Goal: Task Accomplishment & Management: Manage account settings

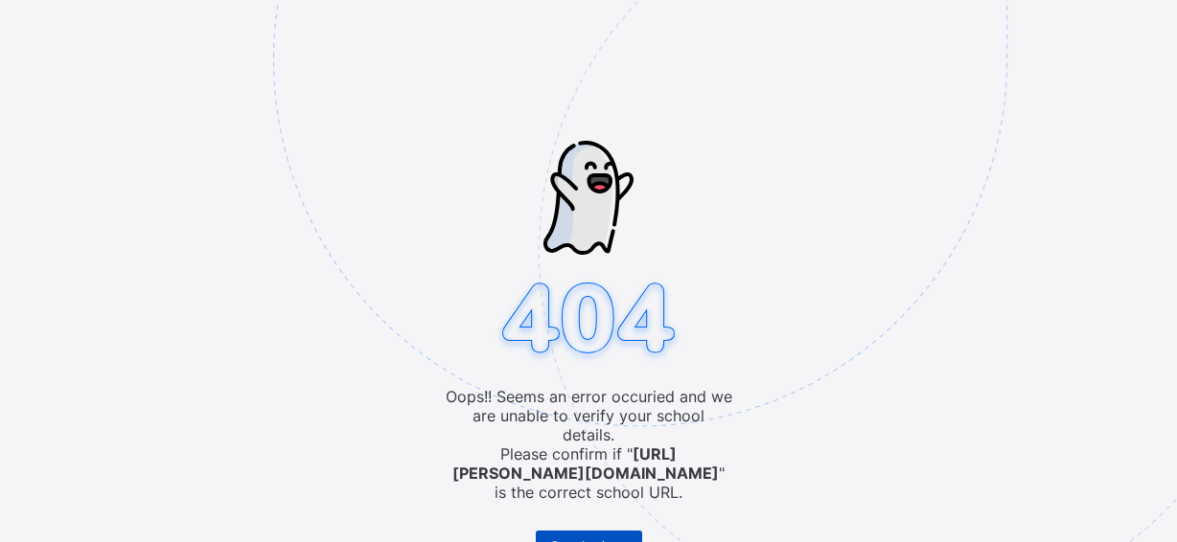
click at [555, 539] on span "Go to Login" at bounding box center [580, 546] width 61 height 14
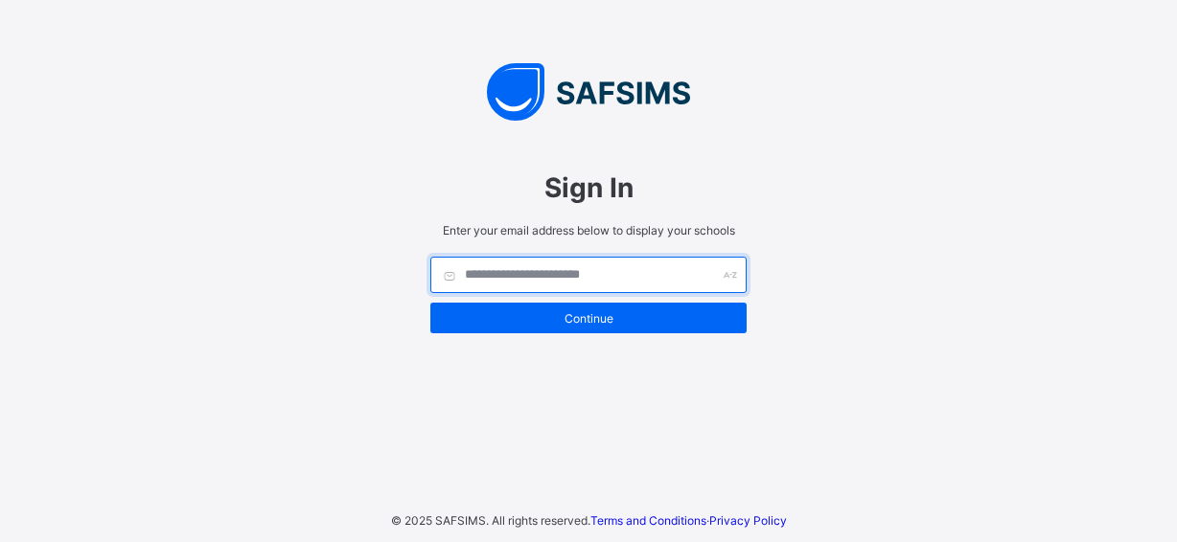
click at [550, 277] on input "text" at bounding box center [588, 275] width 316 height 36
type input "*"
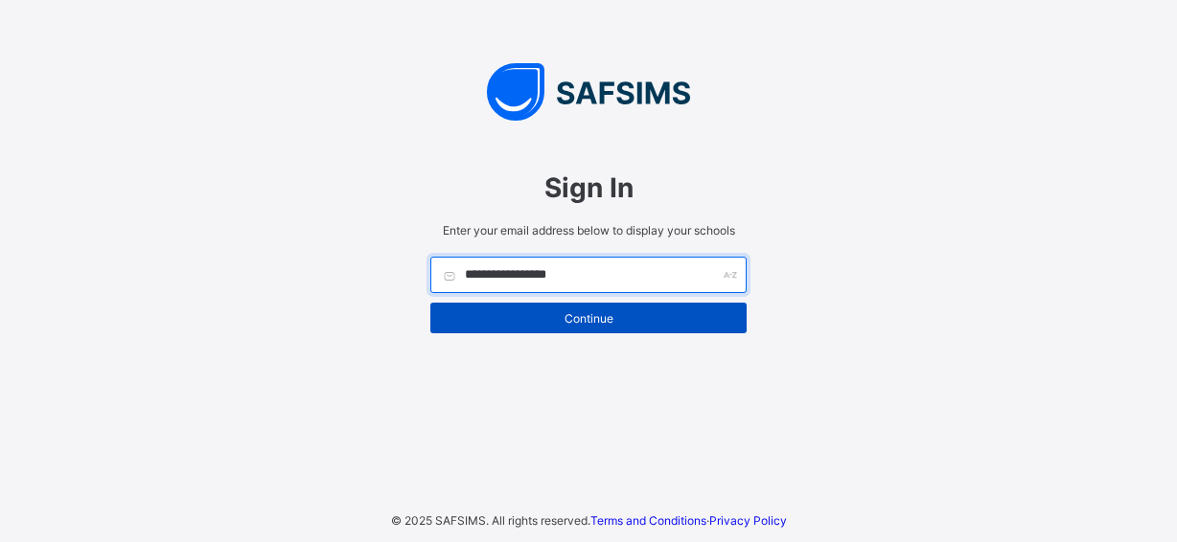
type input "**********"
click at [515, 304] on div "Continue" at bounding box center [588, 318] width 316 height 31
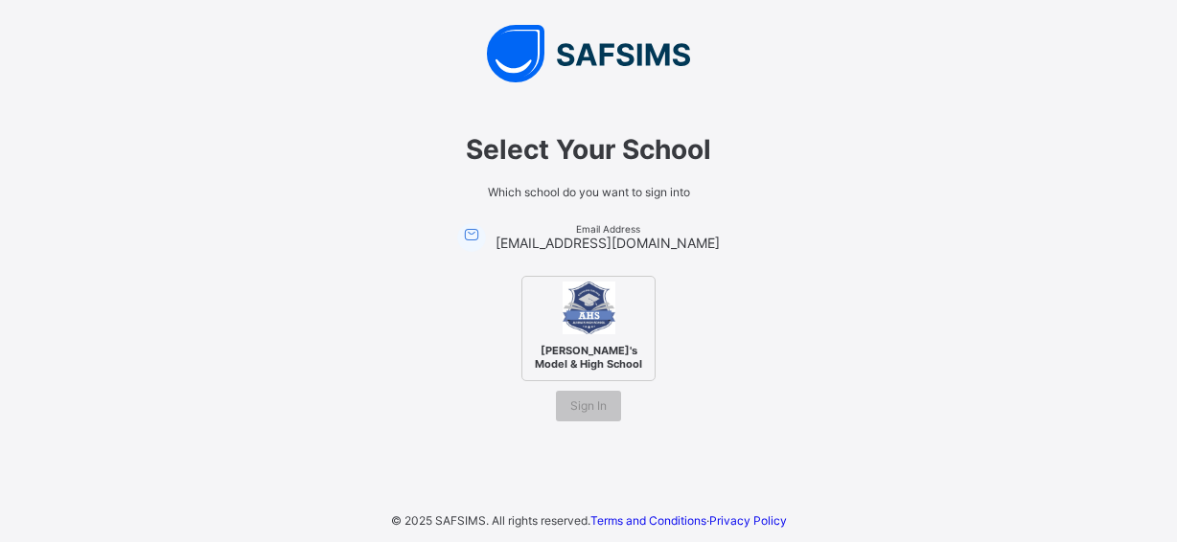
click at [580, 315] on img at bounding box center [589, 308] width 53 height 53
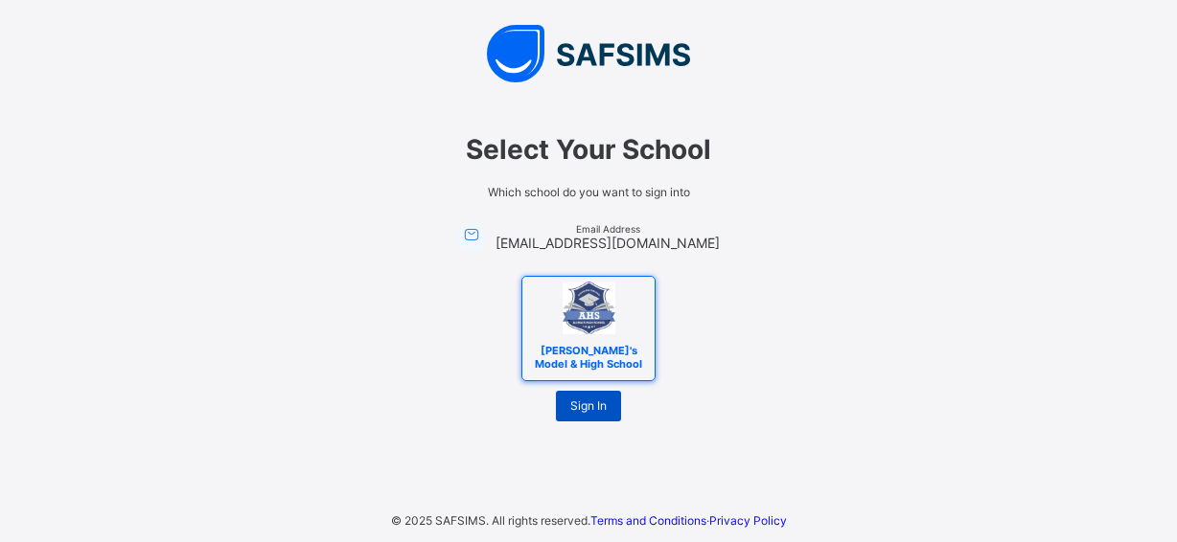
click at [598, 400] on span "Sign In" at bounding box center [588, 406] width 36 height 14
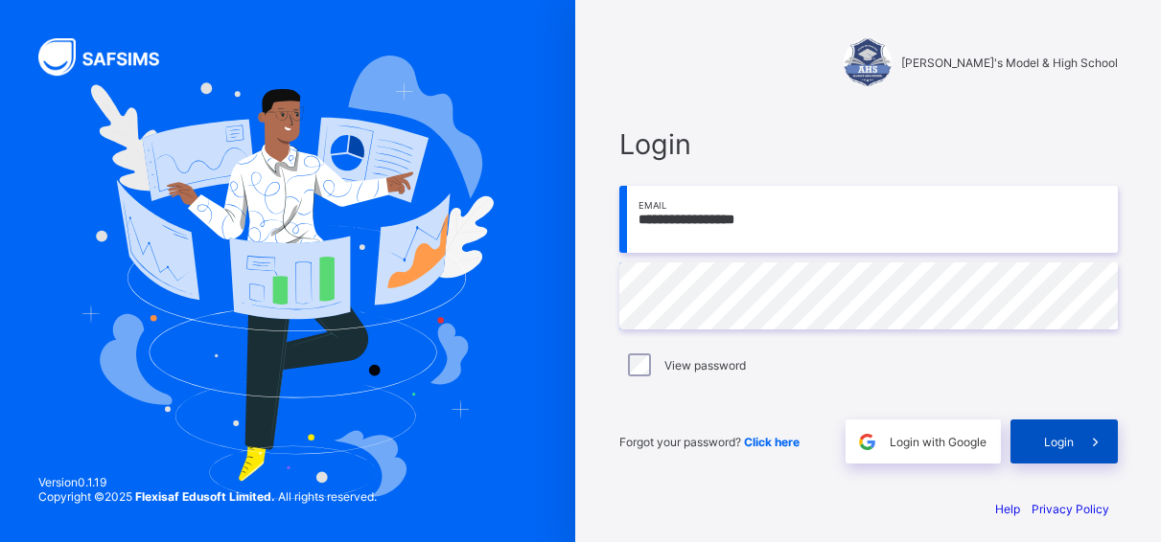
click at [1044, 437] on div "Login" at bounding box center [1063, 442] width 107 height 44
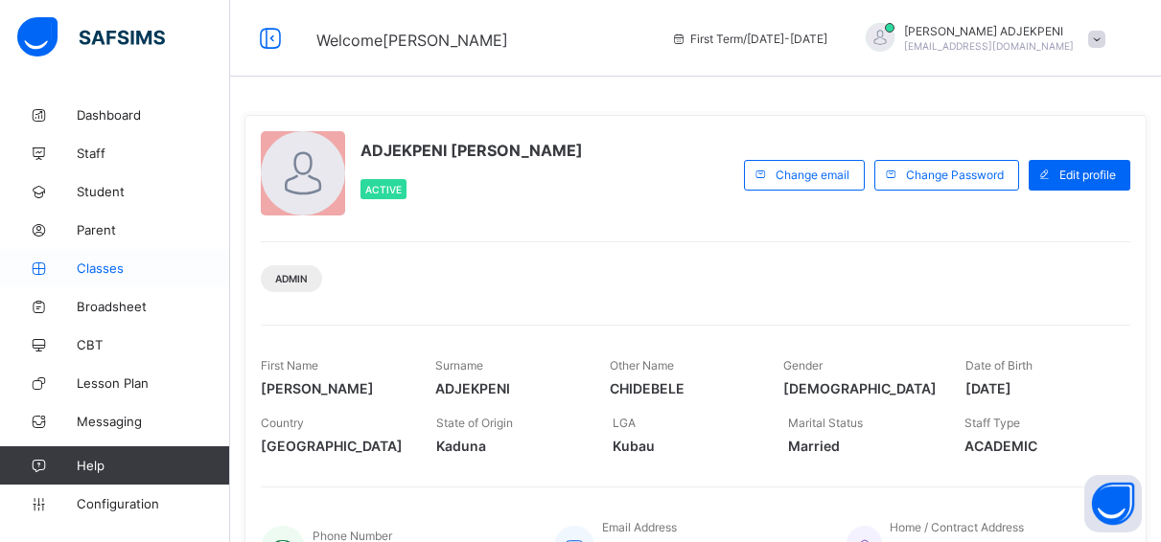
click at [112, 266] on span "Classes" at bounding box center [153, 268] width 153 height 15
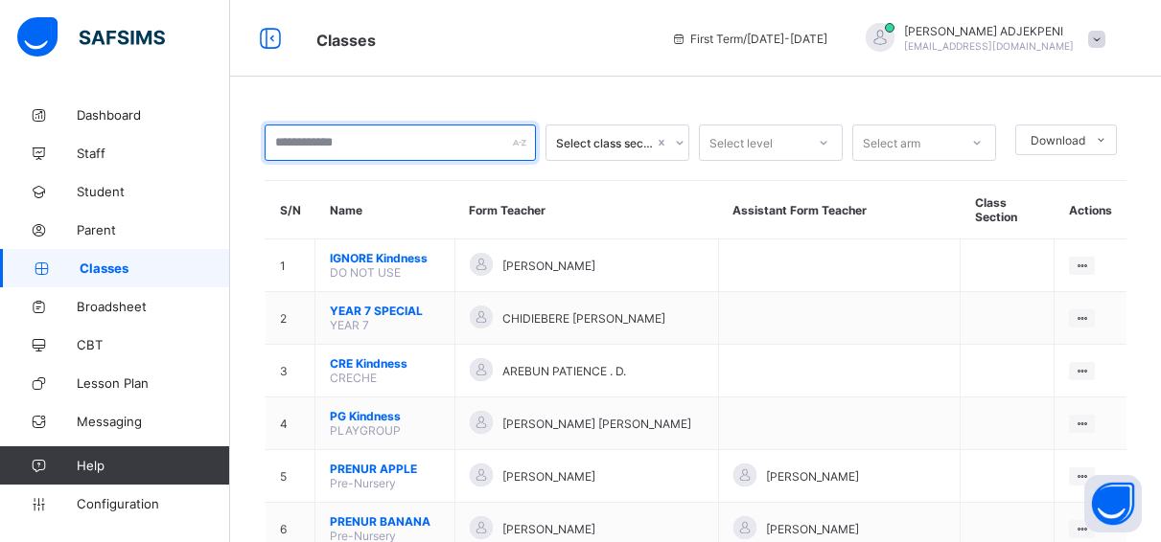
click at [332, 142] on input "text" at bounding box center [400, 143] width 271 height 36
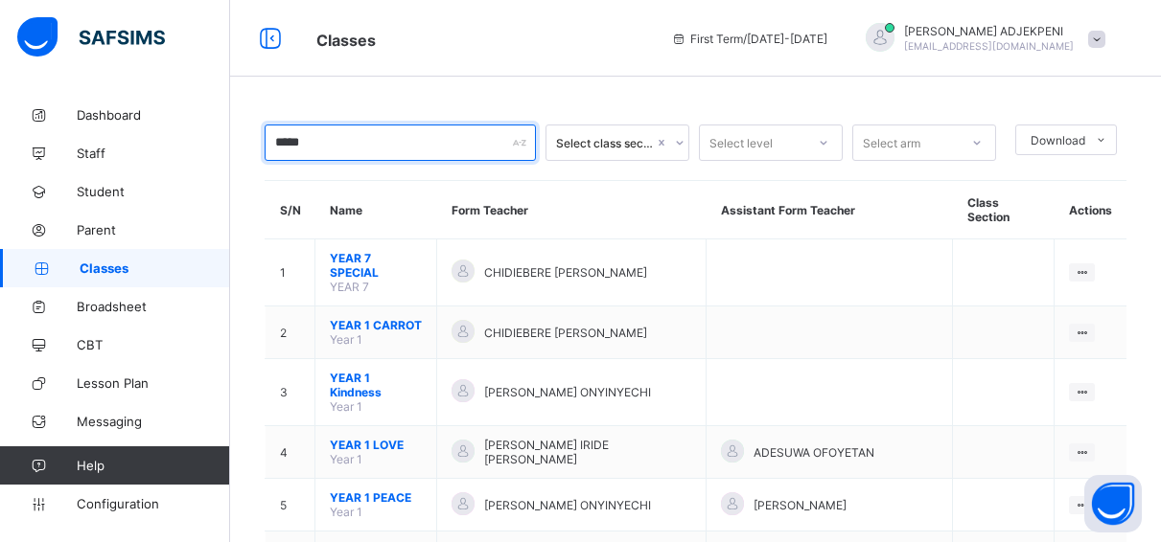
click at [352, 143] on input "****" at bounding box center [400, 143] width 271 height 36
type input "*"
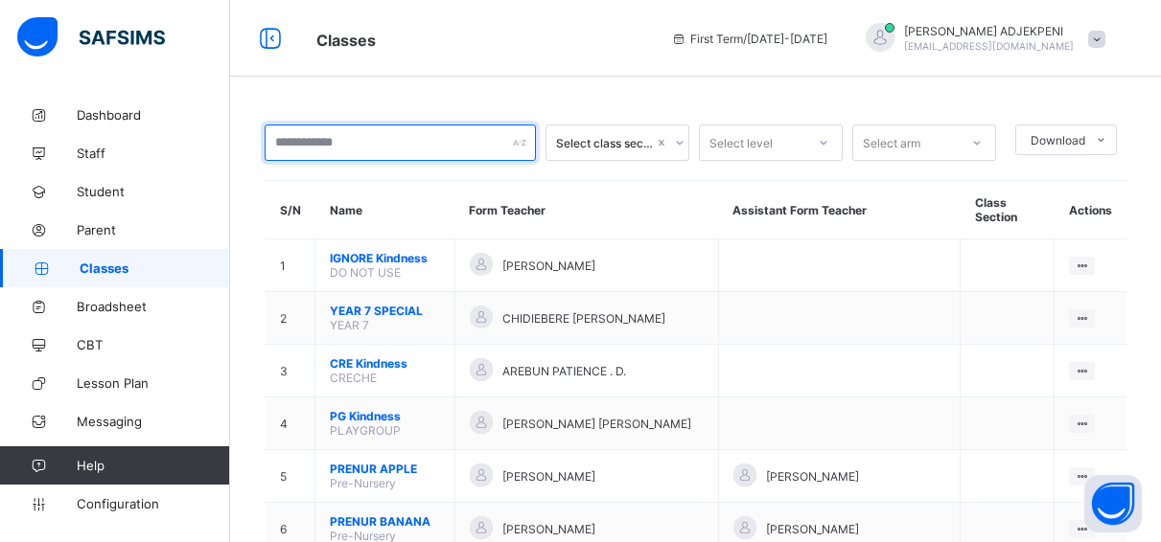
click at [325, 140] on input "text" at bounding box center [400, 143] width 271 height 36
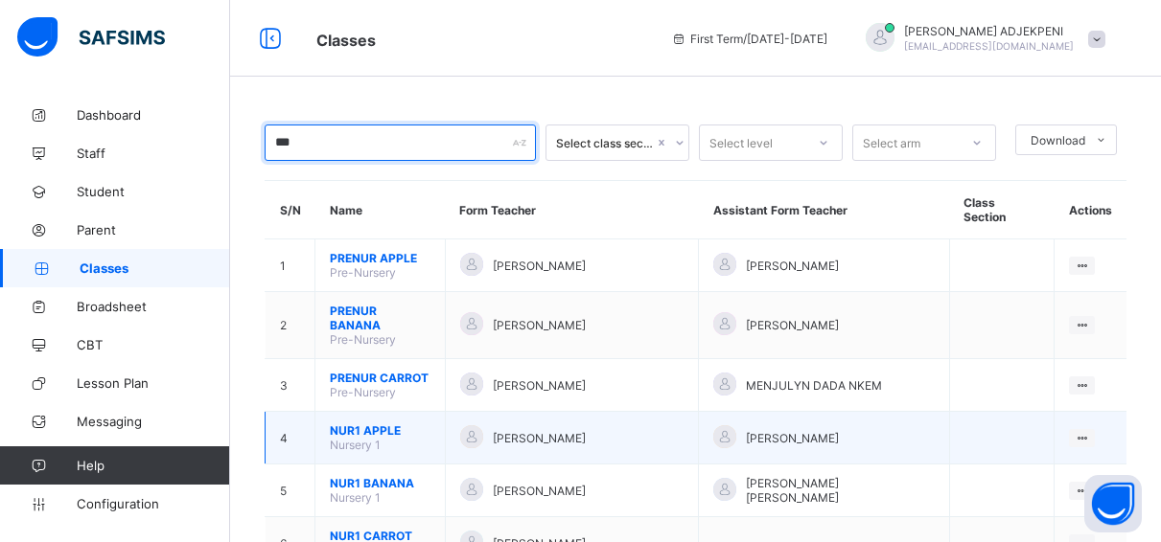
type input "***"
click at [393, 424] on span "NUR1 APPLE" at bounding box center [380, 431] width 101 height 14
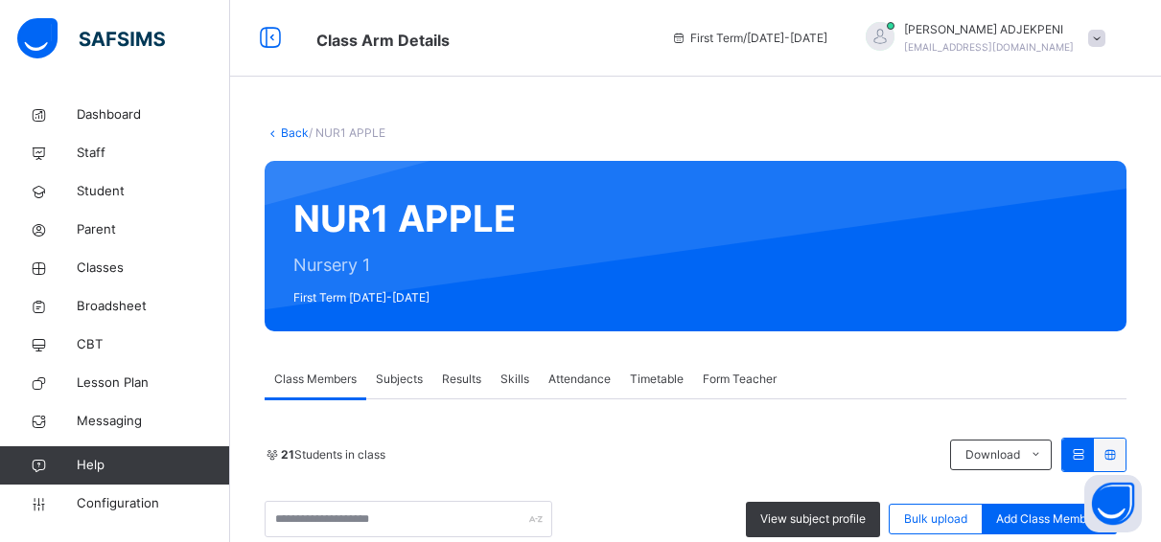
click at [727, 380] on span "Form Teacher" at bounding box center [740, 379] width 74 height 17
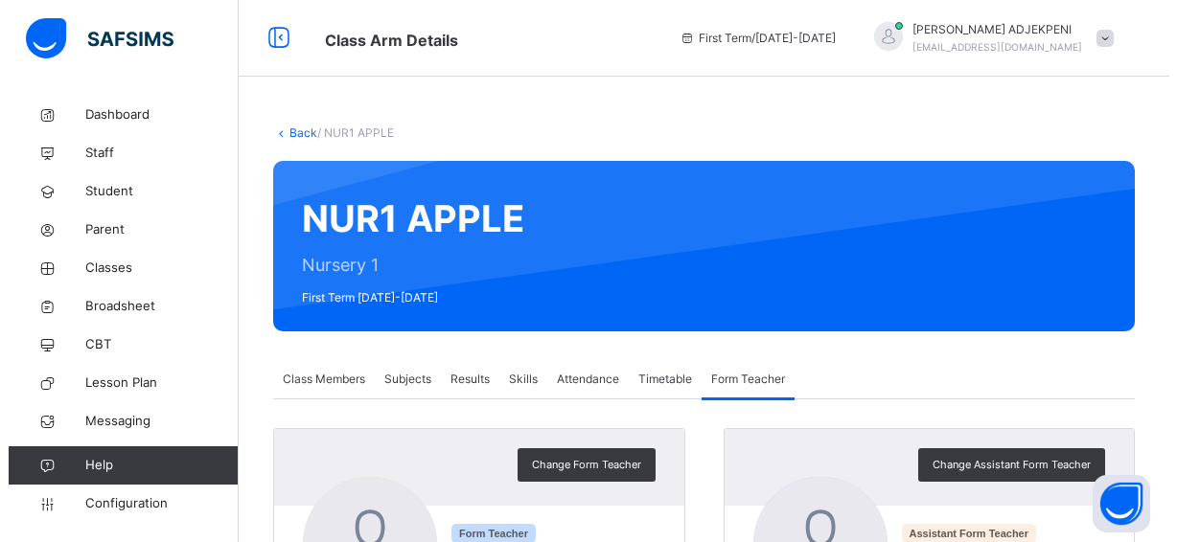
scroll to position [341, 0]
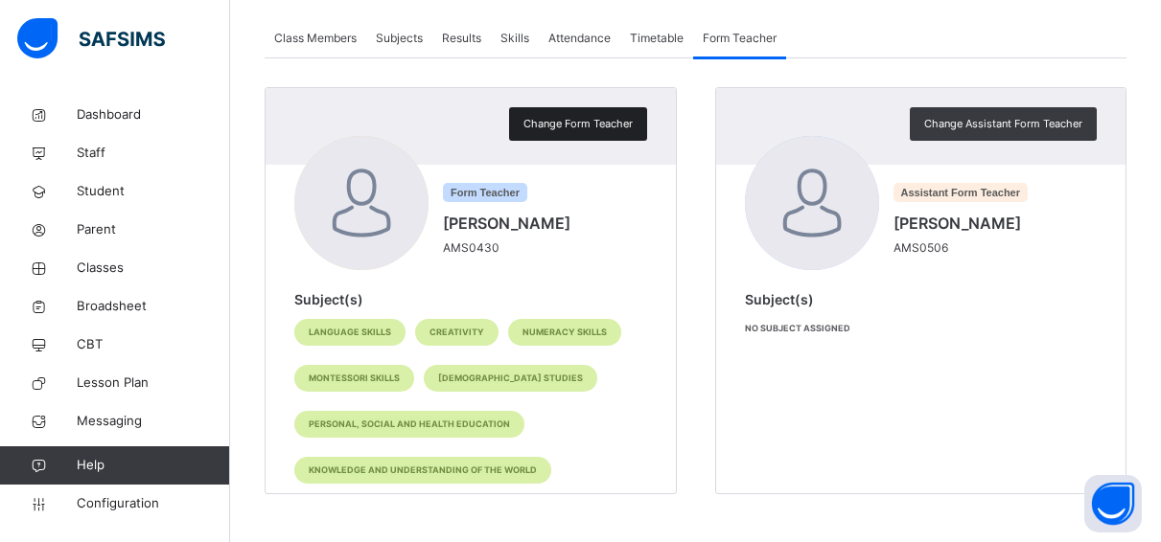
click at [557, 123] on span "Change Form Teacher" at bounding box center [577, 124] width 109 height 16
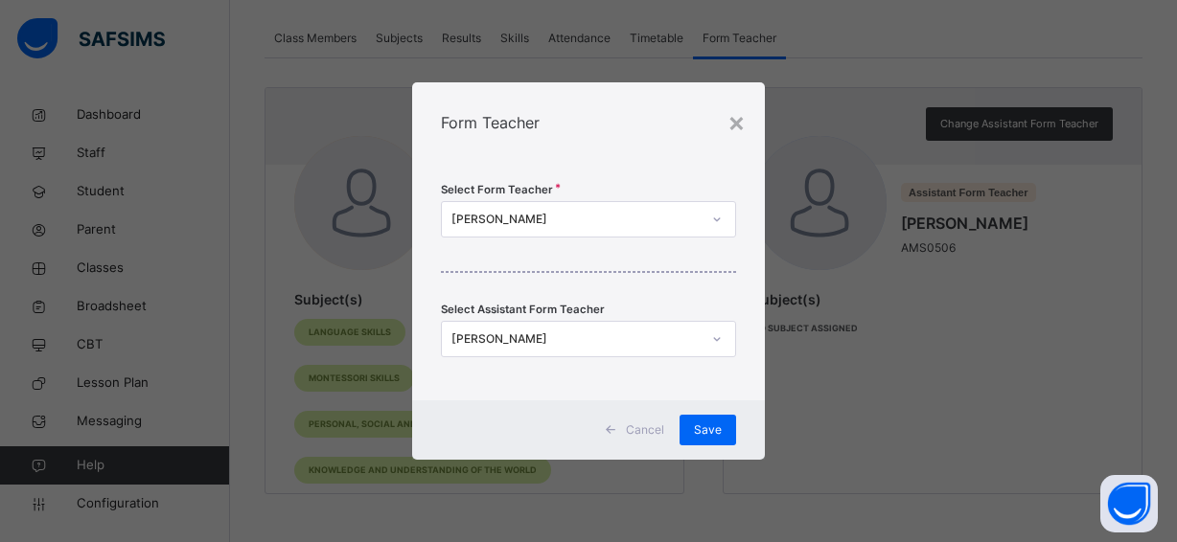
click at [567, 217] on div "BRIDGET UTOBIVBI" at bounding box center [575, 219] width 249 height 17
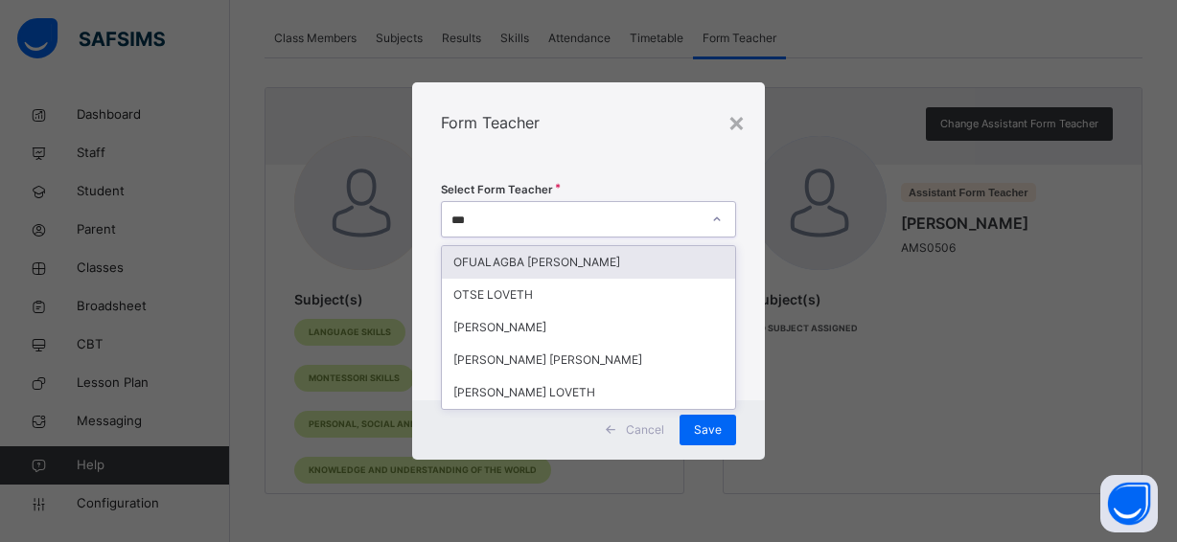
type input "****"
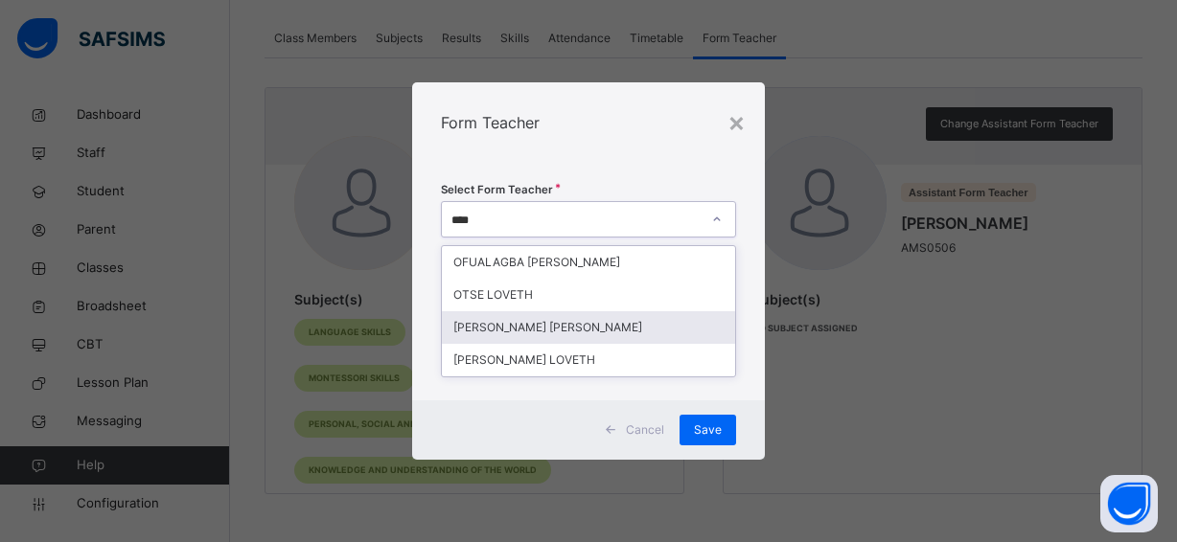
click at [552, 330] on div "LOVEDAY JOSEPHINE NKECHI" at bounding box center [588, 327] width 293 height 33
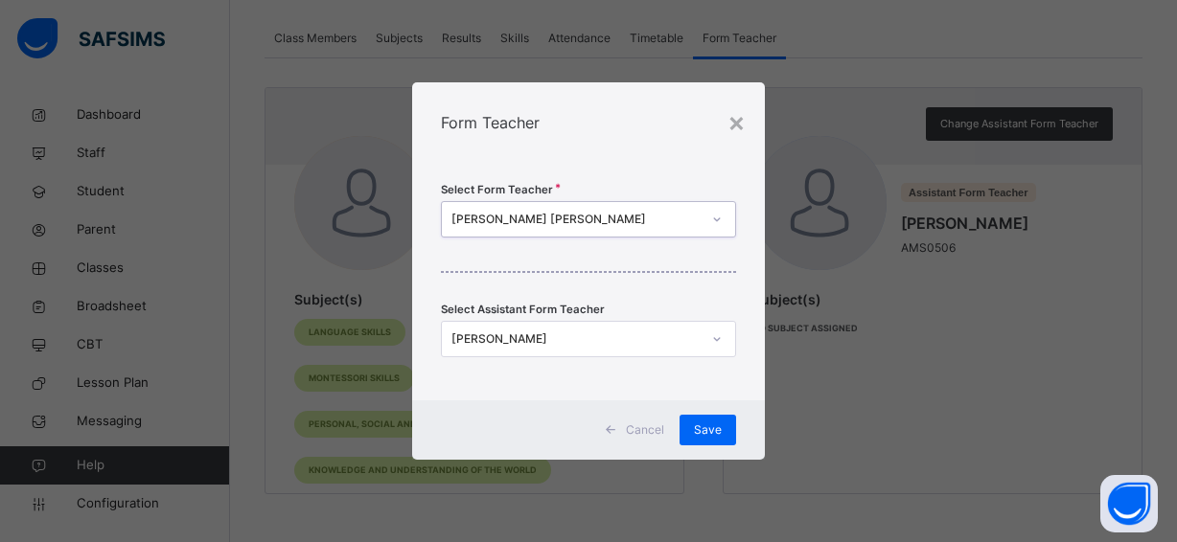
click at [547, 335] on div "DEBORAH BOYO" at bounding box center [575, 339] width 249 height 17
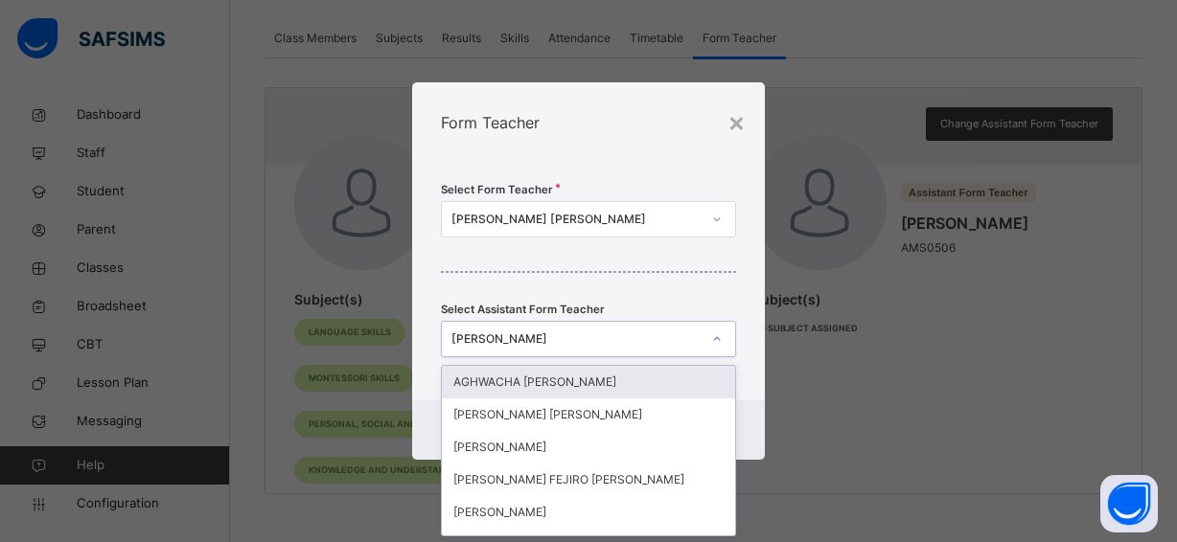
scroll to position [0, 0]
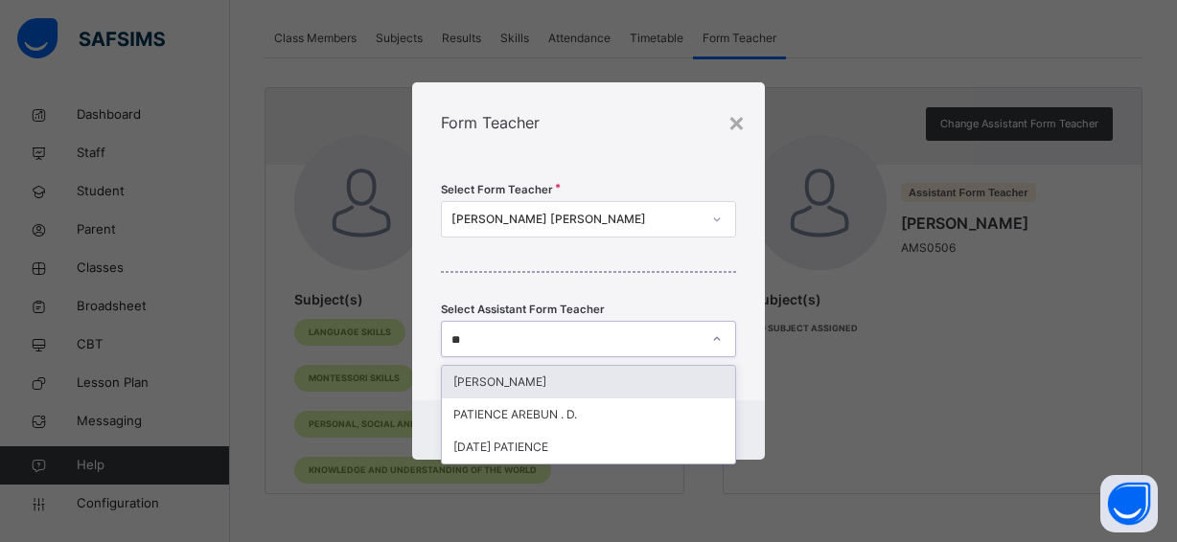
type input "*"
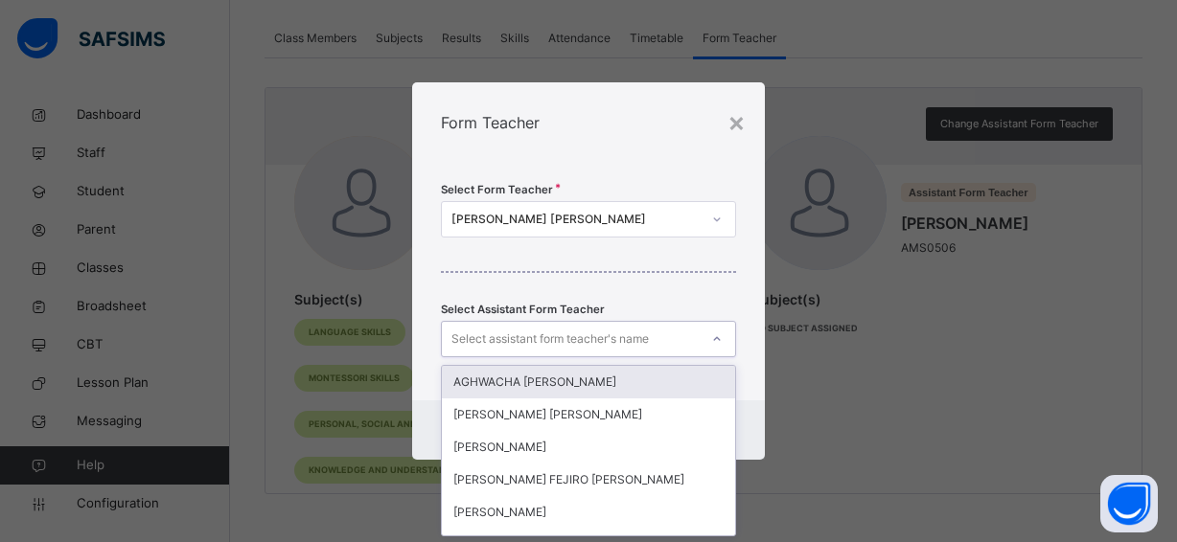
click at [417, 386] on div "Select Form Teacher LOVEDAY JOSEPHINE NKECHI Select Assistant Form Teacher opti…" at bounding box center [588, 282] width 353 height 238
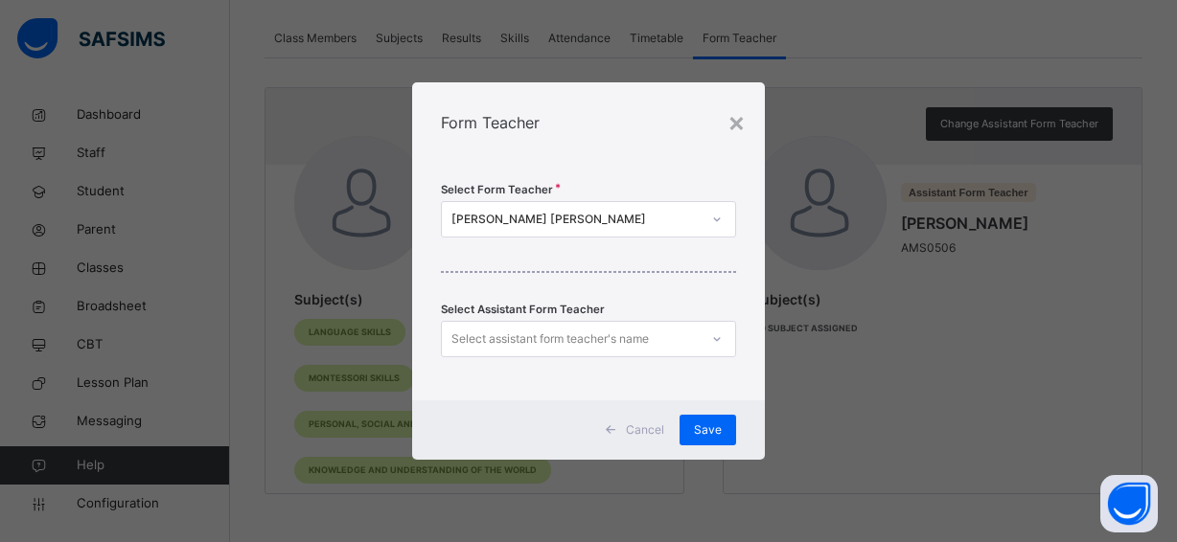
click at [417, 386] on div "Select Form Teacher LOVEDAY JOSEPHINE NKECHI Select Assistant Form Teacher Sele…" at bounding box center [588, 282] width 353 height 238
click at [708, 425] on span "Save" at bounding box center [708, 430] width 28 height 17
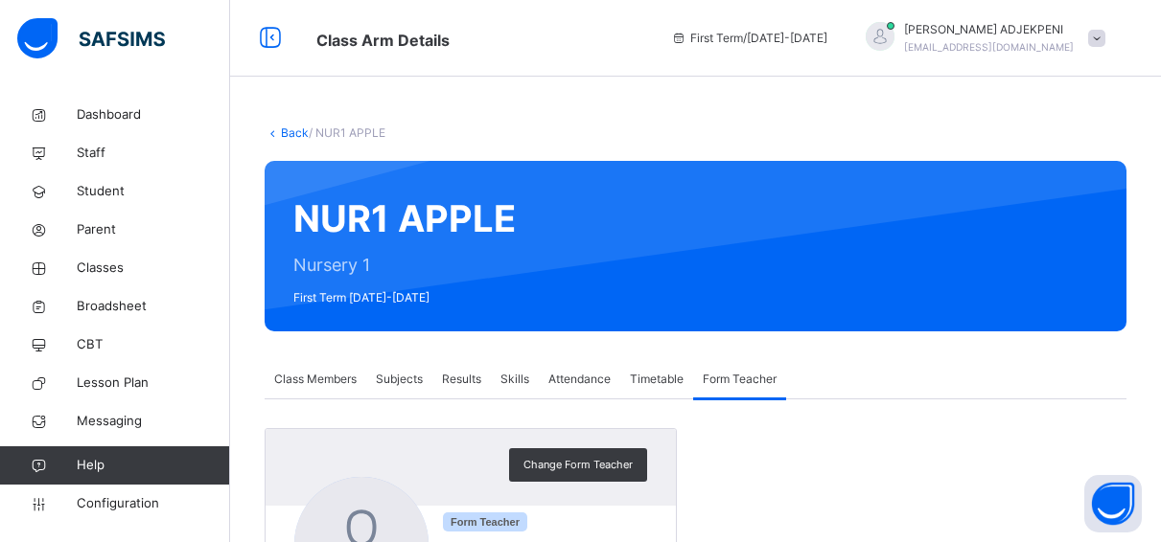
click at [286, 132] on link "Back" at bounding box center [295, 133] width 28 height 14
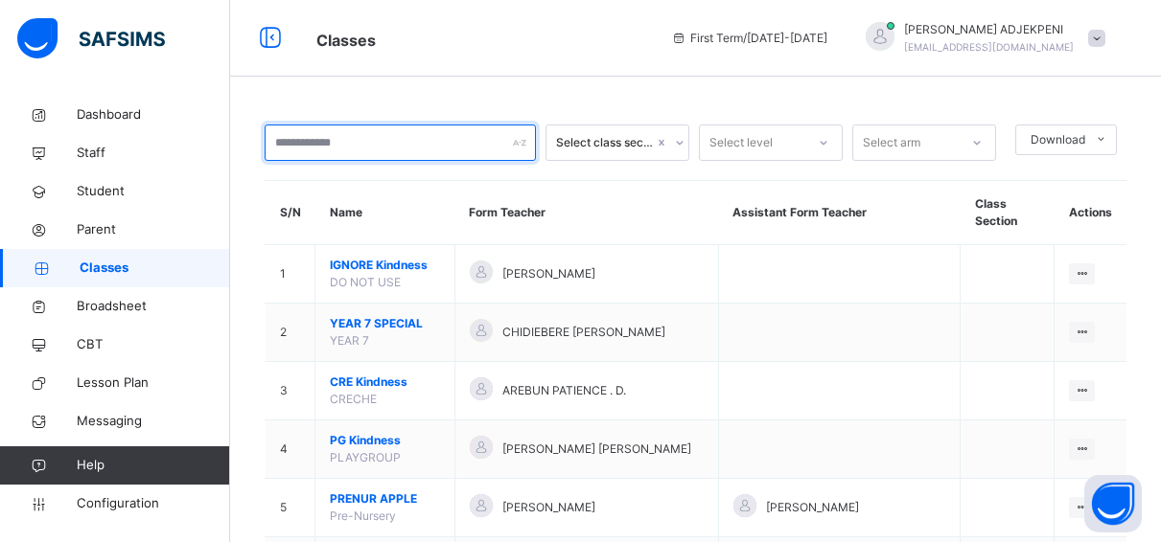
click at [294, 143] on input "text" at bounding box center [400, 143] width 271 height 36
click at [360, 138] on input "text" at bounding box center [400, 143] width 271 height 36
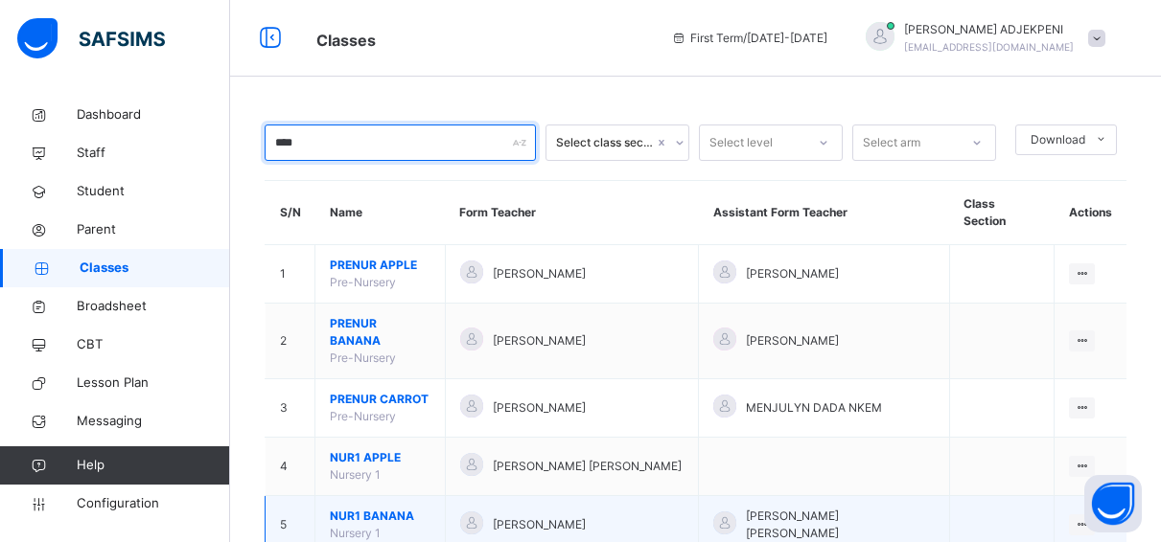
type input "****"
click at [393, 508] on span "NUR1 BANANA" at bounding box center [380, 516] width 101 height 17
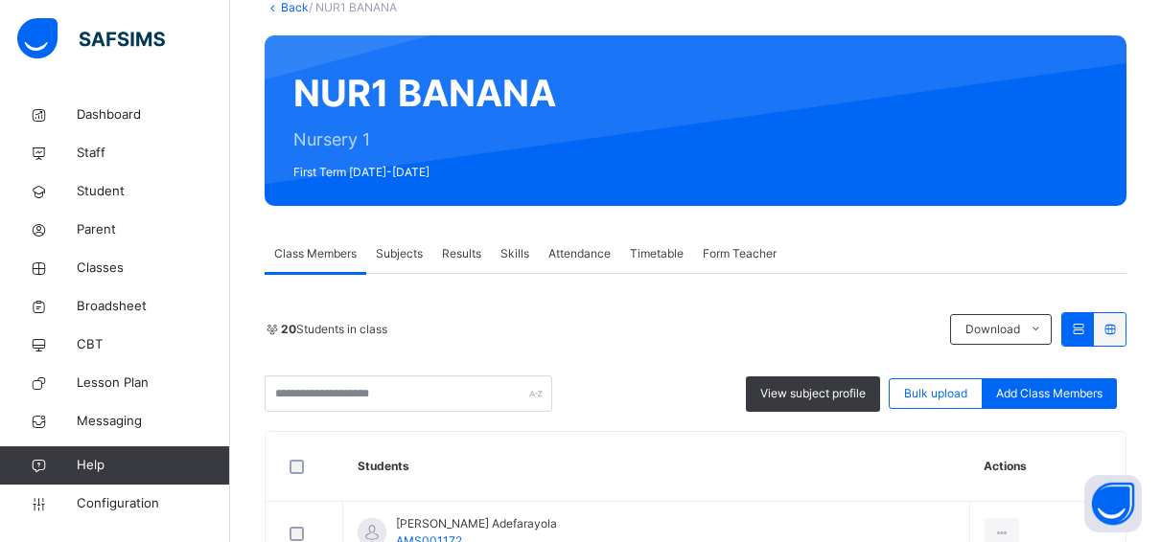
scroll to position [293, 0]
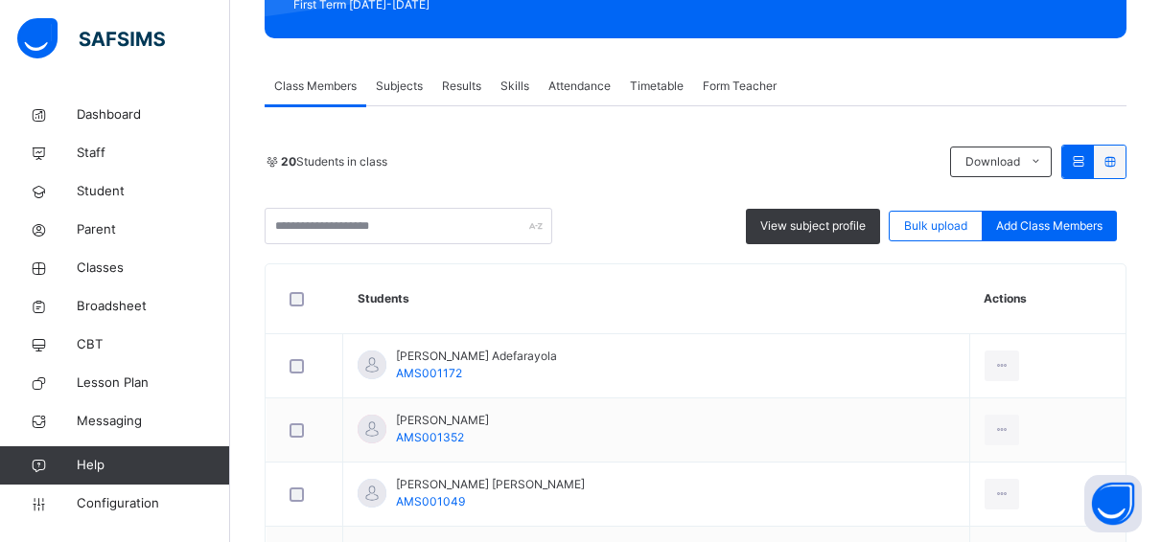
click at [739, 89] on span "Form Teacher" at bounding box center [740, 86] width 74 height 17
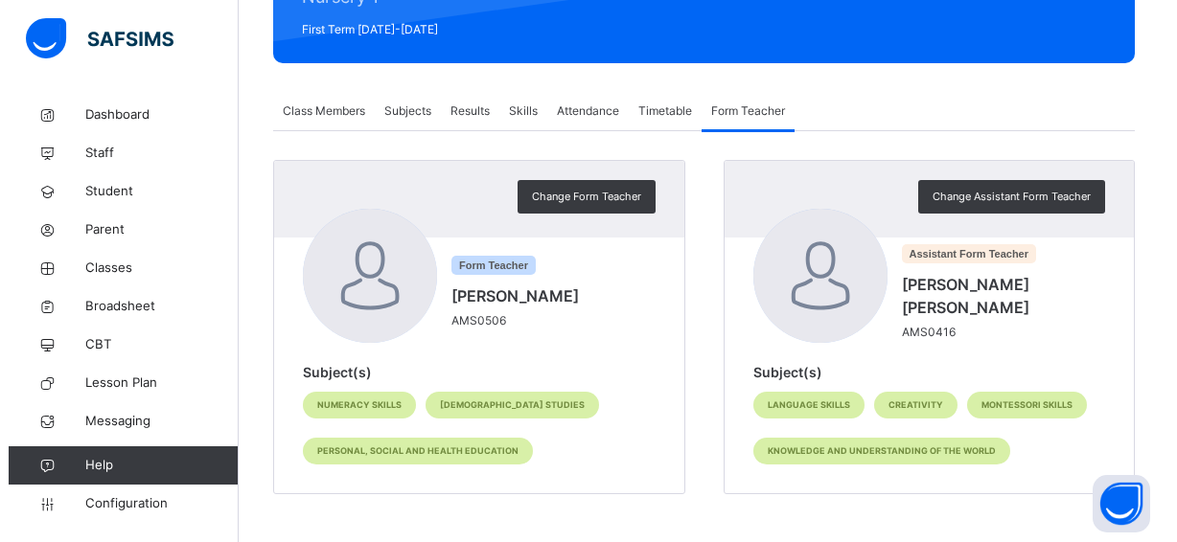
scroll to position [268, 0]
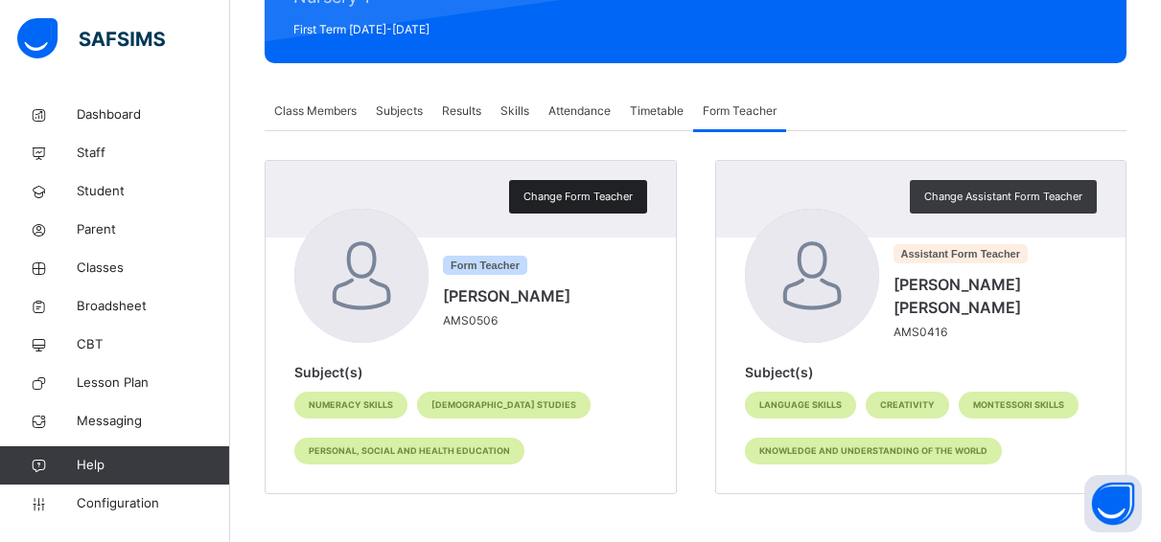
click at [569, 194] on span "Change Form Teacher" at bounding box center [577, 197] width 109 height 16
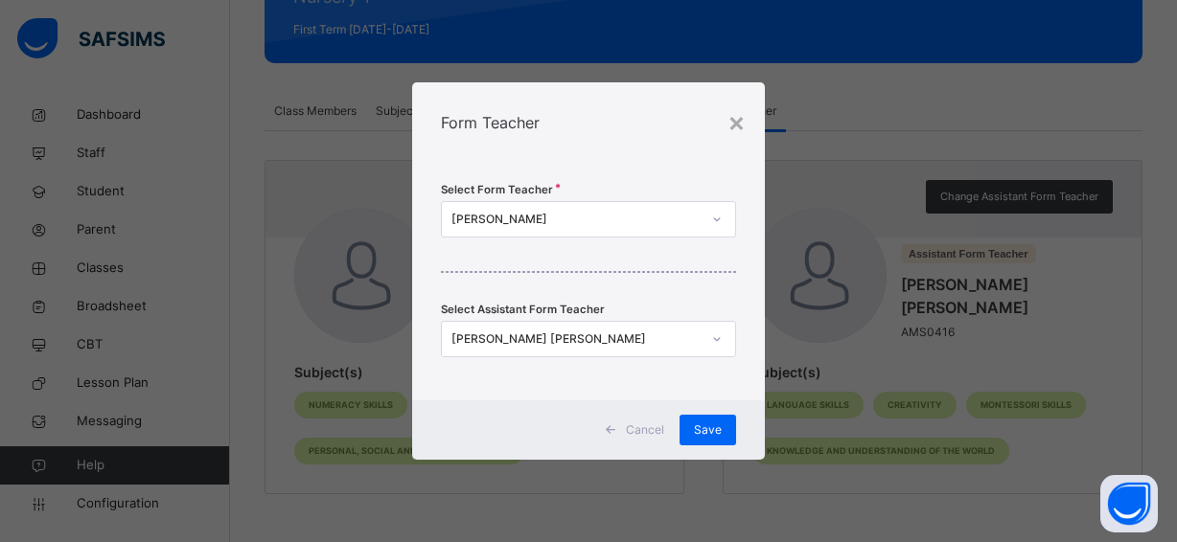
click at [555, 218] on div "DEBORAH BOYO" at bounding box center [575, 219] width 249 height 17
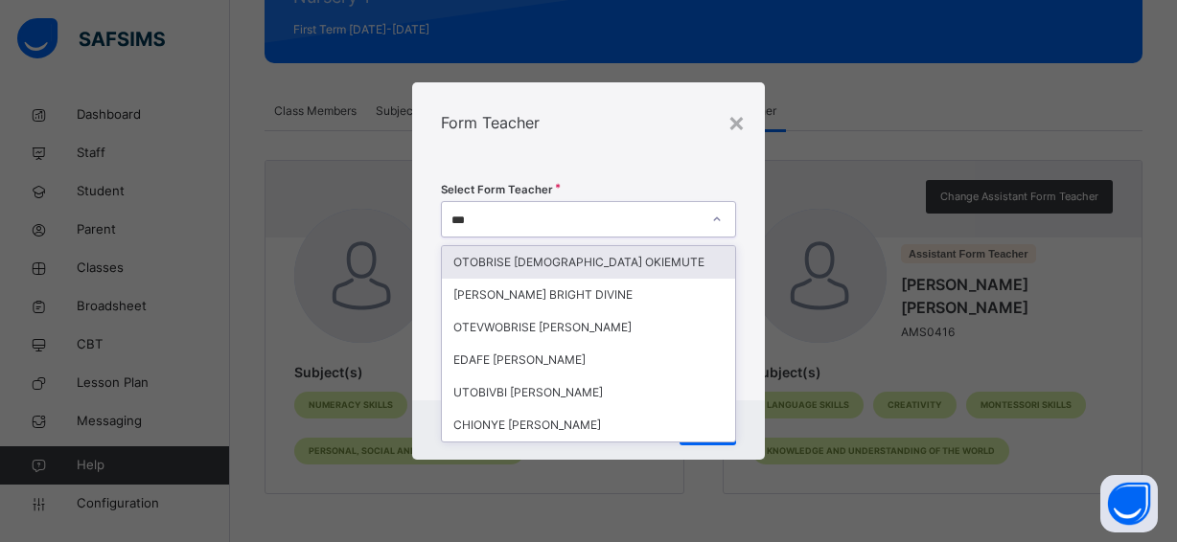
type input "****"
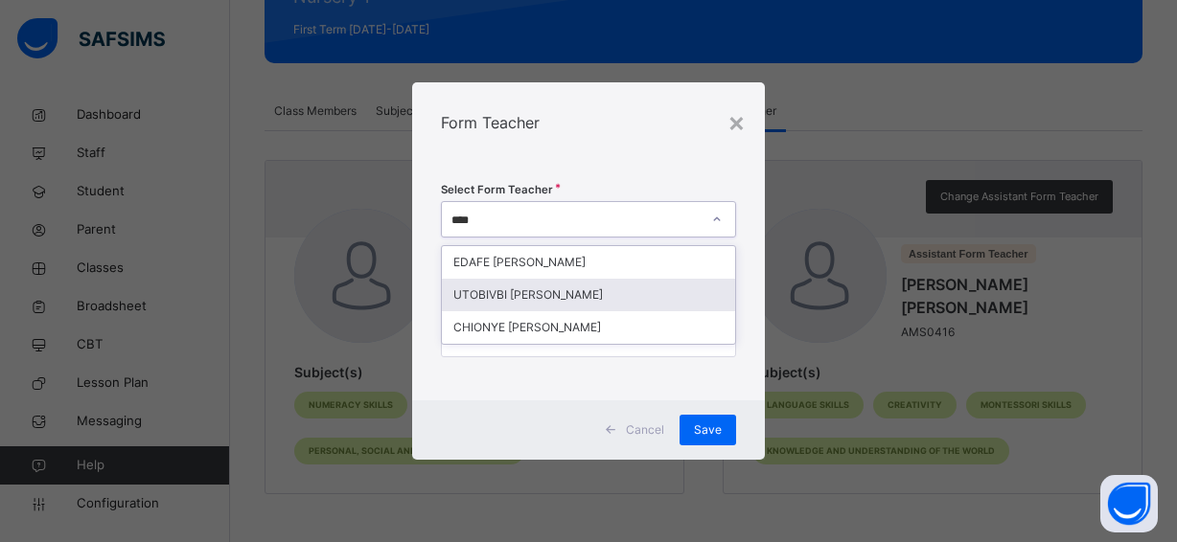
click at [495, 291] on div "UTOBIVBI BRIDGET" at bounding box center [588, 295] width 293 height 33
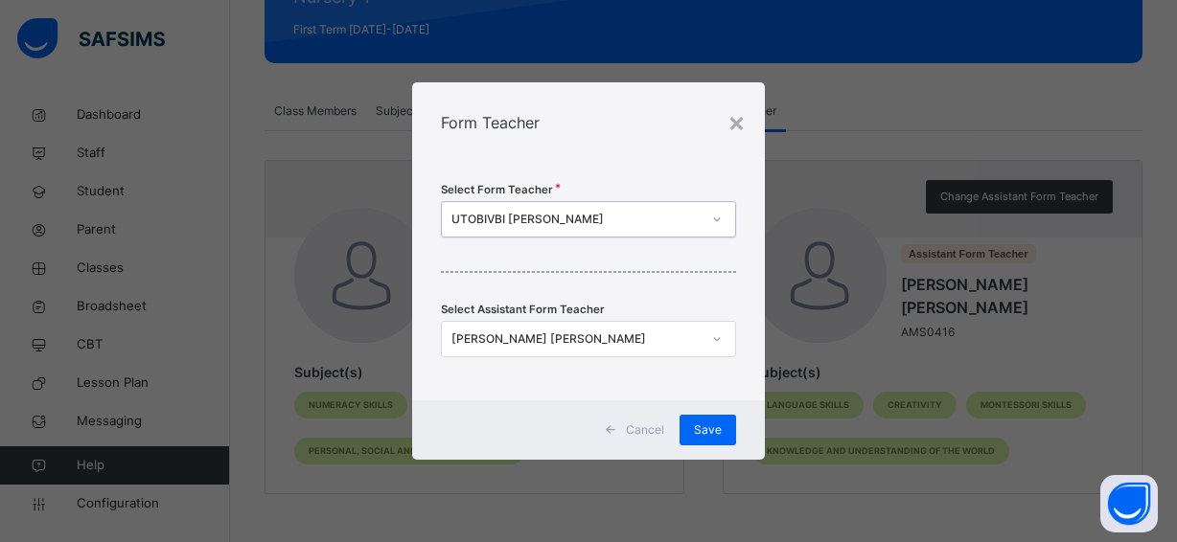
click at [623, 336] on div "JOSEPHINE LOVEDAY NKECHI" at bounding box center [575, 339] width 249 height 17
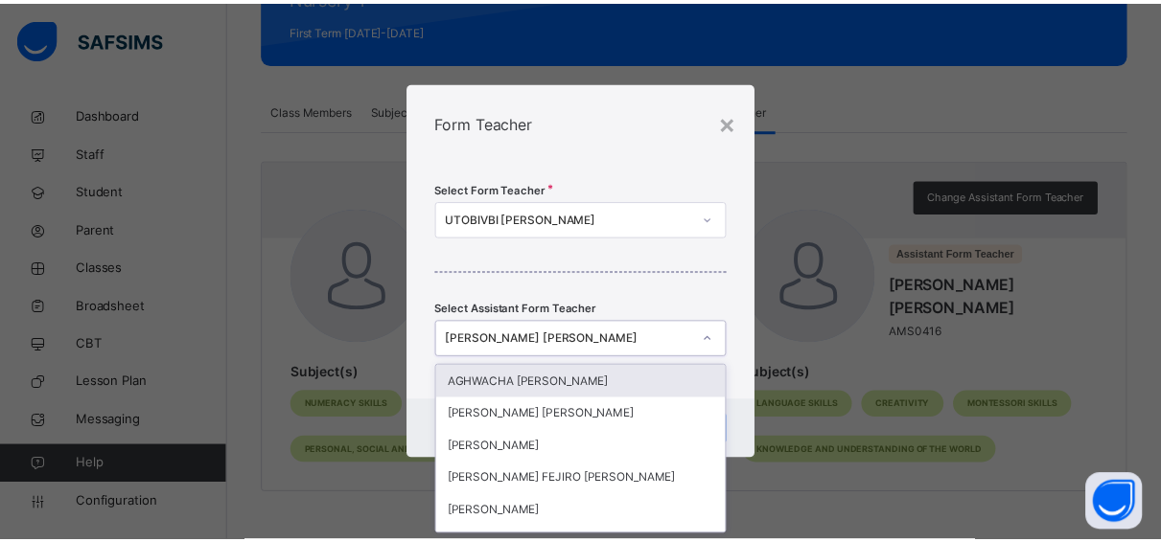
scroll to position [0, 0]
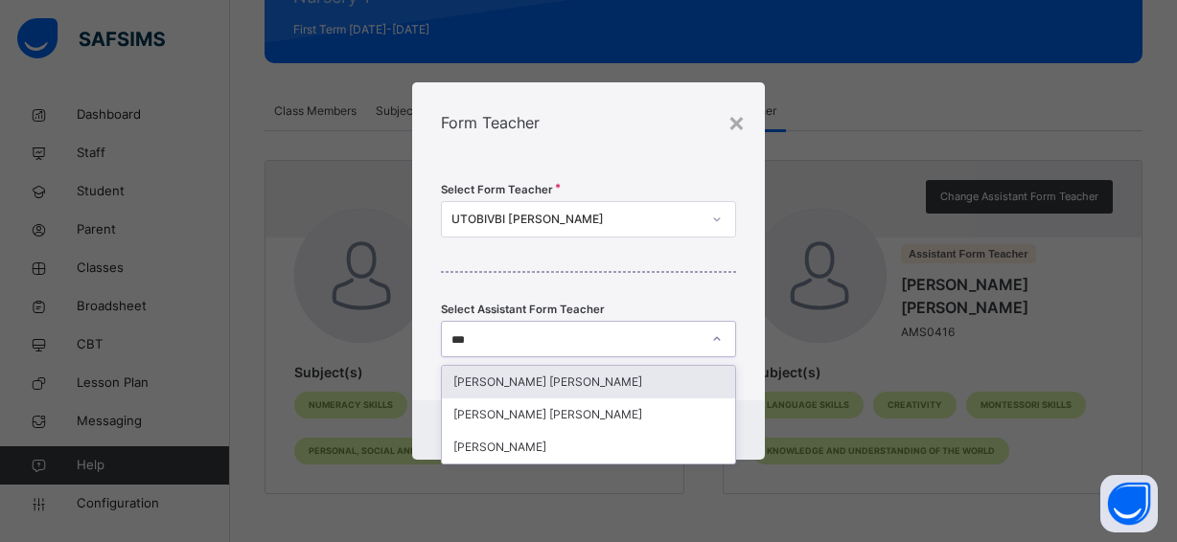
type input "****"
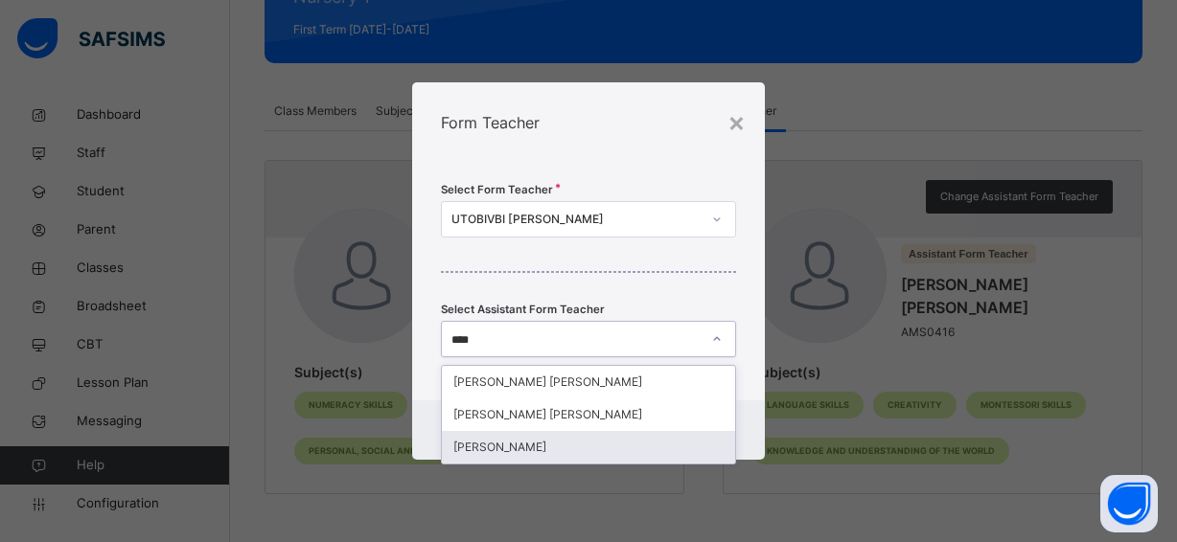
click at [486, 444] on div "BOYO DEBORAH" at bounding box center [588, 447] width 293 height 33
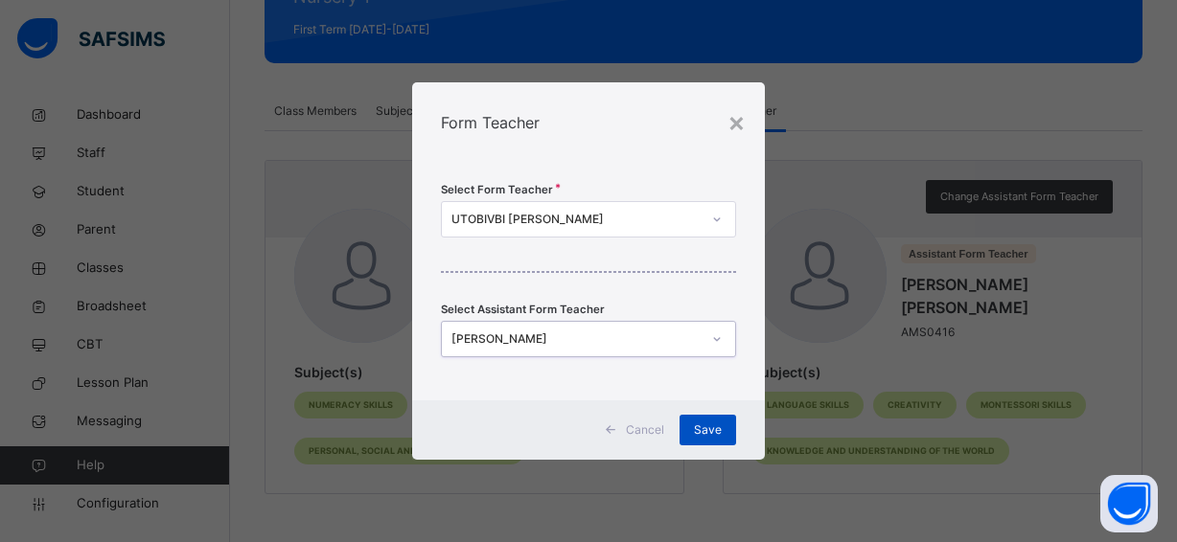
click at [709, 426] on span "Save" at bounding box center [708, 430] width 28 height 17
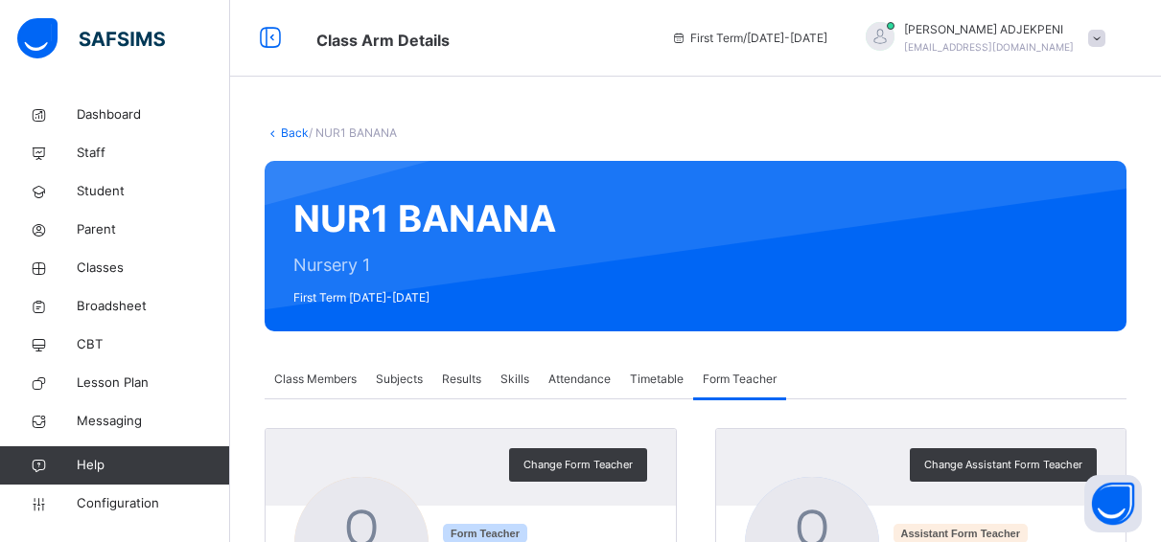
click at [282, 130] on link "Back" at bounding box center [295, 133] width 28 height 14
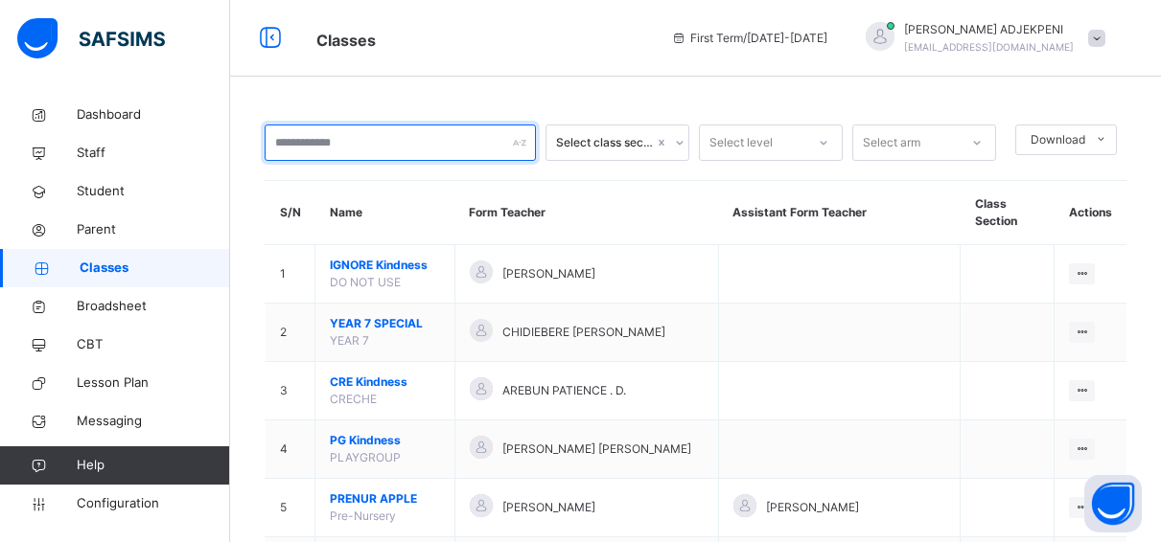
click at [357, 144] on input "text" at bounding box center [400, 143] width 271 height 36
click at [329, 144] on input "text" at bounding box center [400, 143] width 271 height 36
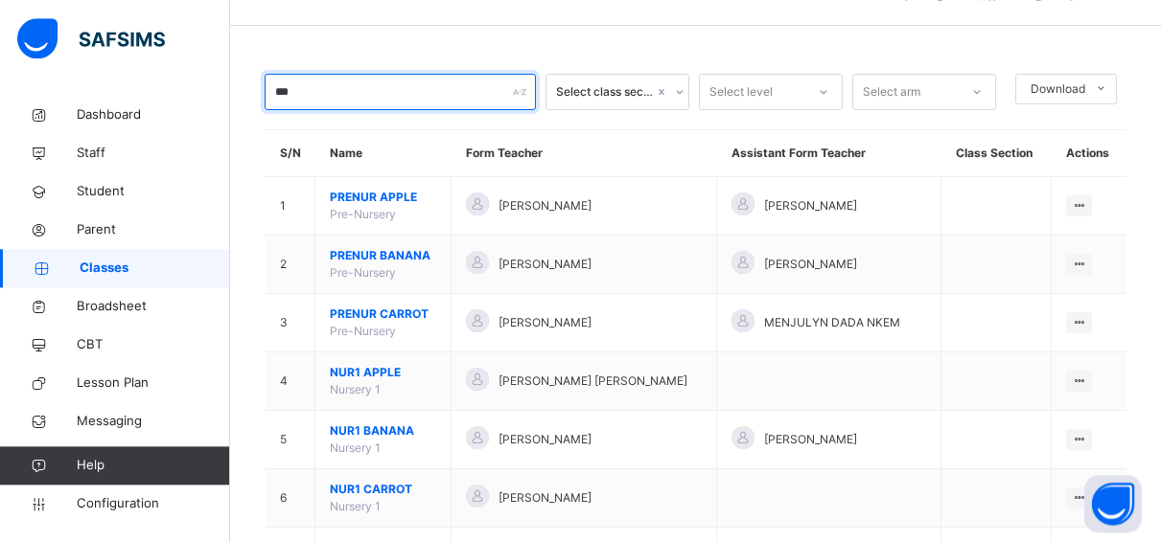
scroll to position [98, 0]
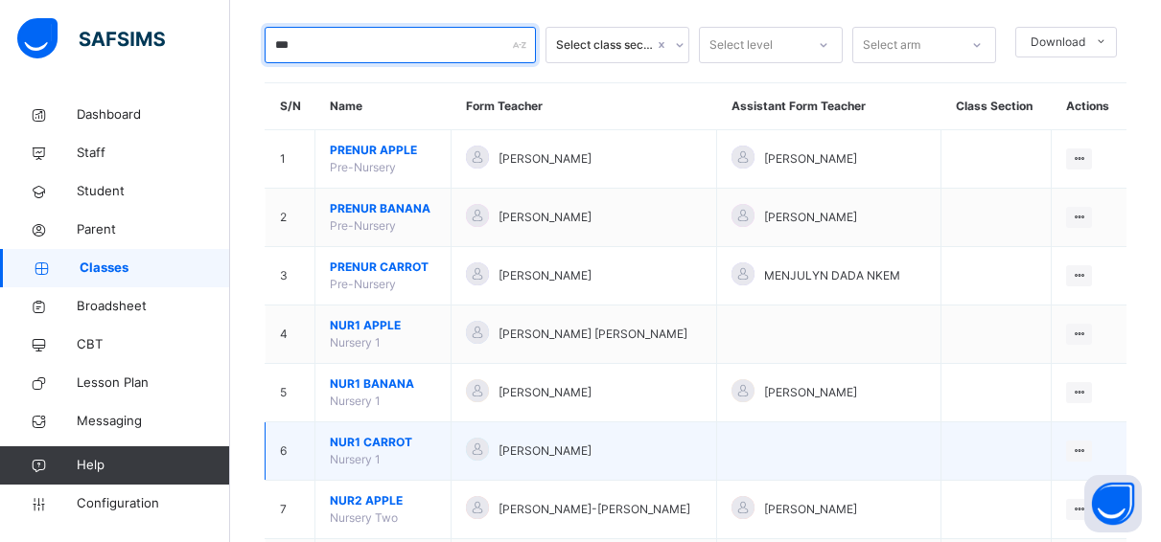
type input "***"
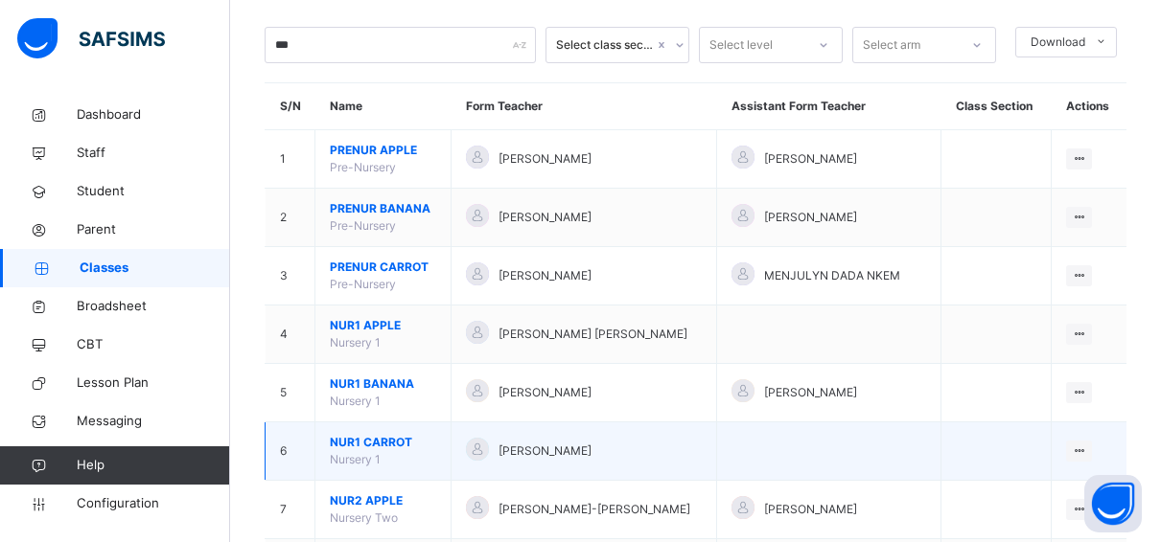
click at [363, 441] on span "NUR1 CARROT" at bounding box center [383, 442] width 106 height 17
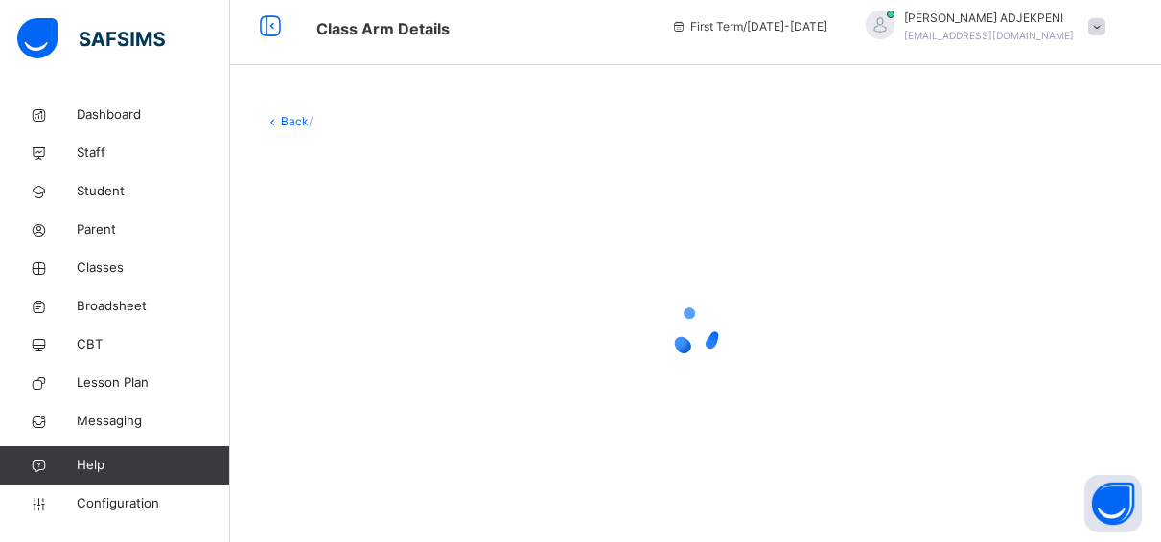
scroll to position [12, 0]
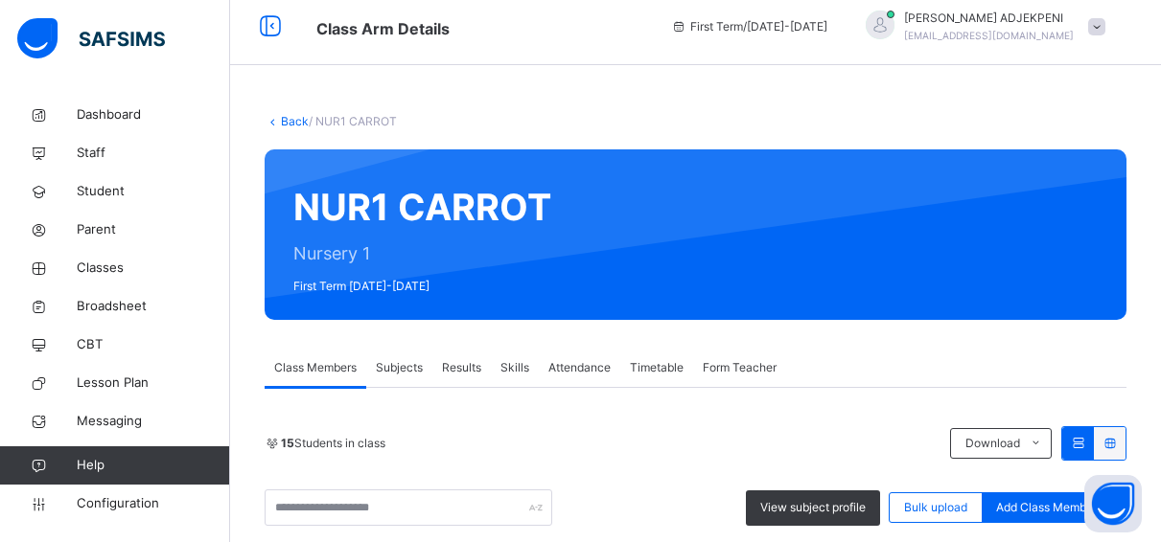
click at [708, 369] on span "Form Teacher" at bounding box center [740, 367] width 74 height 17
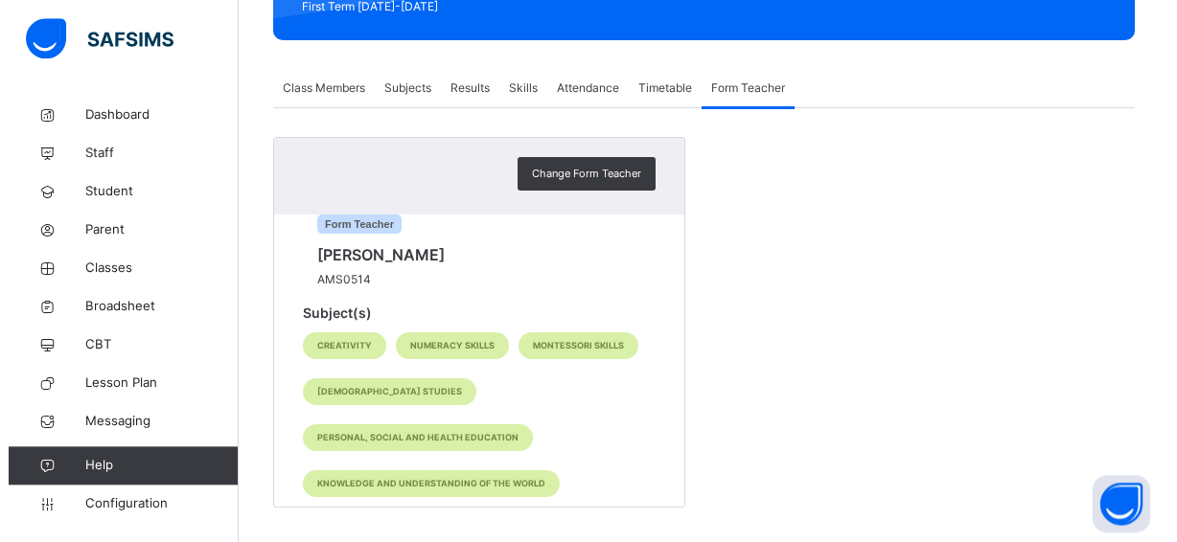
scroll to position [295, 0]
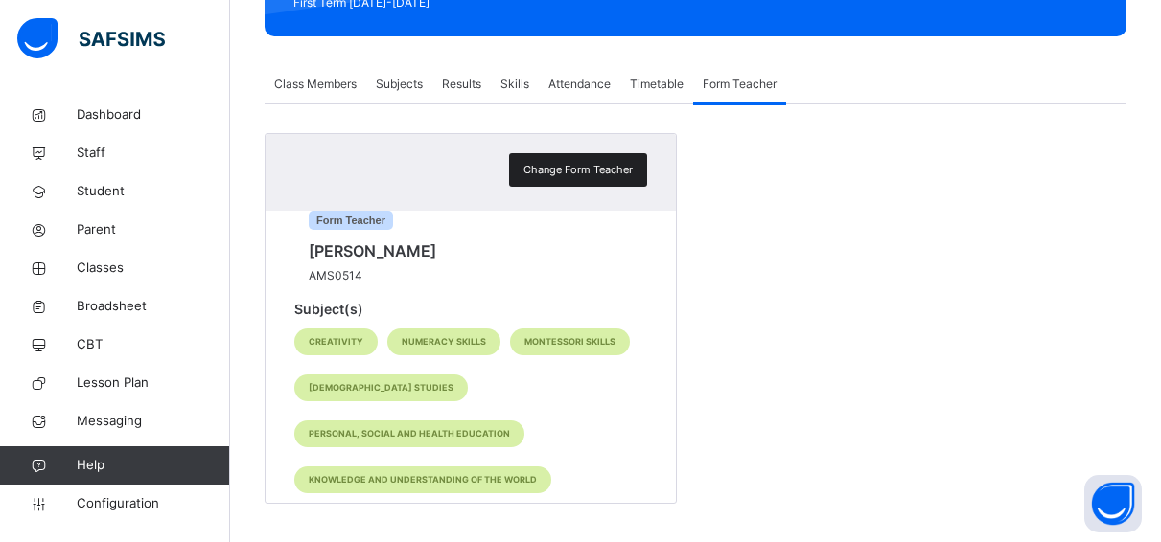
click at [553, 165] on span "Change Form Teacher" at bounding box center [577, 170] width 109 height 16
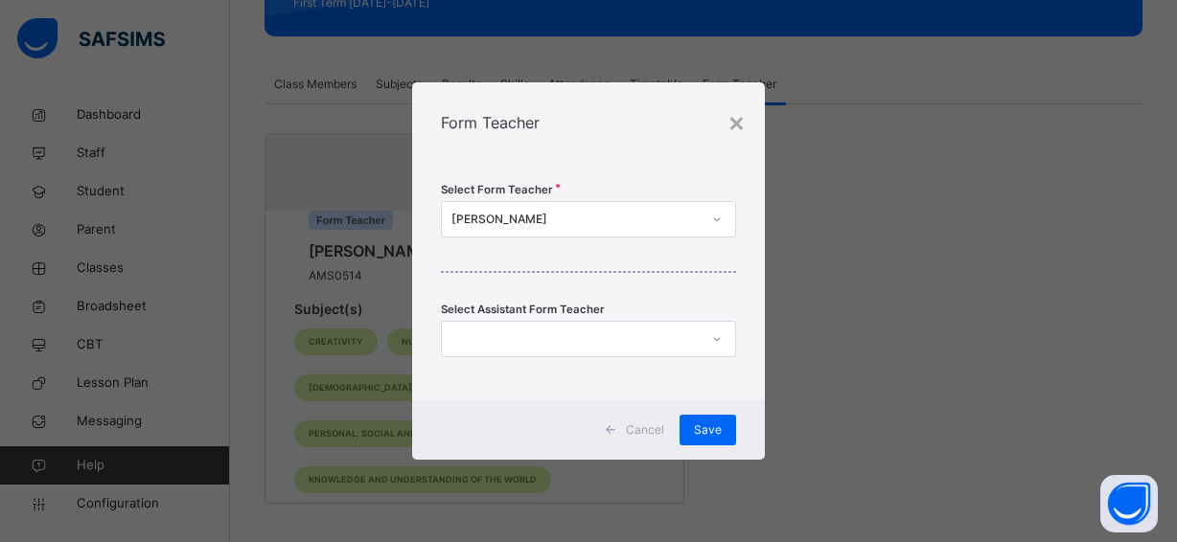
click at [559, 216] on div "VIVIAN OBILEZURU" at bounding box center [575, 219] width 249 height 17
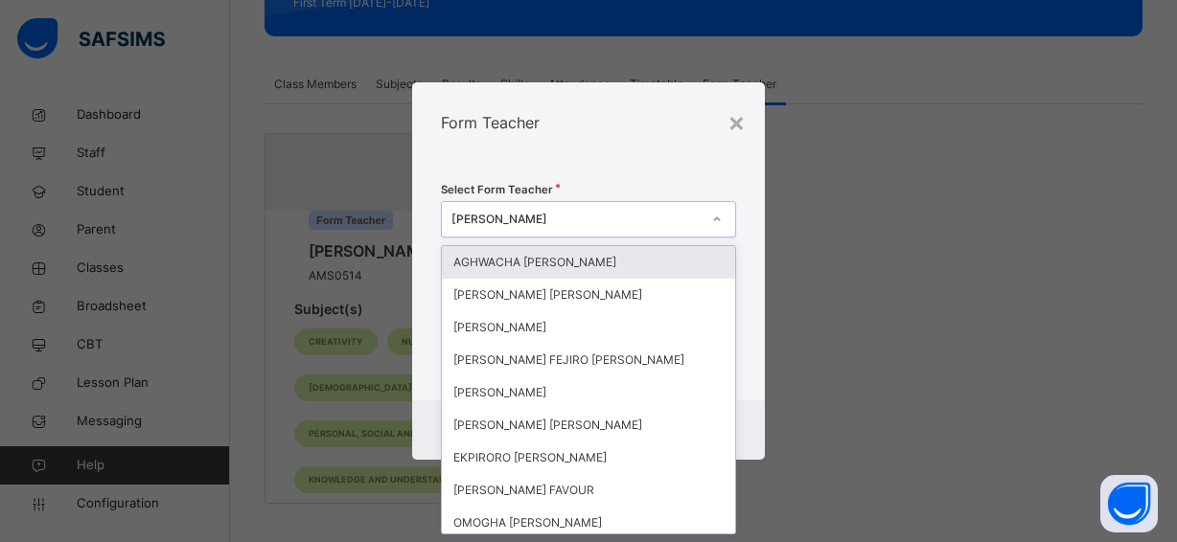
click at [787, 186] on div "× Form Teacher Select Form Teacher option AGHWACHA ANNA OMOSEKUVIE focused, 1 o…" at bounding box center [588, 271] width 1177 height 542
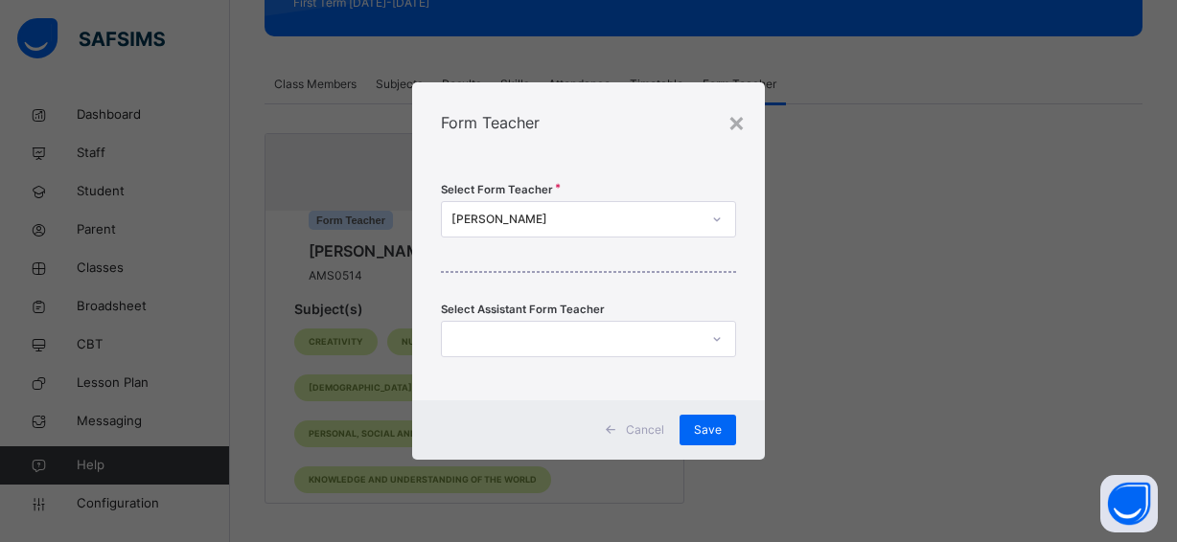
click at [713, 335] on icon at bounding box center [717, 339] width 12 height 19
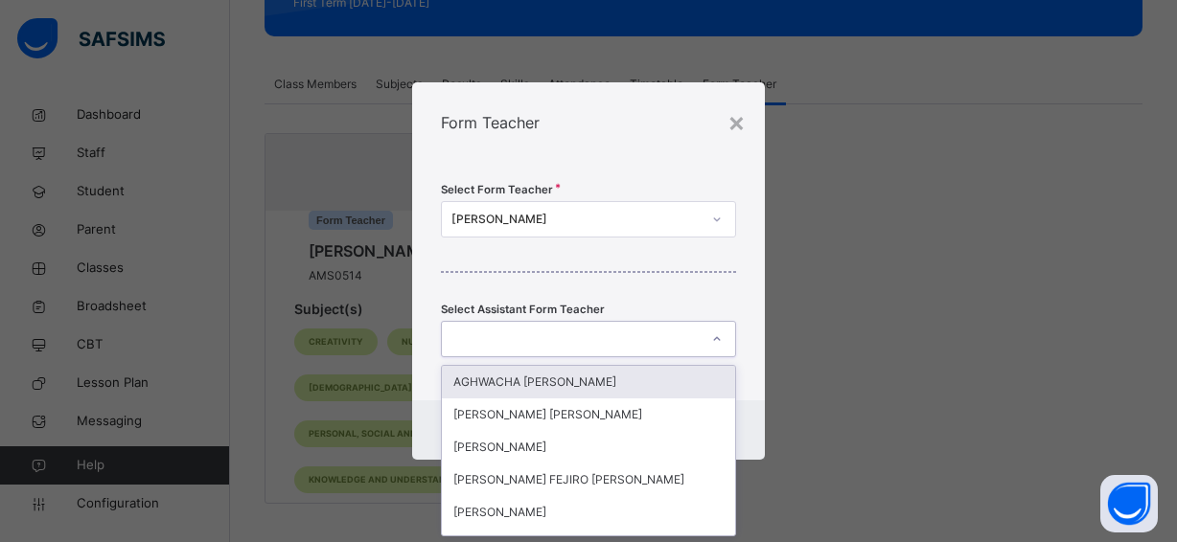
scroll to position [0, 0]
click at [719, 170] on div "Select Form Teacher VIVIAN OBILEZURU Select Assistant Form Teacher option AGHWA…" at bounding box center [588, 282] width 353 height 238
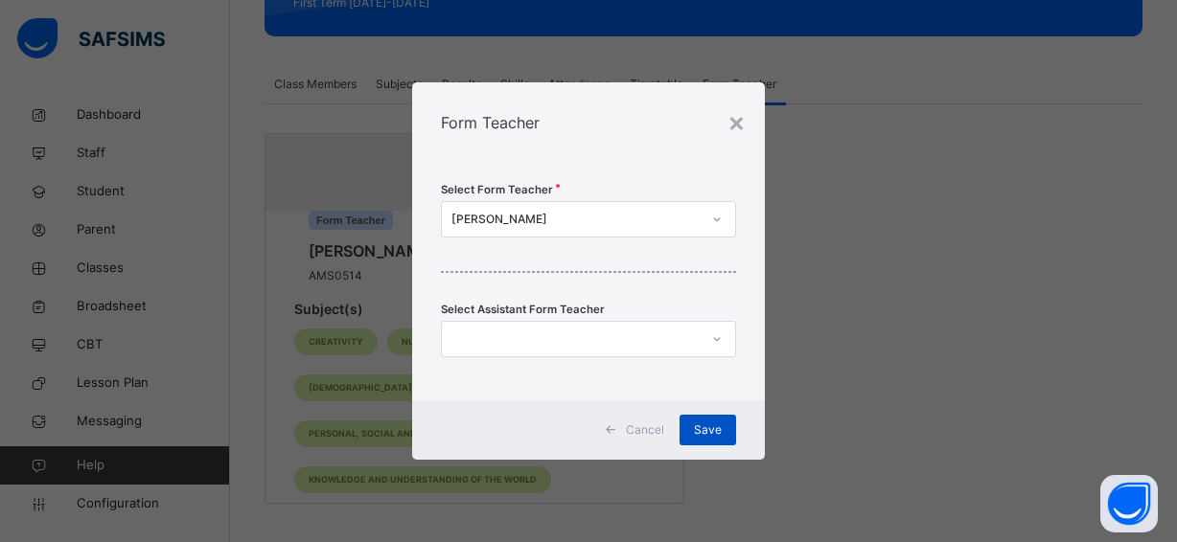
click at [710, 423] on span "Save" at bounding box center [708, 430] width 28 height 17
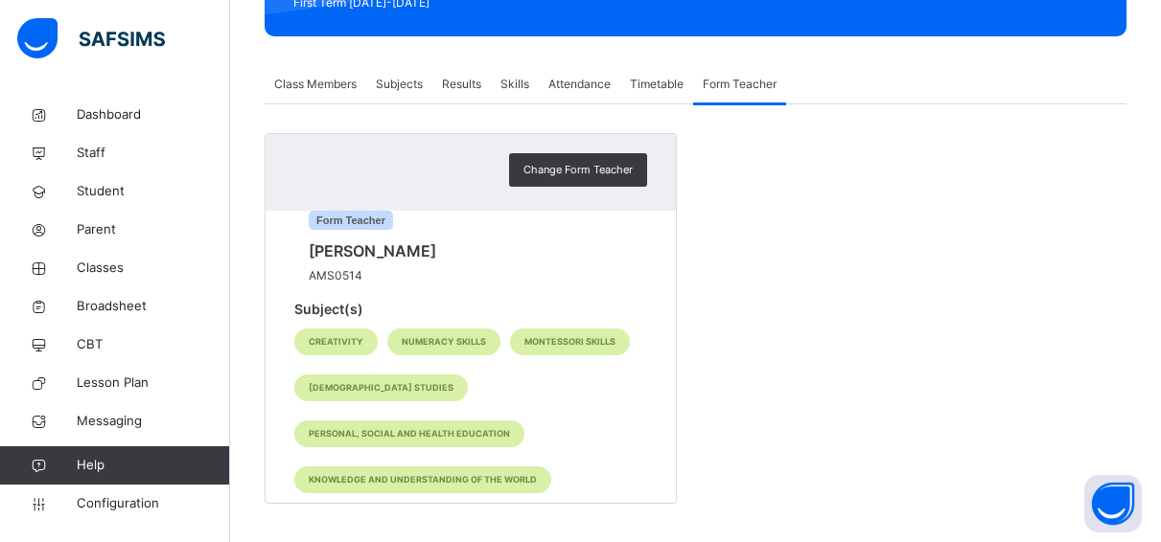
click at [408, 83] on span "Subjects" at bounding box center [399, 84] width 47 height 17
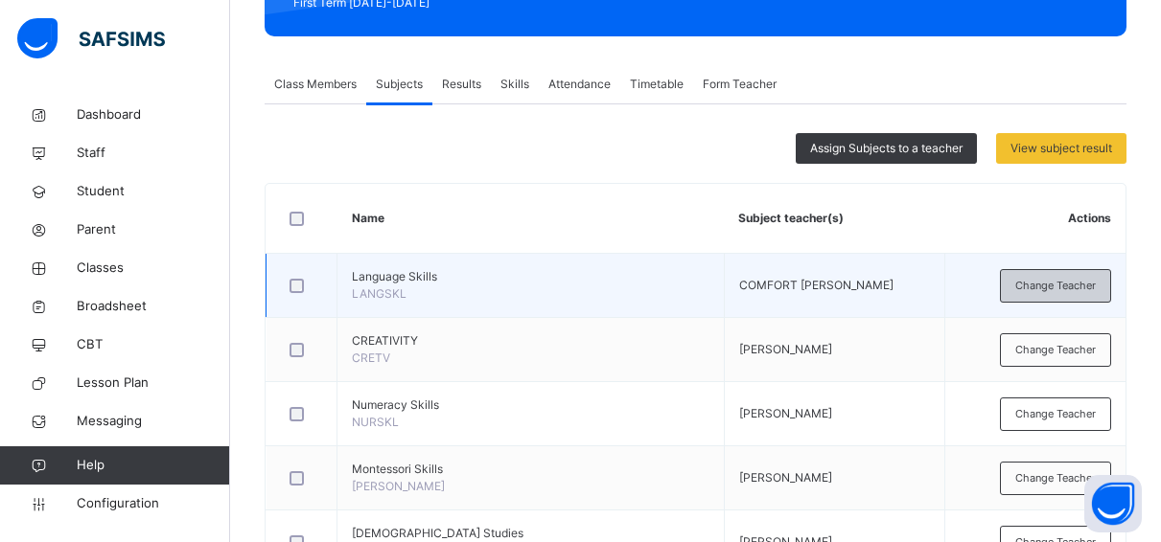
click at [1045, 287] on span "Change Teacher" at bounding box center [1055, 286] width 81 height 16
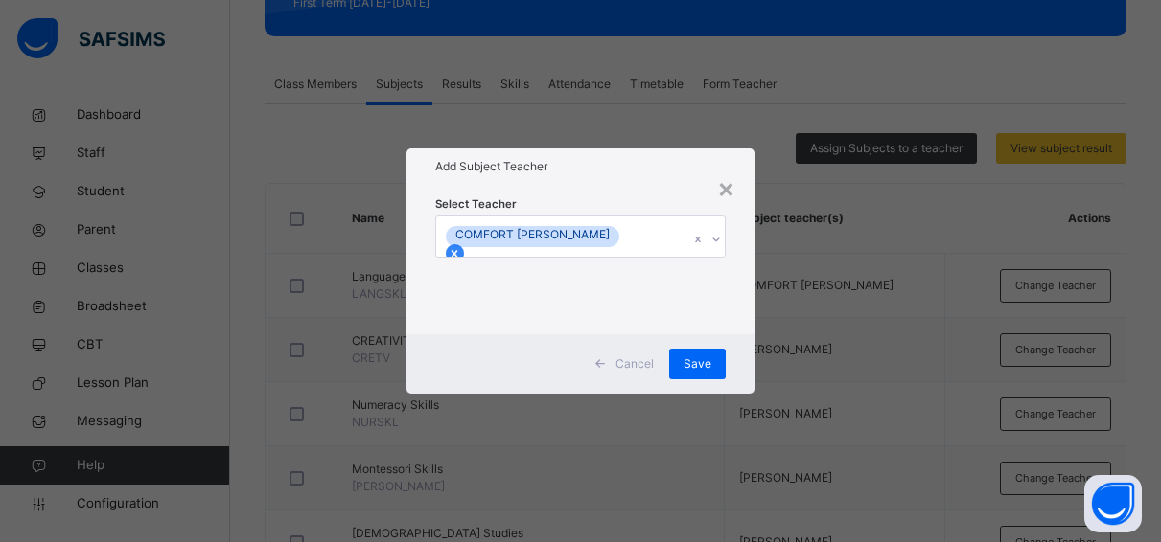
click at [461, 247] on icon at bounding box center [454, 253] width 13 height 13
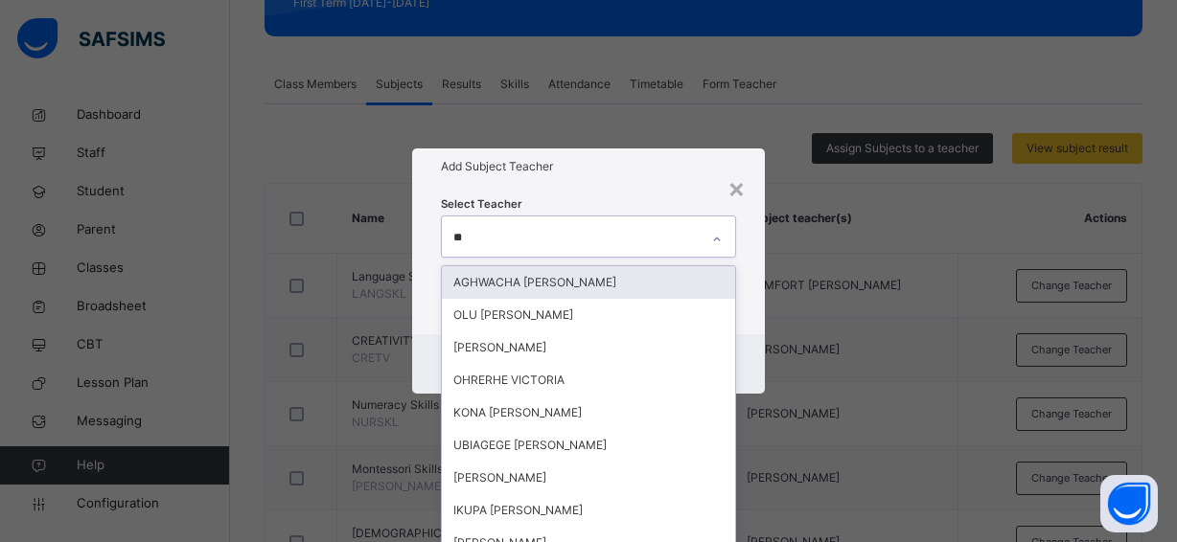
type input "***"
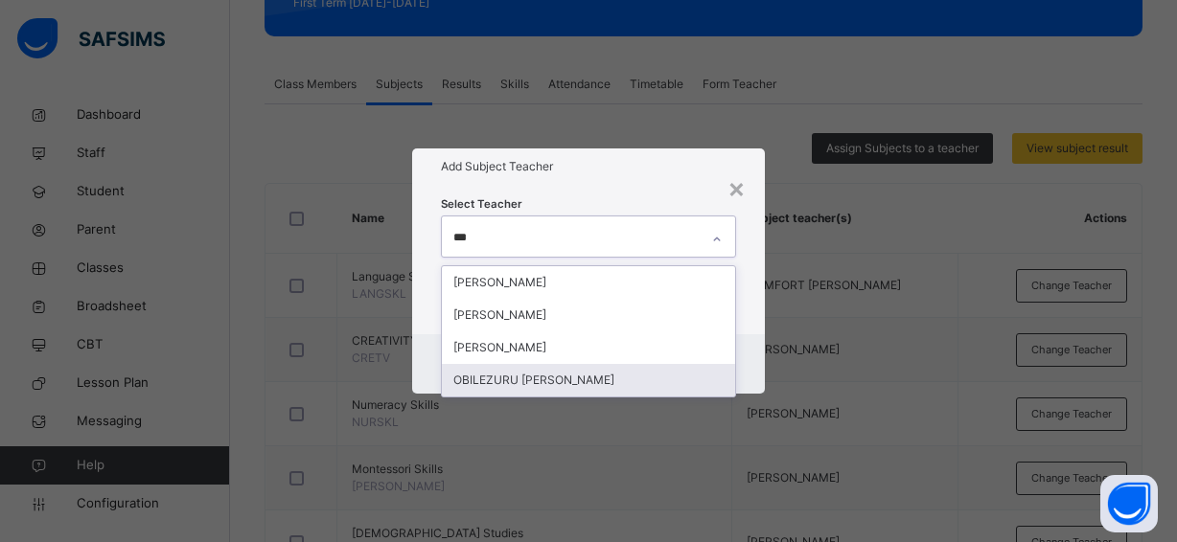
click at [542, 380] on div "OBILEZURU VIVIAN" at bounding box center [588, 380] width 293 height 33
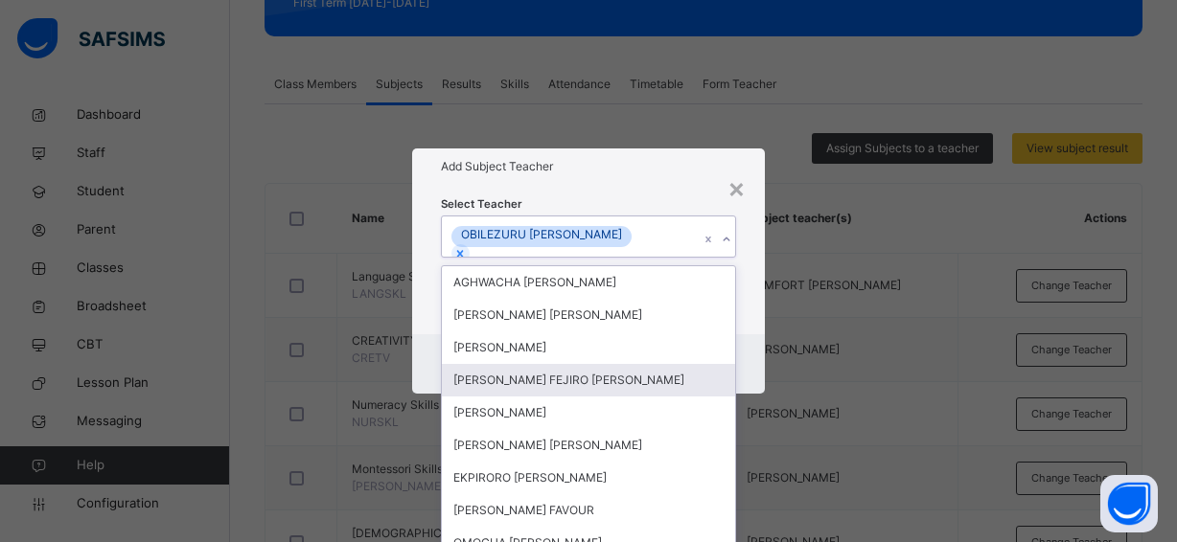
click at [755, 319] on div "Select Teacher option OBILEZURU VIVIAN , selected. option BIBI FEJIRO LINDA foc…" at bounding box center [588, 260] width 353 height 150
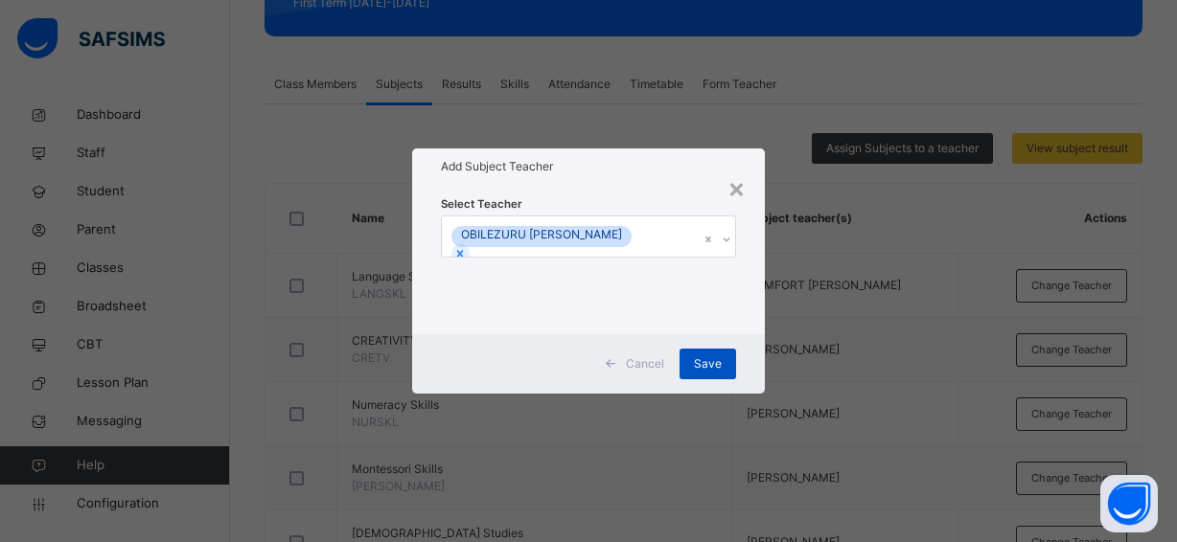
click at [709, 358] on span "Save" at bounding box center [708, 364] width 28 height 17
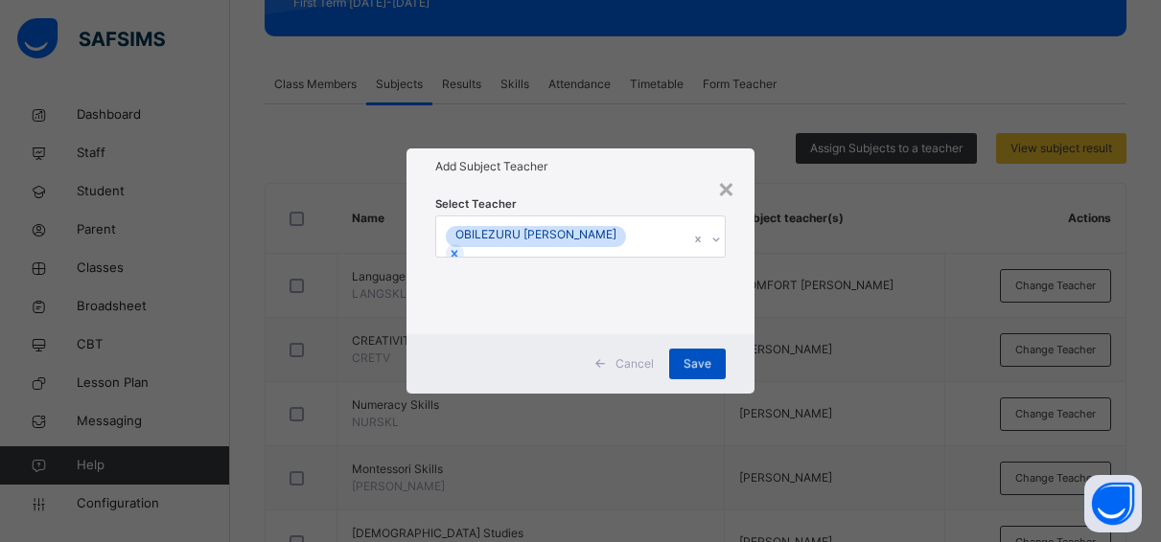
click at [709, 358] on div "Save" at bounding box center [697, 364] width 57 height 31
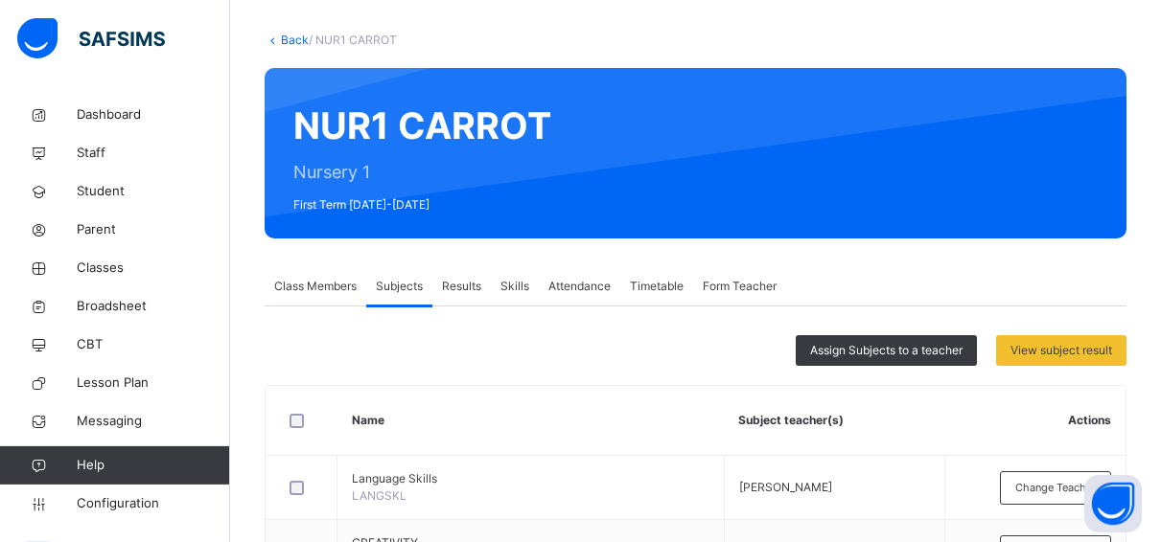
scroll to position [51, 0]
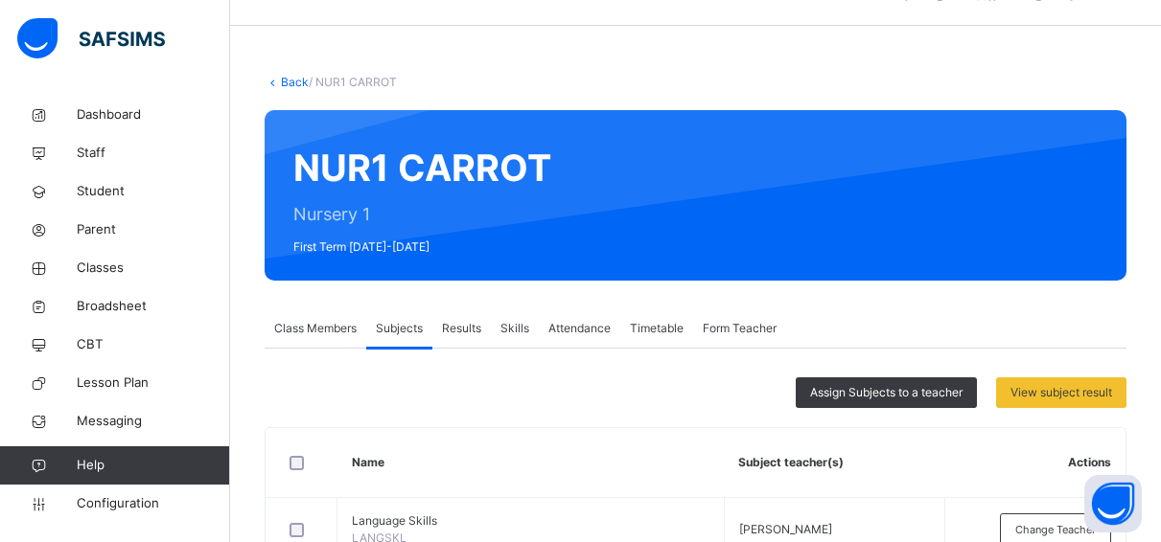
click at [292, 78] on link "Back" at bounding box center [295, 82] width 28 height 14
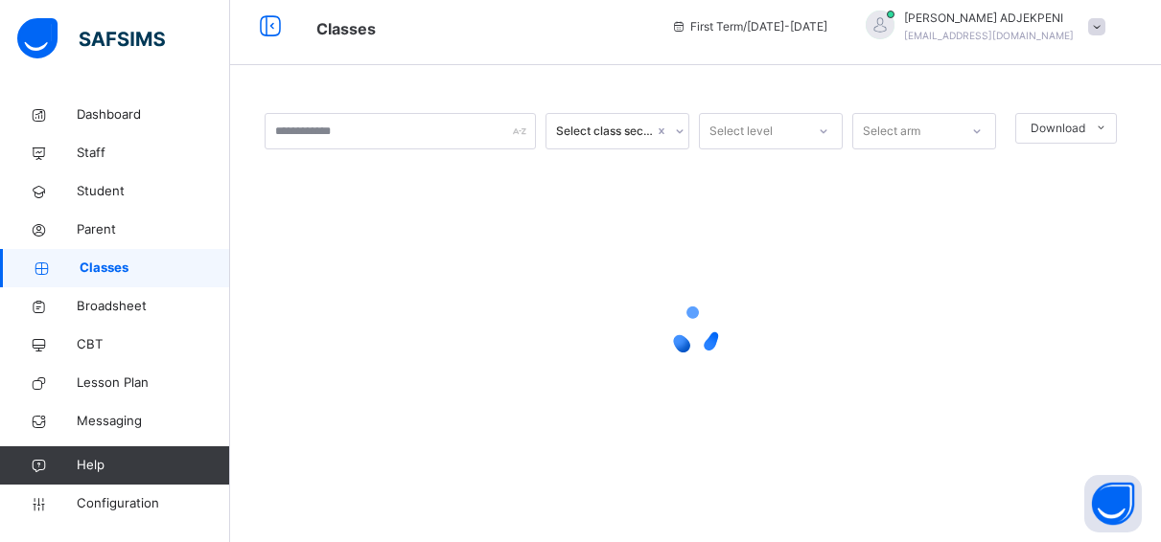
scroll to position [12, 0]
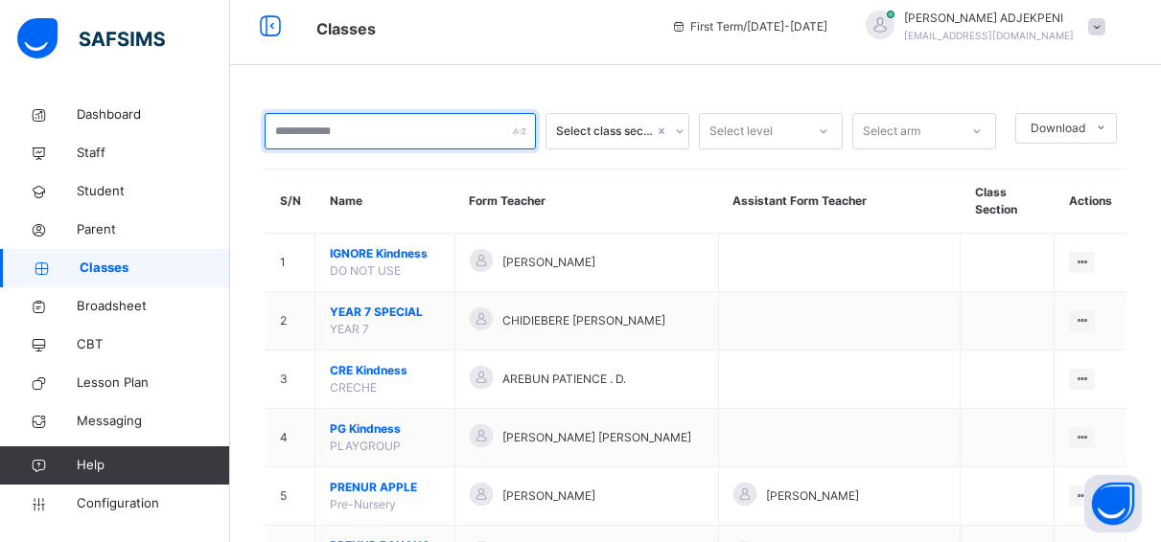
click at [318, 130] on input "text" at bounding box center [400, 131] width 271 height 36
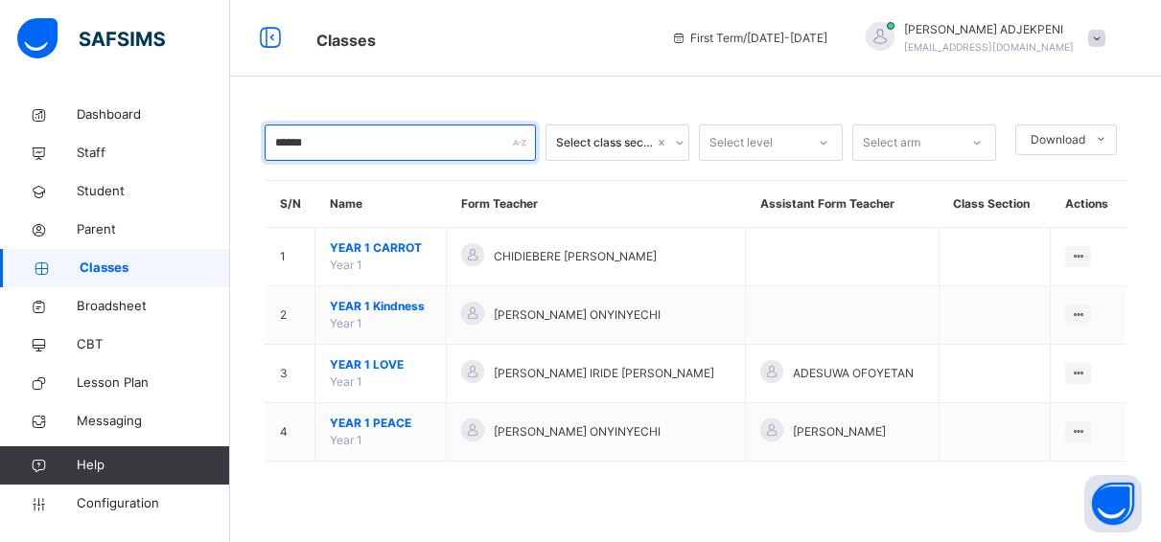
scroll to position [0, 0]
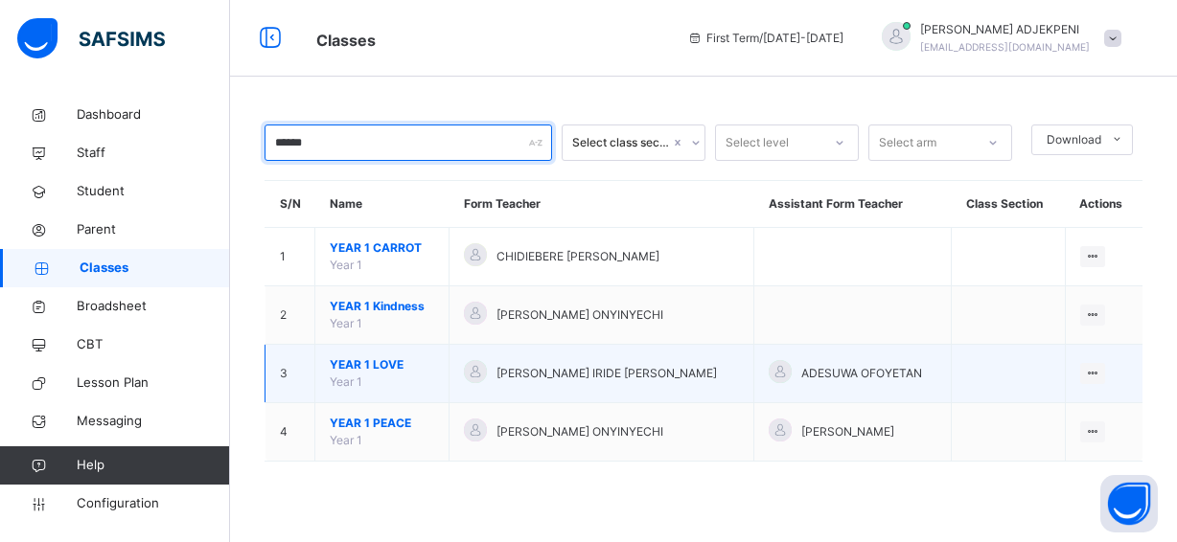
type input "******"
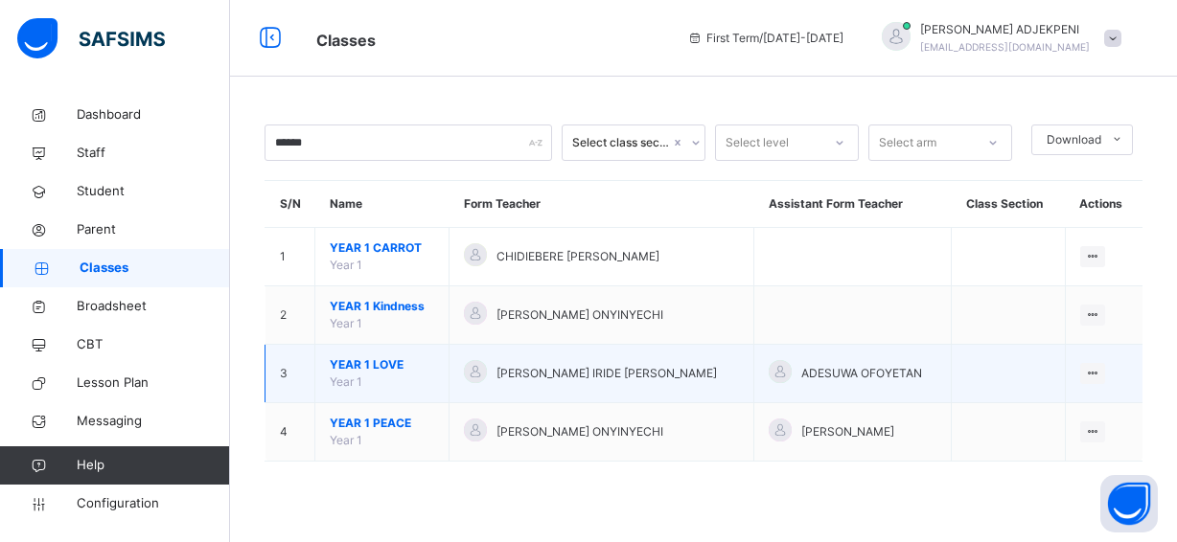
click at [387, 361] on span "YEAR 1 LOVE" at bounding box center [382, 365] width 104 height 17
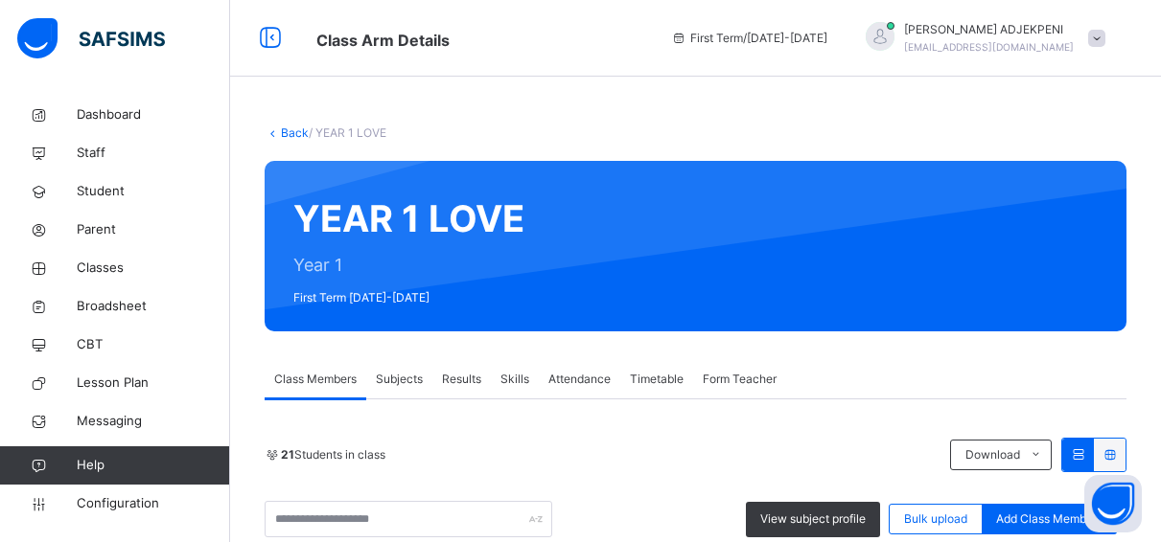
click at [756, 372] on span "Form Teacher" at bounding box center [740, 379] width 74 height 17
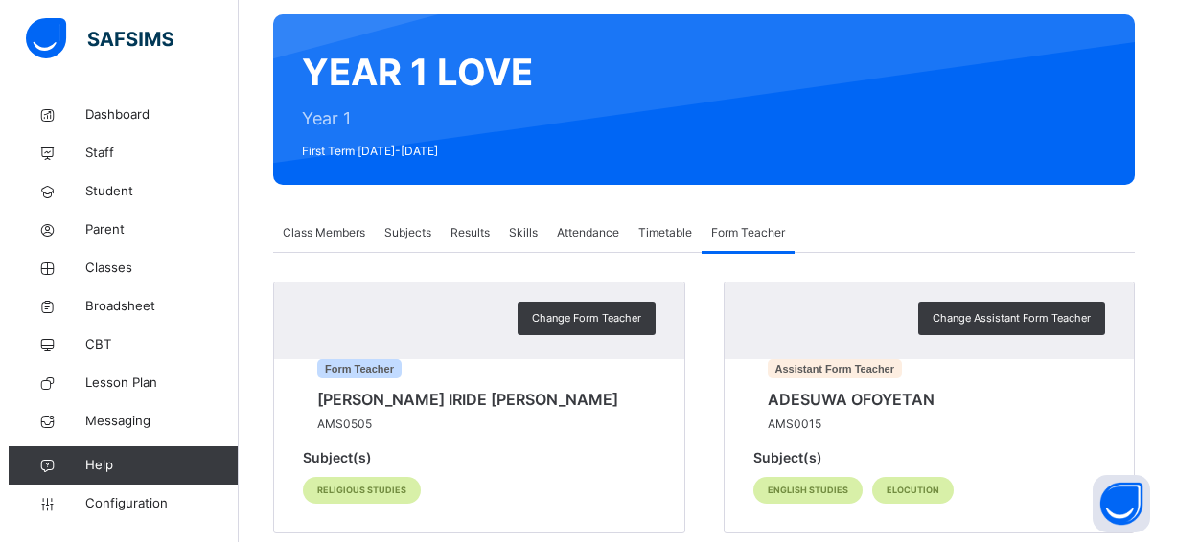
scroll to position [196, 0]
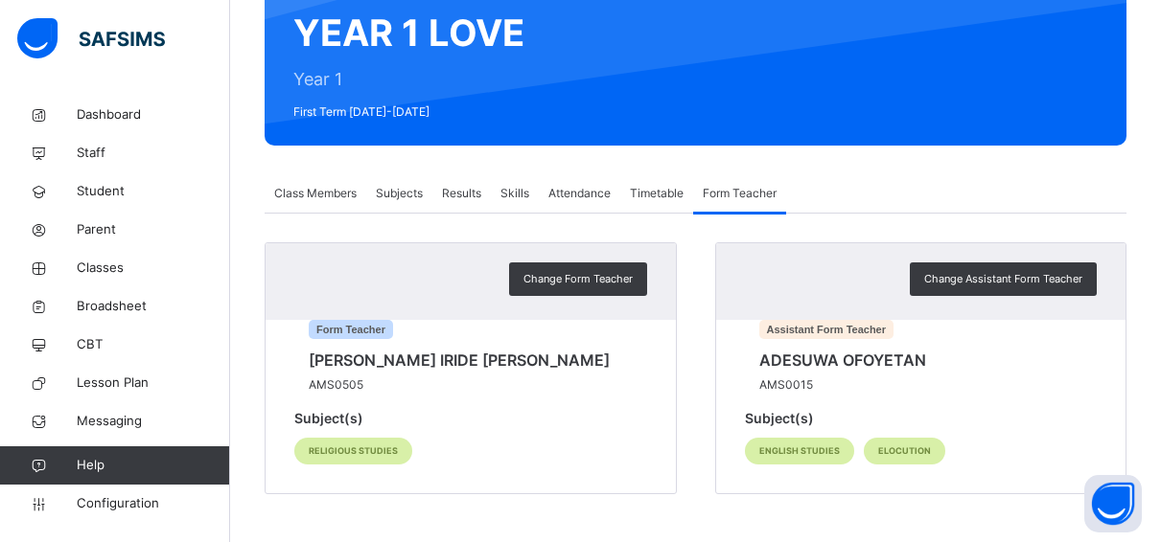
click at [393, 325] on span "Form Teacher" at bounding box center [351, 329] width 84 height 19
click at [559, 271] on span "Change Form Teacher" at bounding box center [577, 279] width 109 height 16
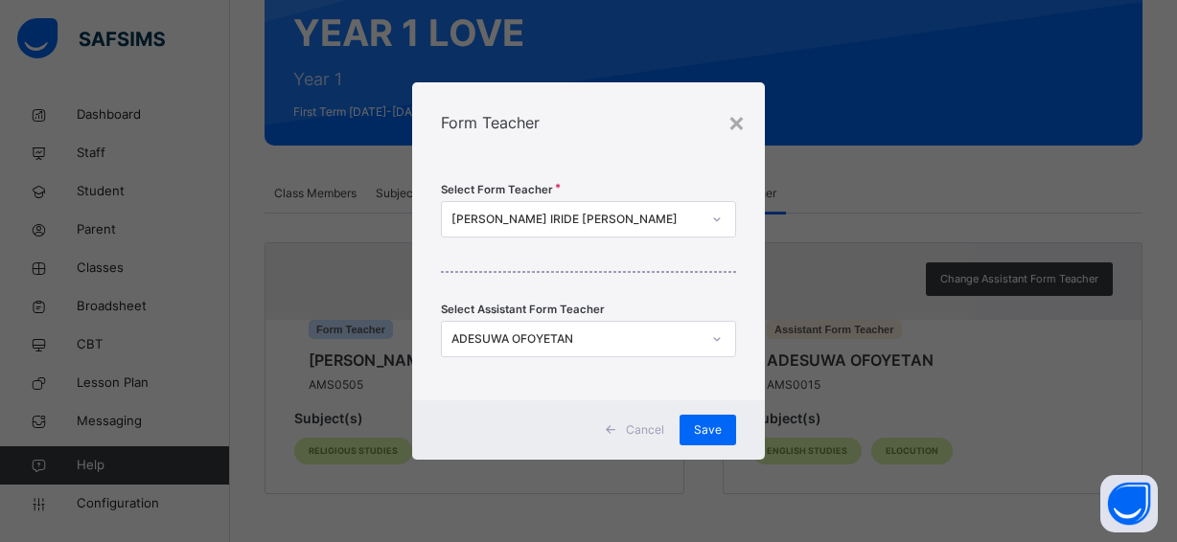
click at [624, 216] on div "STELLA IRIDE OGHENEFEJIRO" at bounding box center [575, 219] width 249 height 17
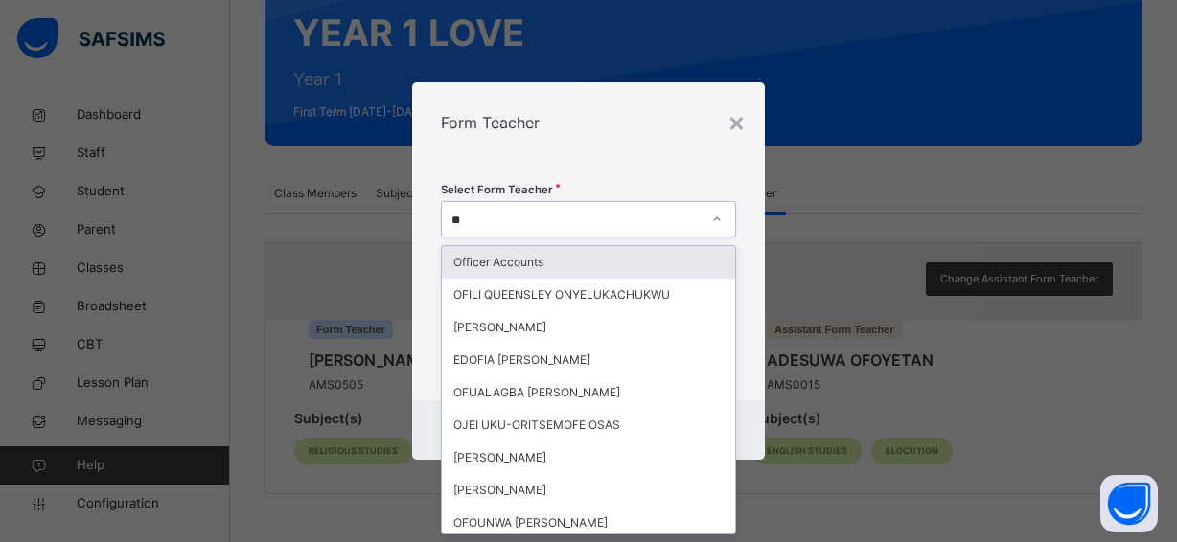
type input "*"
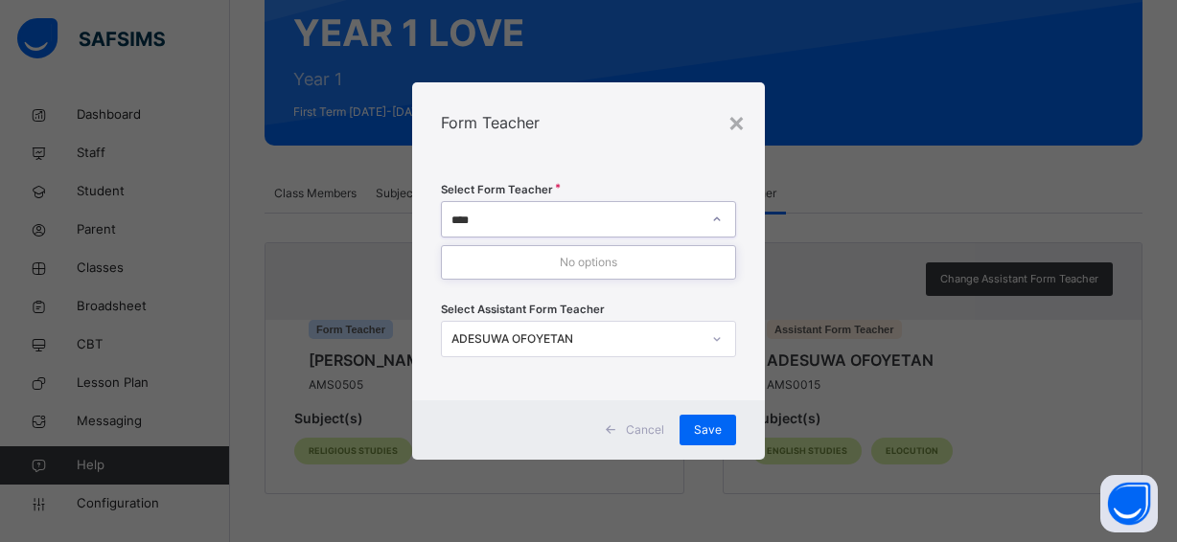
type input "****"
click at [591, 337] on div "ADESUWA OFOYETAN" at bounding box center [575, 339] width 249 height 17
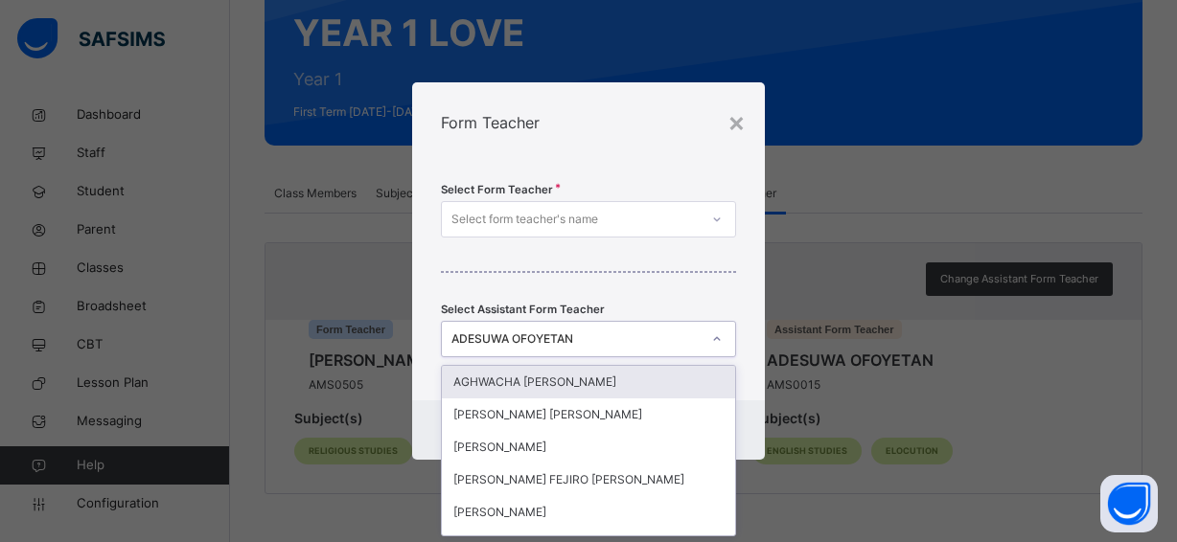
scroll to position [0, 0]
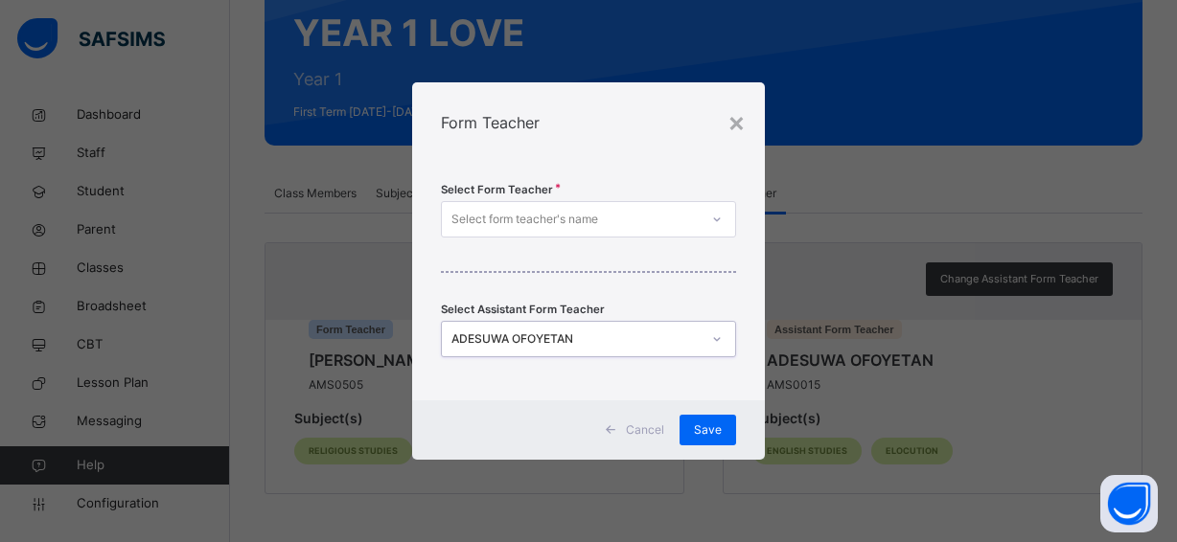
click at [592, 337] on div "ADESUWA OFOYETAN" at bounding box center [575, 339] width 249 height 17
click at [737, 123] on div "×" at bounding box center [736, 122] width 18 height 40
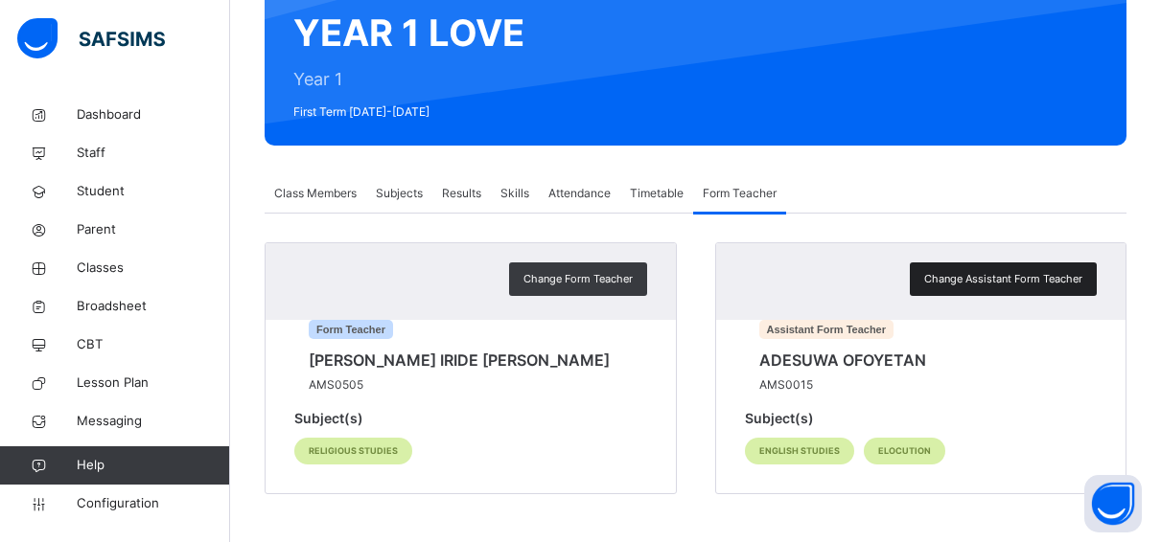
click at [958, 271] on span "Change Assistant Form Teacher" at bounding box center [1003, 279] width 158 height 16
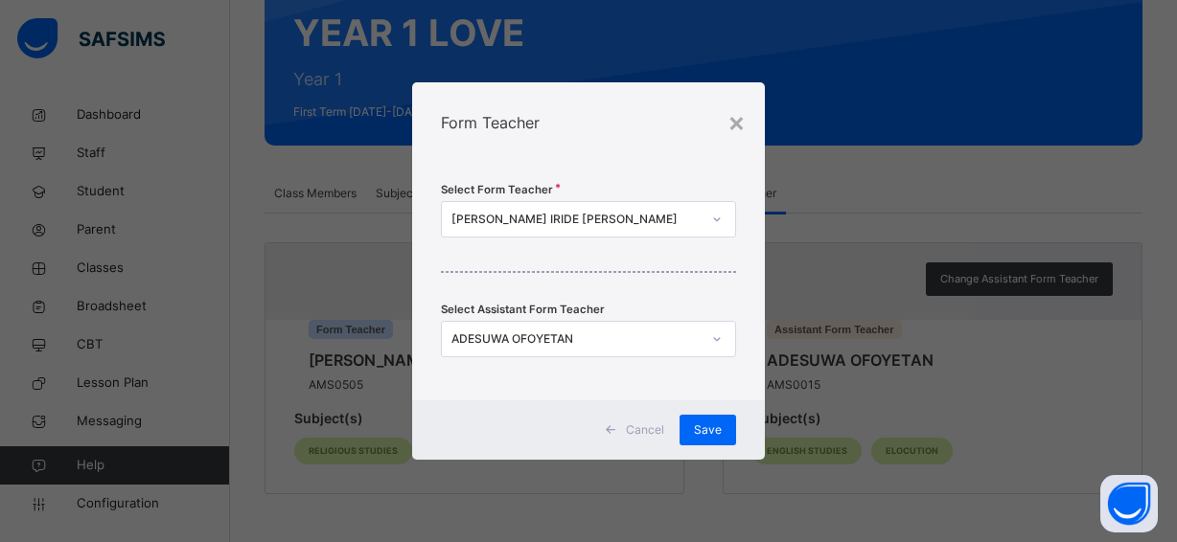
click at [722, 332] on icon at bounding box center [717, 339] width 12 height 19
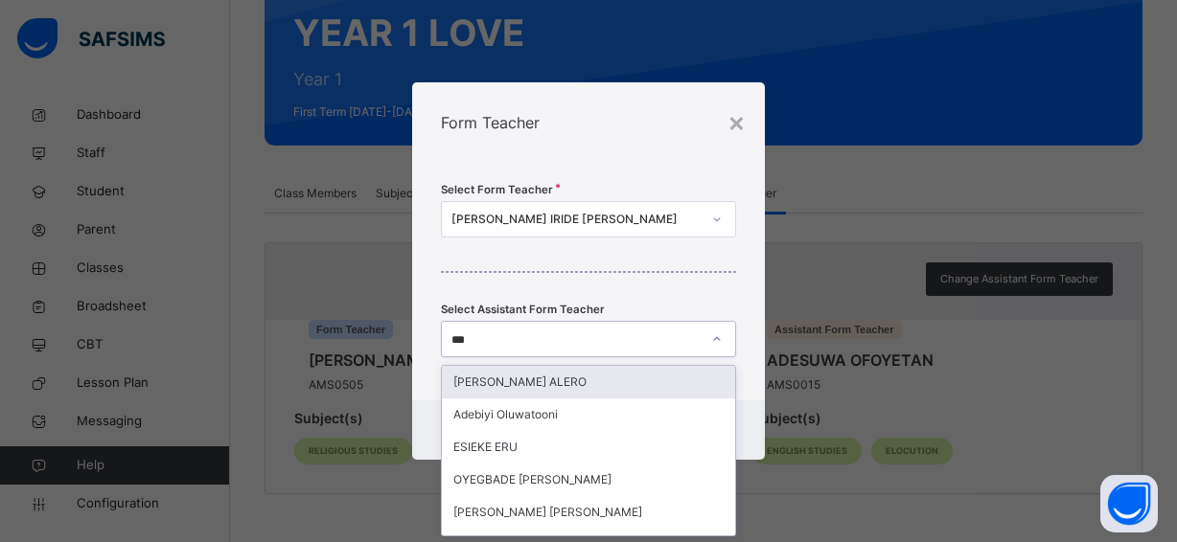
type input "****"
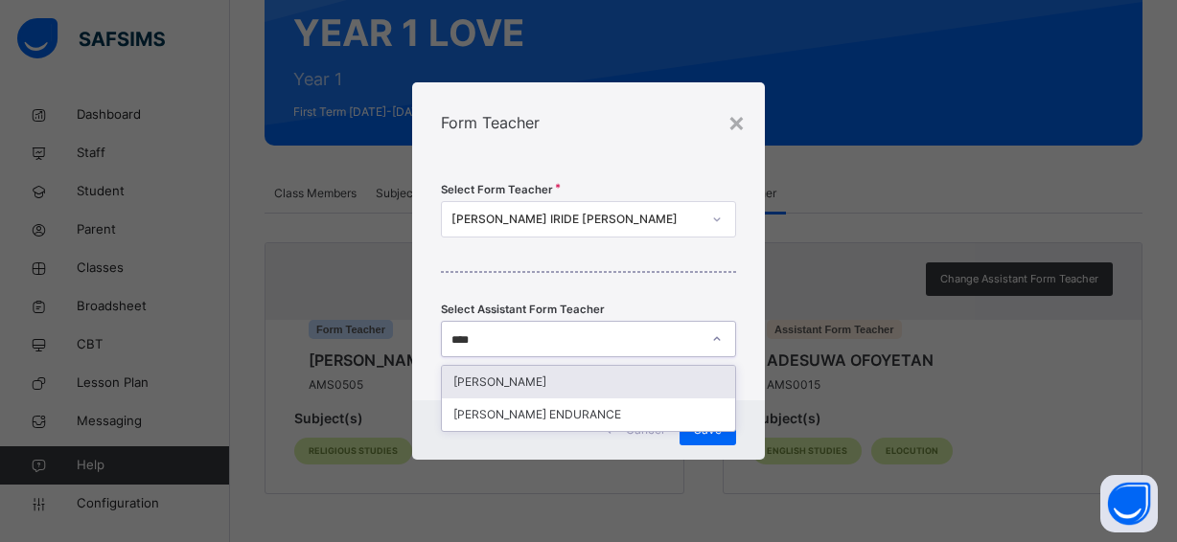
click at [593, 380] on div "OLAOLUWA KOLAPO ADELABU" at bounding box center [588, 382] width 293 height 33
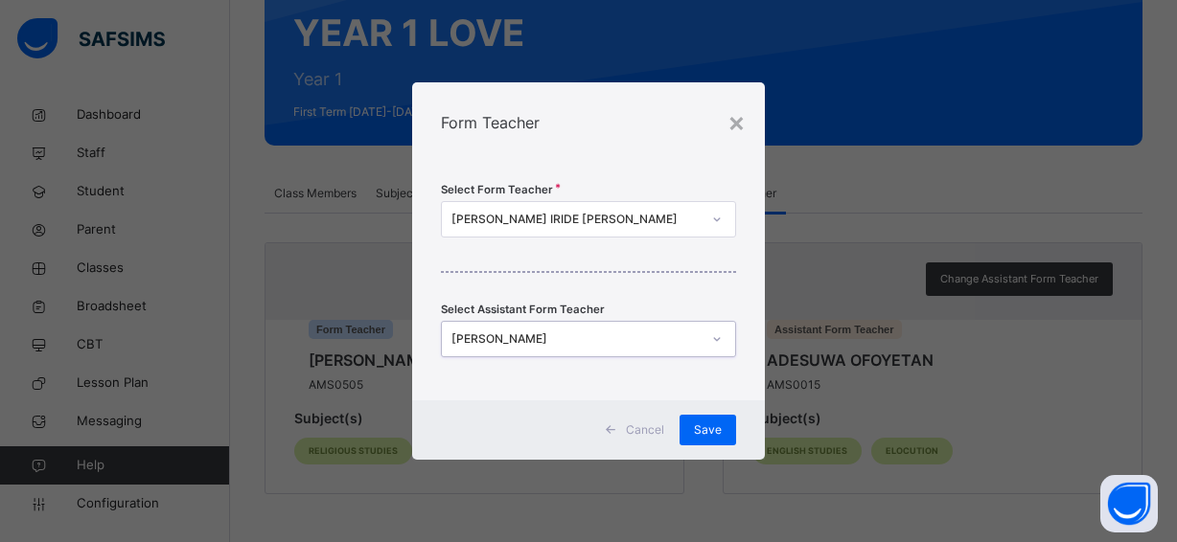
click at [652, 218] on div "STELLA IRIDE OGHENEFEJIRO" at bounding box center [575, 219] width 249 height 17
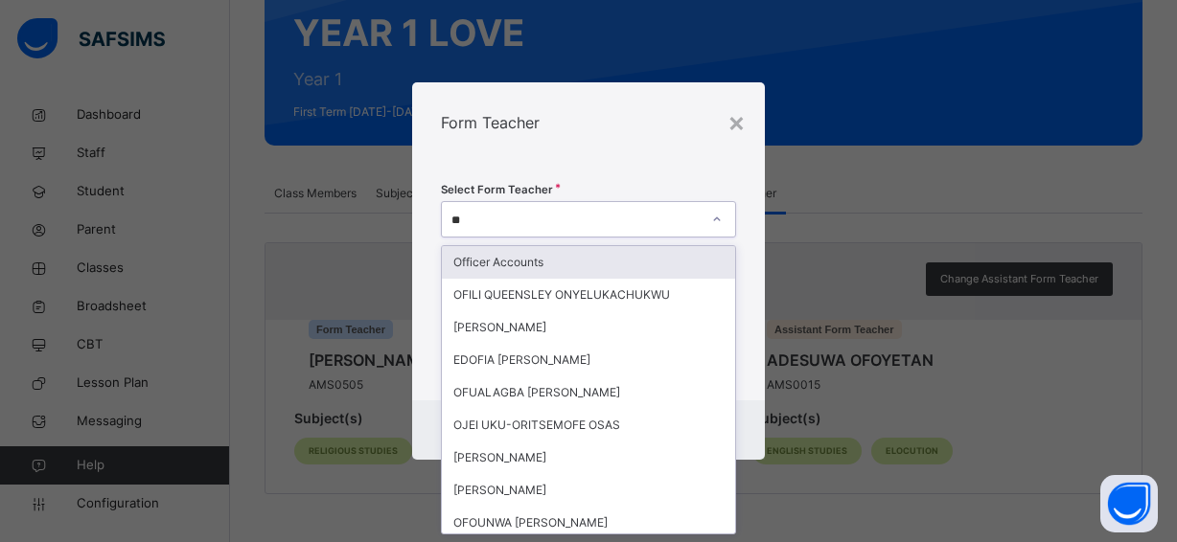
type input "***"
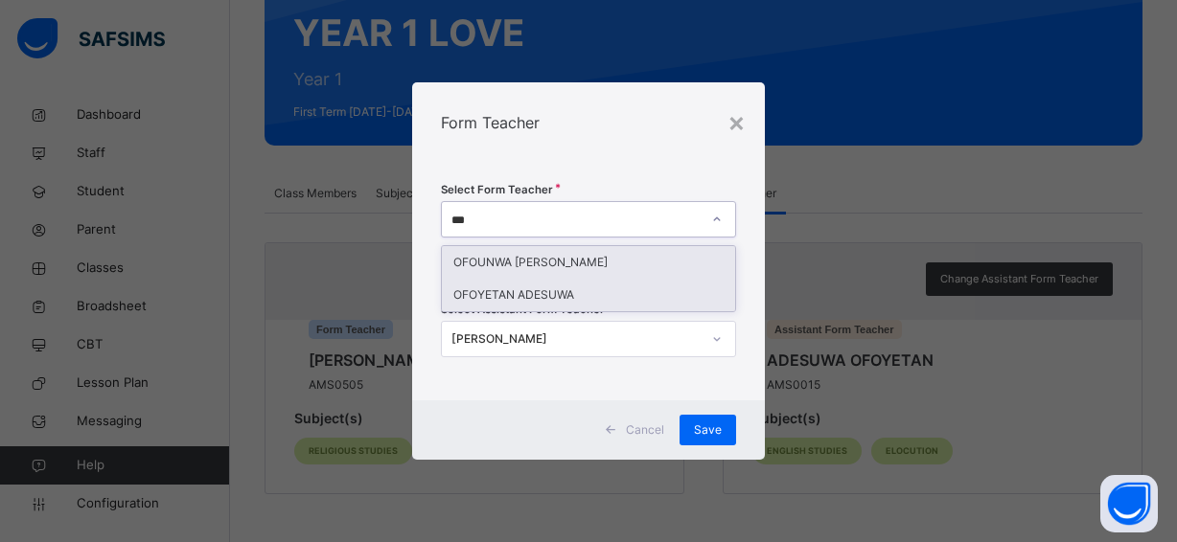
click at [595, 293] on div "OFOYETAN ADESUWA" at bounding box center [588, 295] width 293 height 33
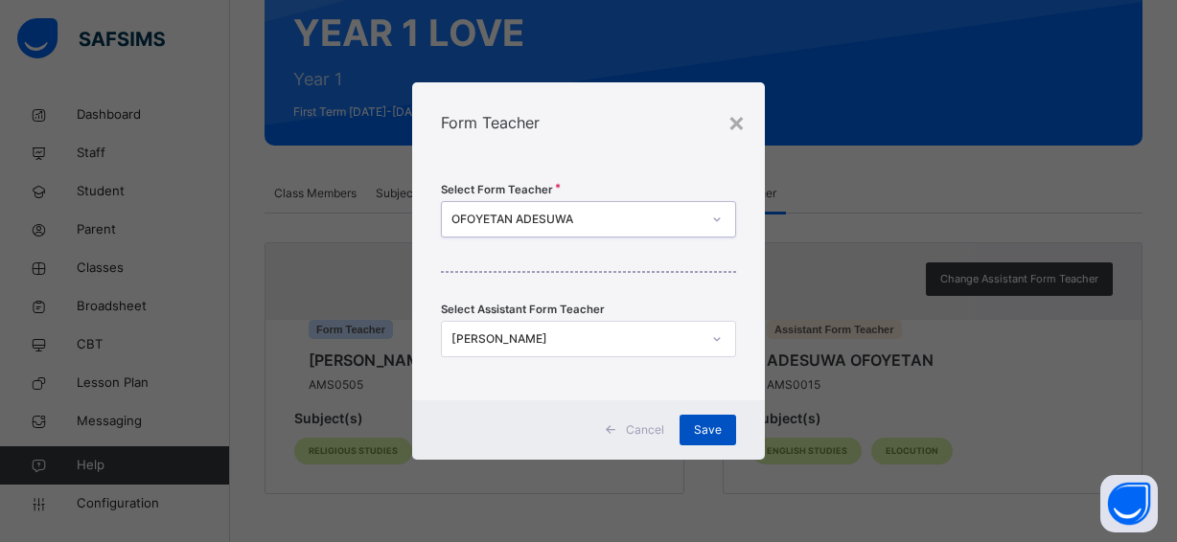
click at [705, 422] on span "Save" at bounding box center [708, 430] width 28 height 17
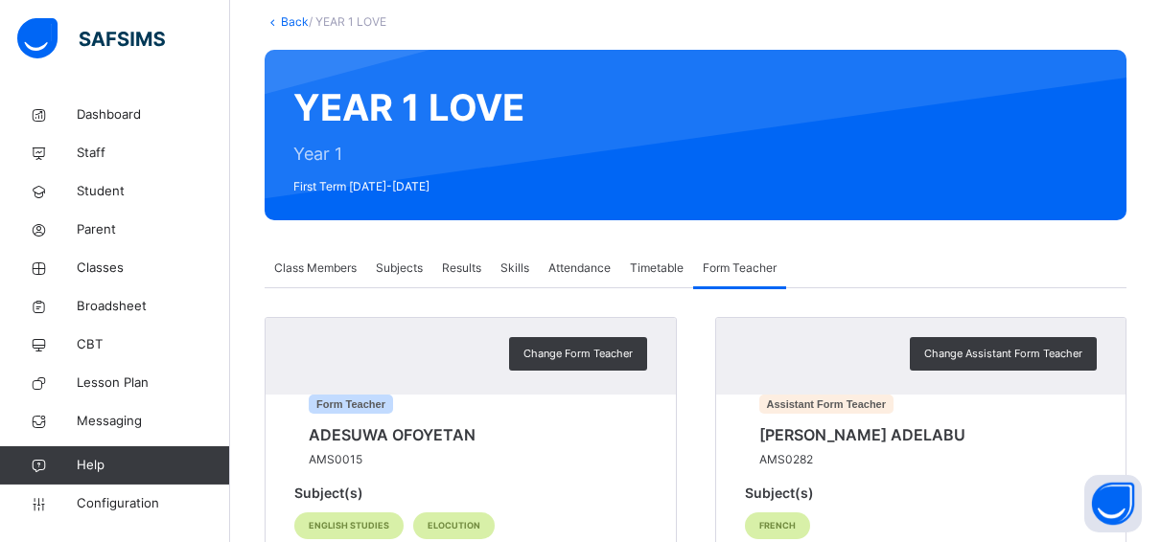
scroll to position [98, 0]
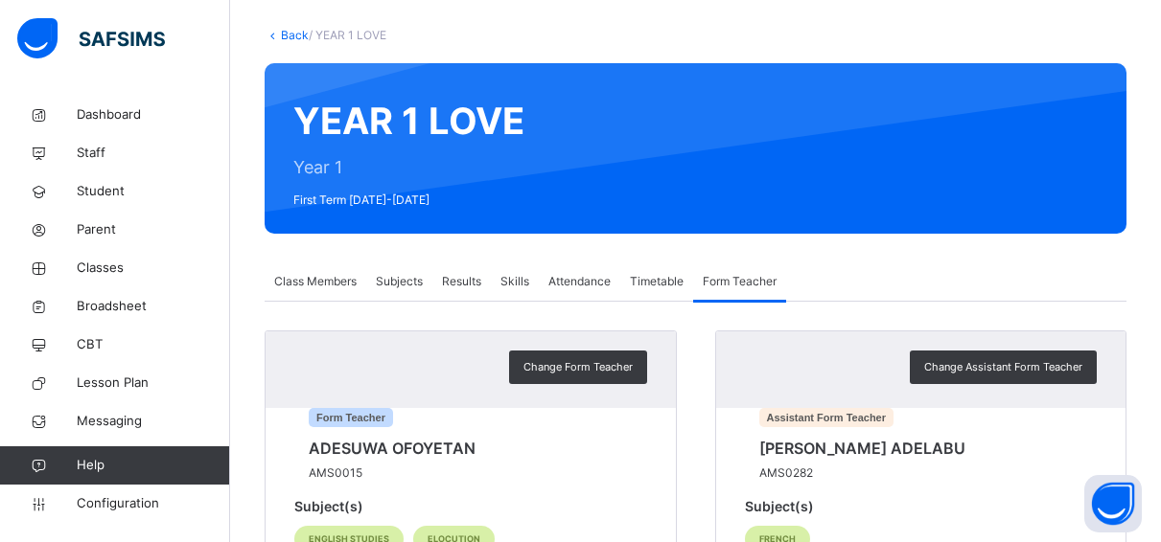
click at [288, 34] on link "Back" at bounding box center [295, 35] width 28 height 14
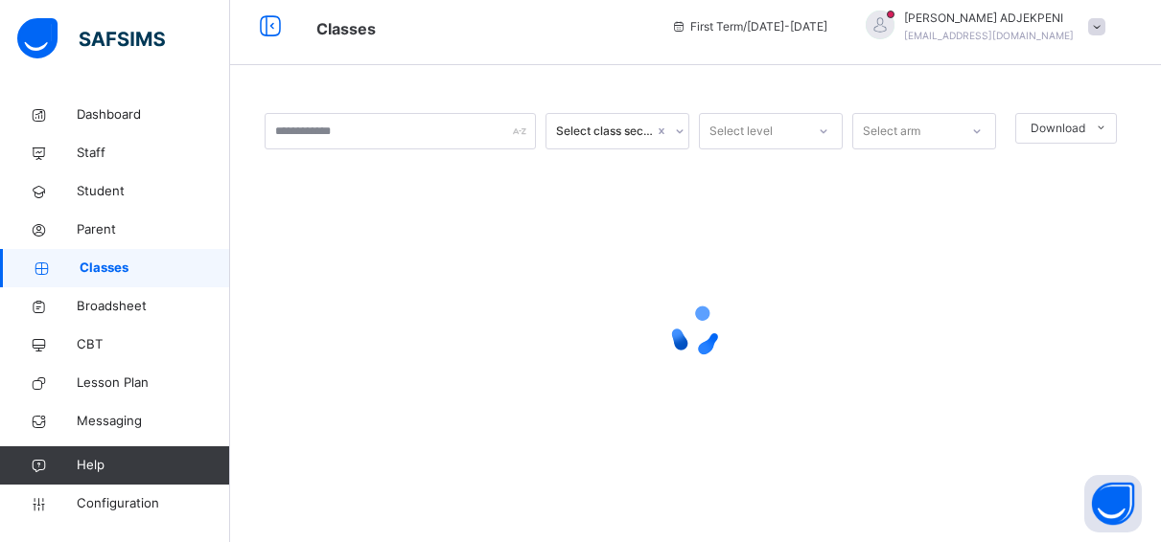
scroll to position [12, 0]
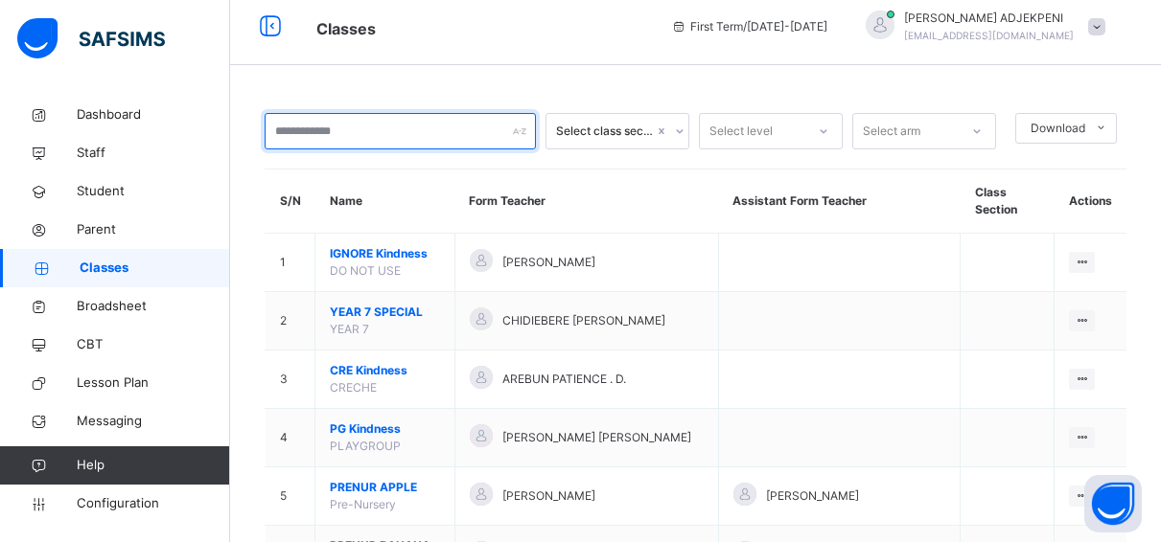
click at [326, 132] on input "text" at bounding box center [400, 131] width 271 height 36
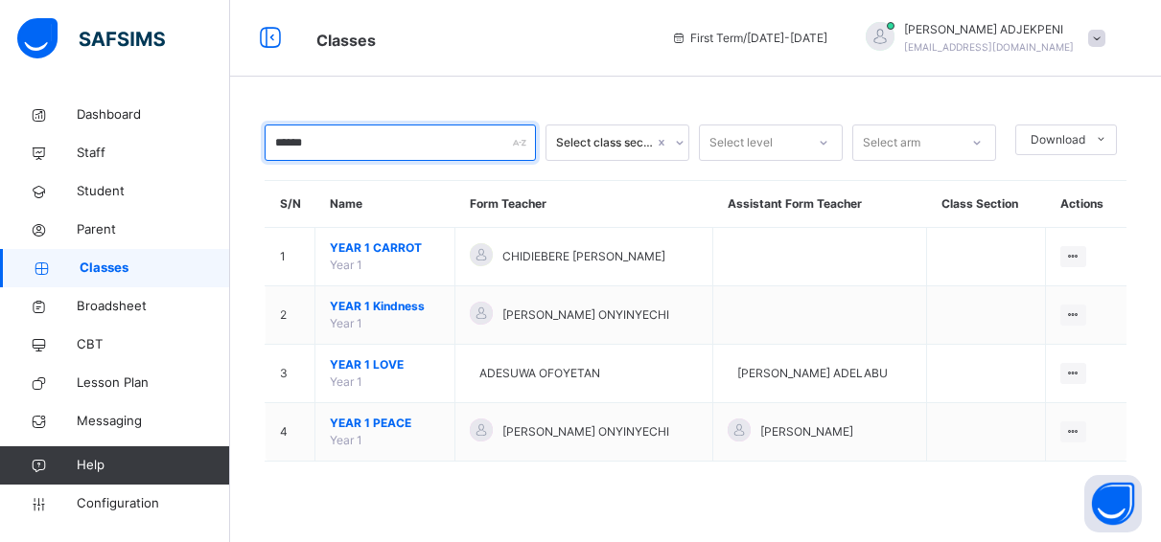
scroll to position [0, 0]
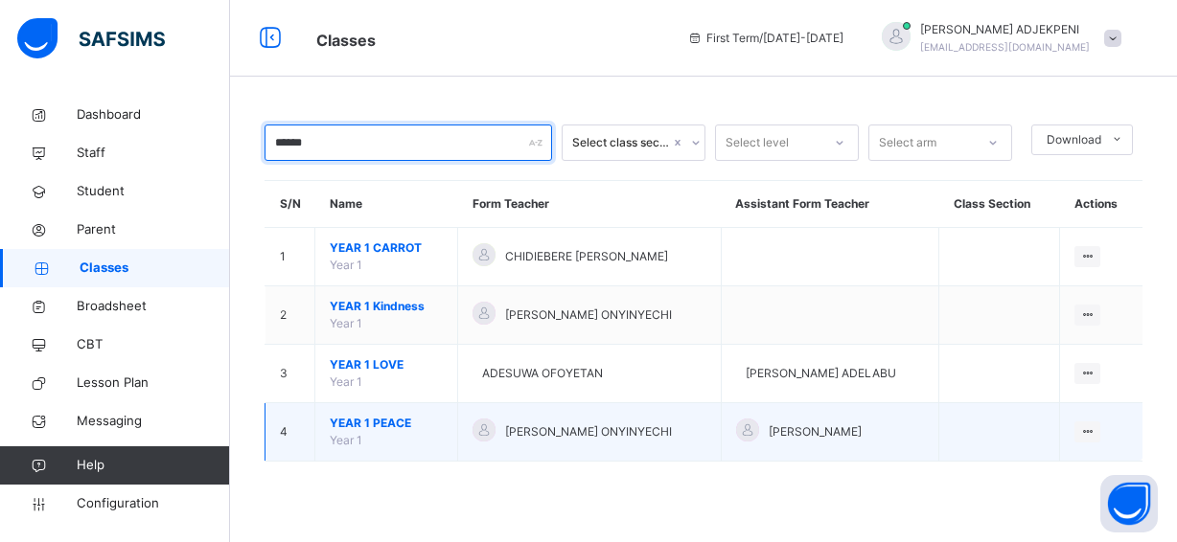
type input "******"
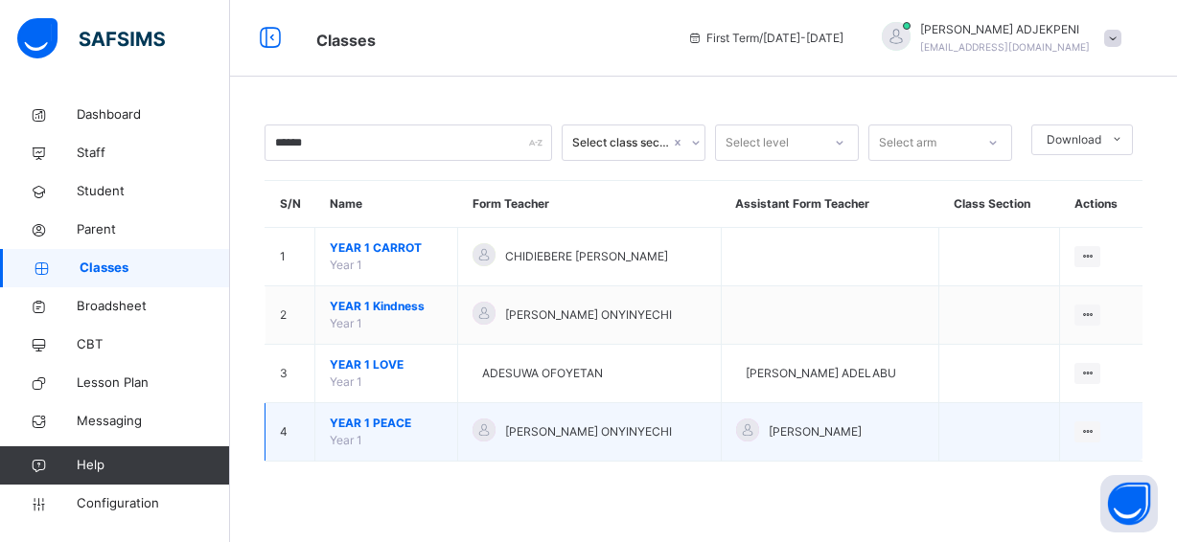
click at [532, 428] on span "JESSICA AREWE ONYINYECHI" at bounding box center [588, 432] width 167 height 17
click at [532, 432] on span "JESSICA AREWE ONYINYECHI" at bounding box center [588, 432] width 167 height 17
click at [397, 429] on span "YEAR 1 PEACE" at bounding box center [386, 423] width 113 height 17
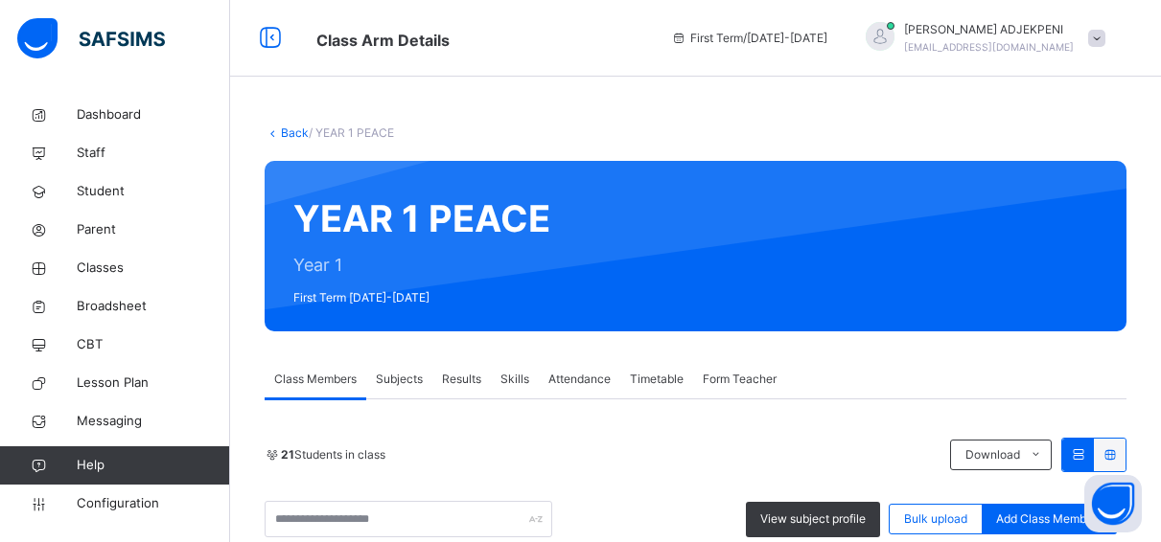
click at [749, 373] on span "Form Teacher" at bounding box center [740, 379] width 74 height 17
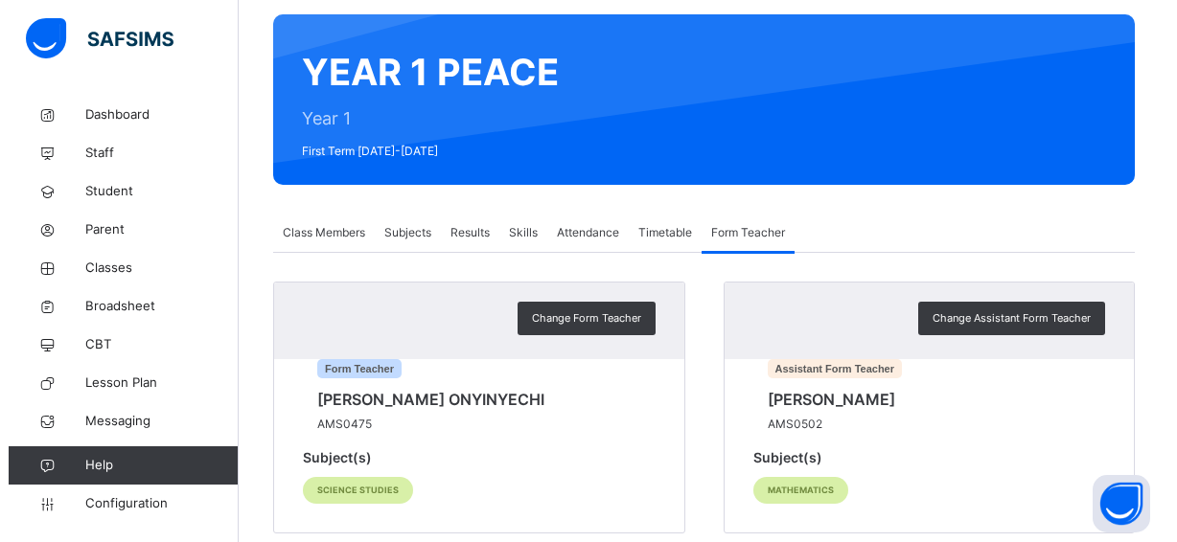
scroll to position [196, 0]
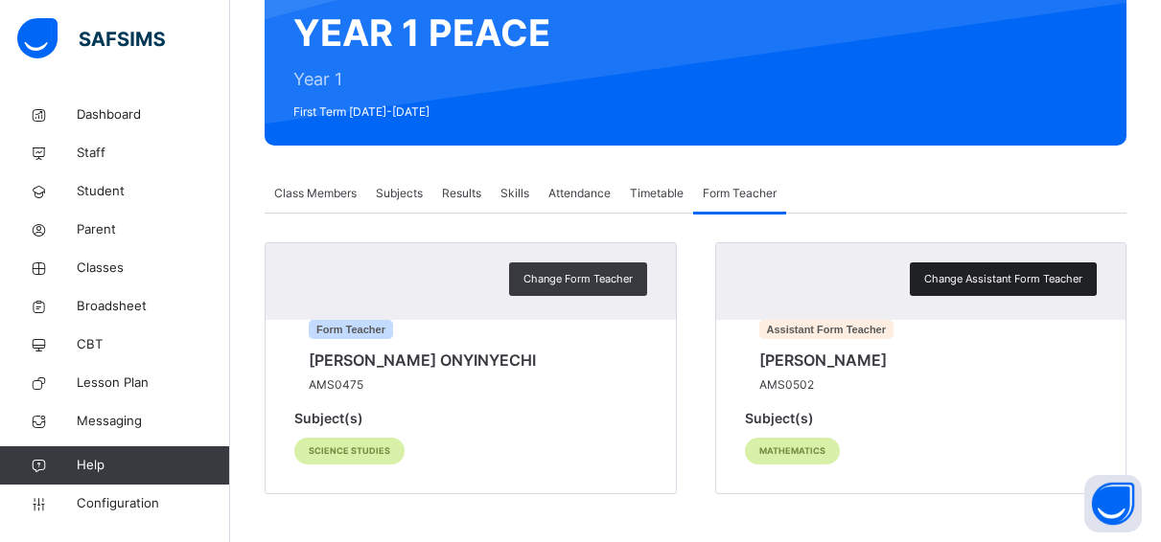
click at [987, 271] on span "Change Assistant Form Teacher" at bounding box center [1003, 279] width 158 height 16
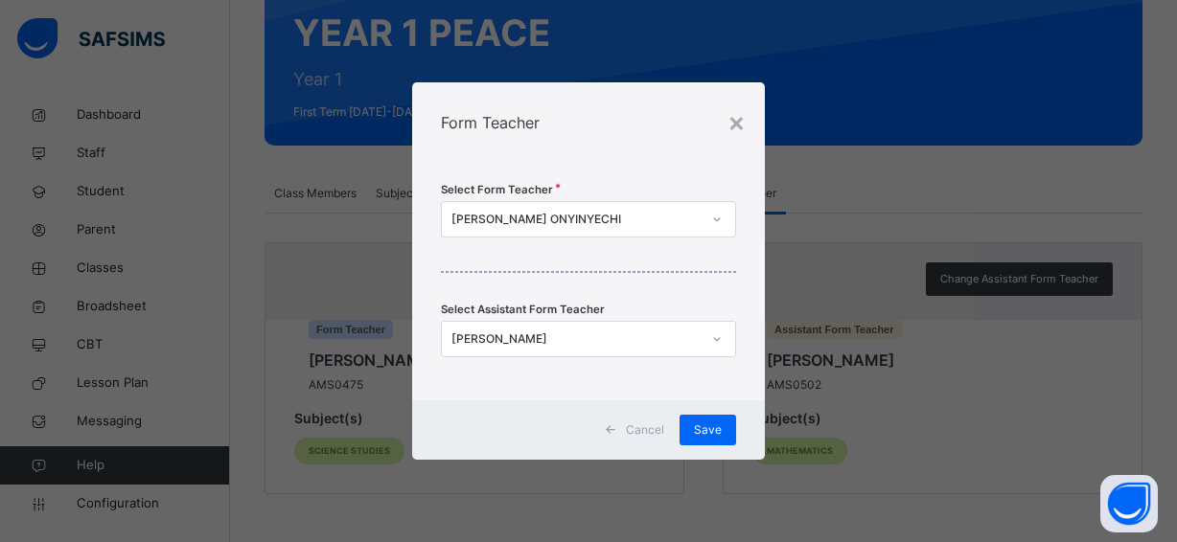
click at [595, 344] on div "TEJIRI UMUKORO" at bounding box center [575, 339] width 249 height 17
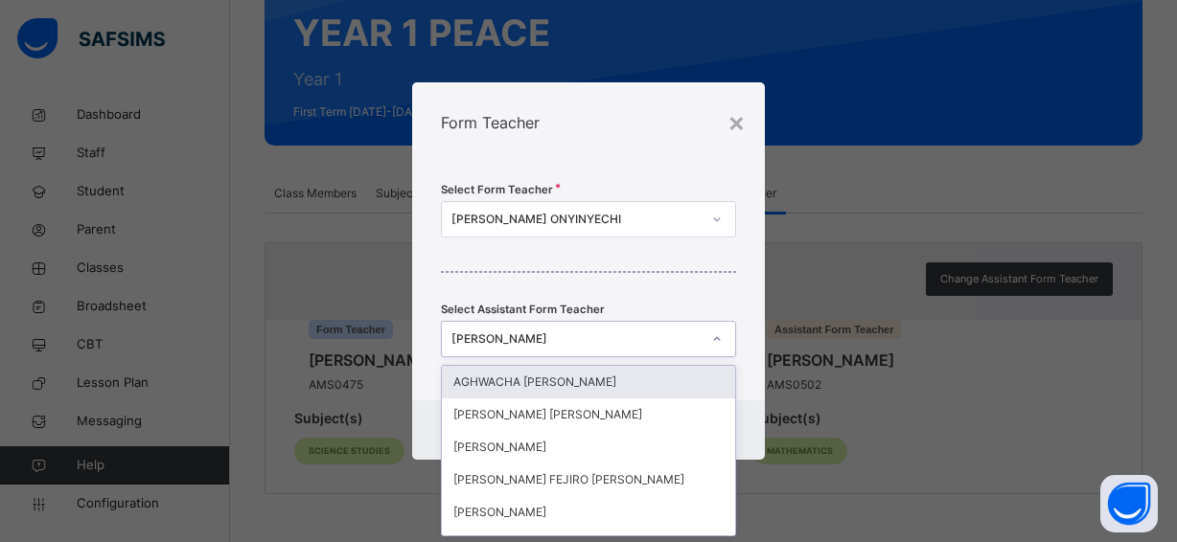
scroll to position [0, 0]
type input "****"
click at [631, 333] on div "**** oghe" at bounding box center [570, 340] width 257 height 30
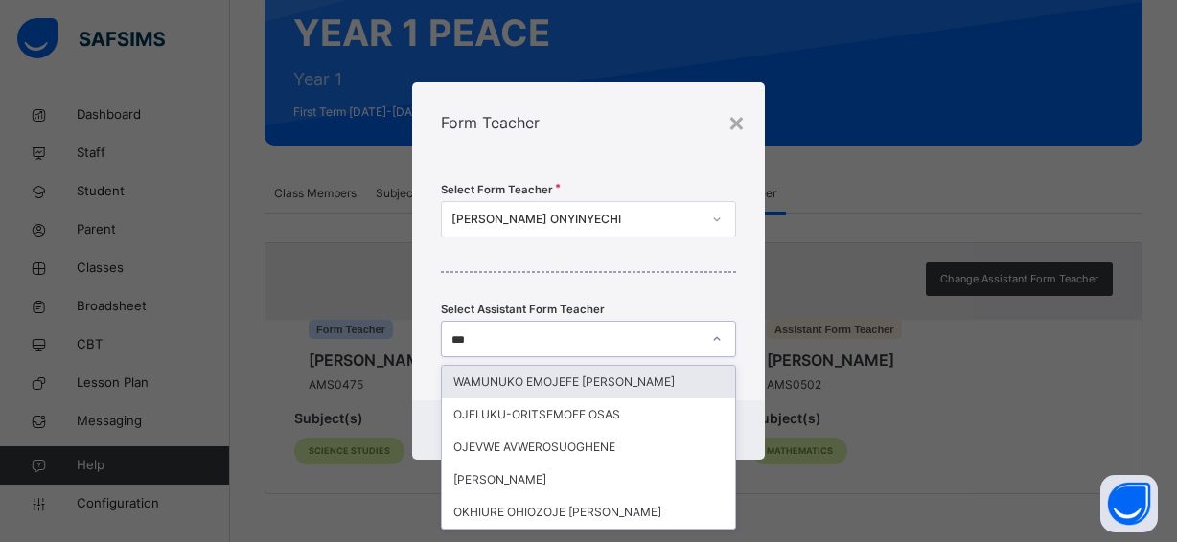
type input "****"
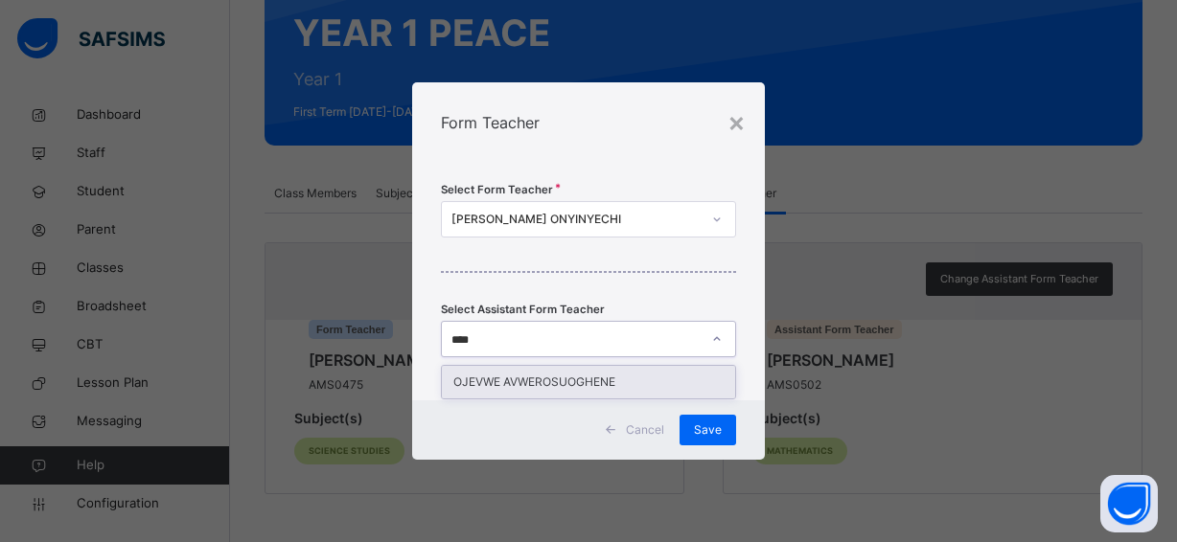
click at [615, 381] on div "OJEVWE AVWEROSUOGHENE" at bounding box center [588, 382] width 293 height 33
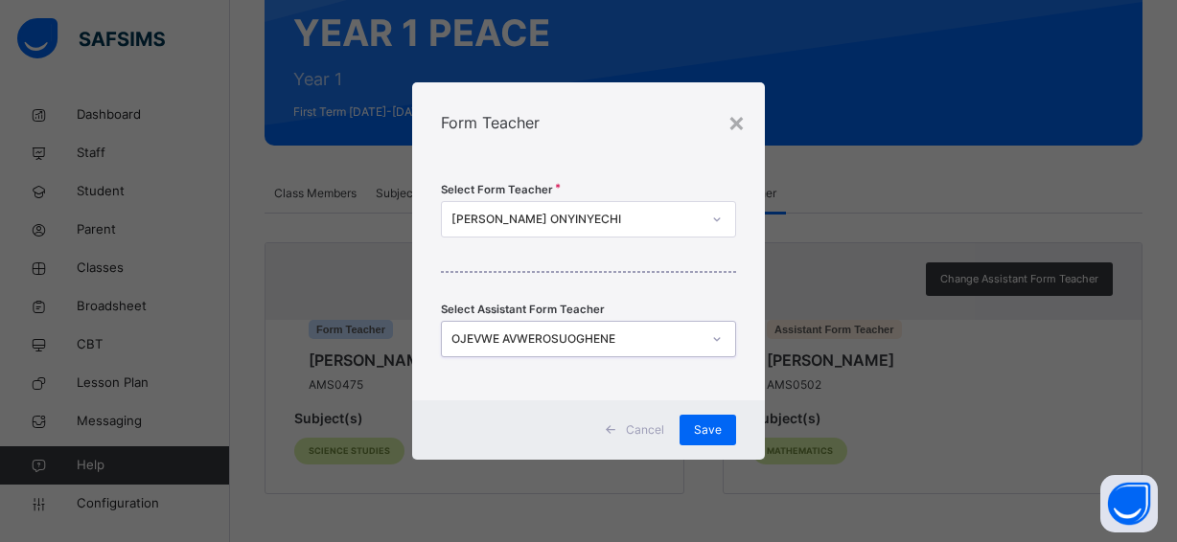
click at [719, 213] on icon at bounding box center [717, 219] width 12 height 19
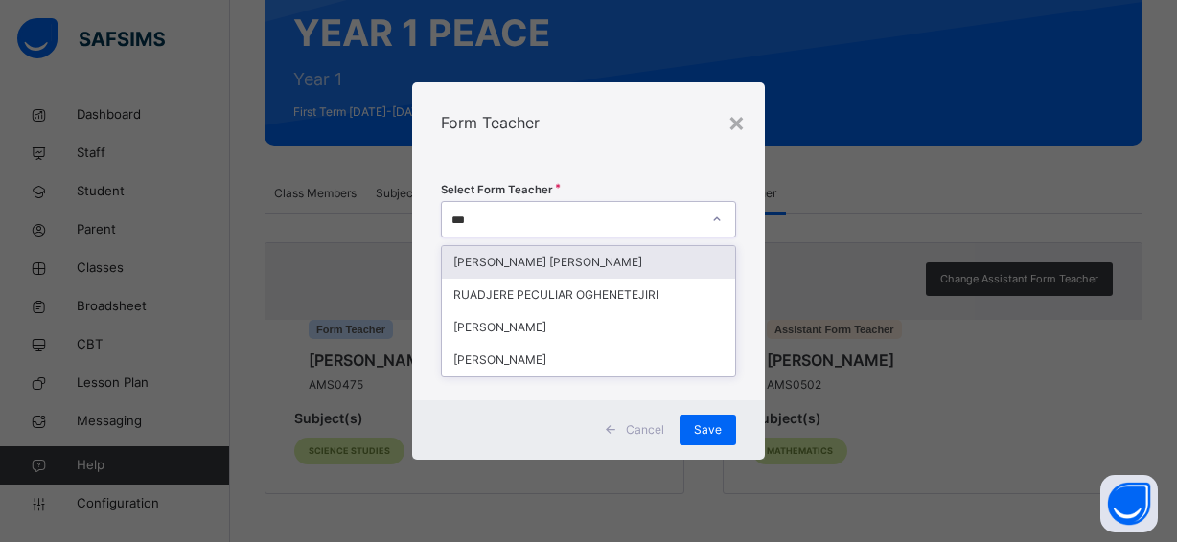
type input "****"
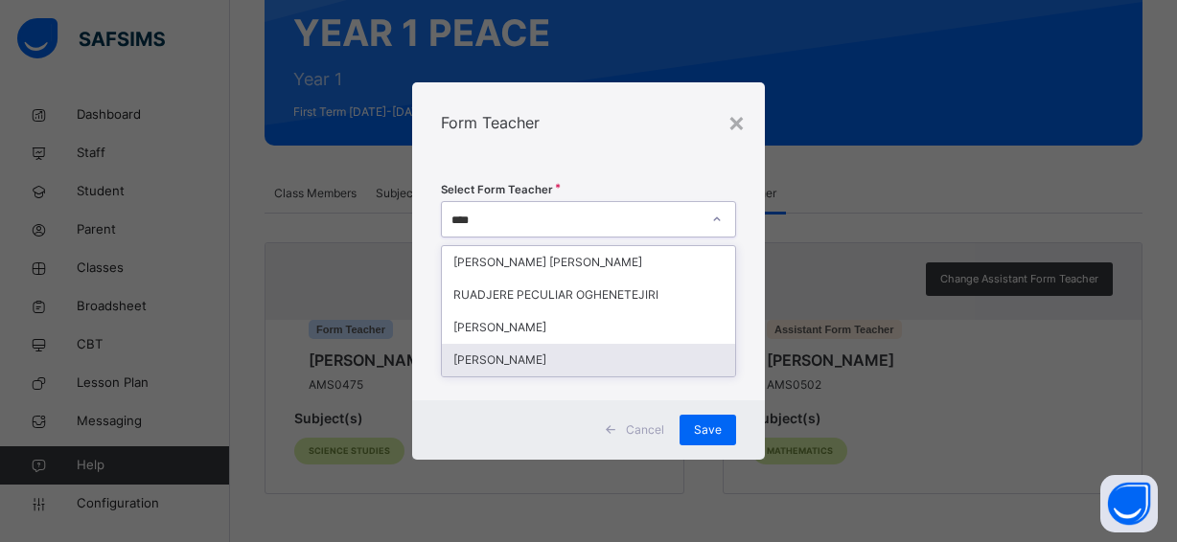
click at [554, 358] on div "UMUKORO TEJIRI" at bounding box center [588, 360] width 293 height 33
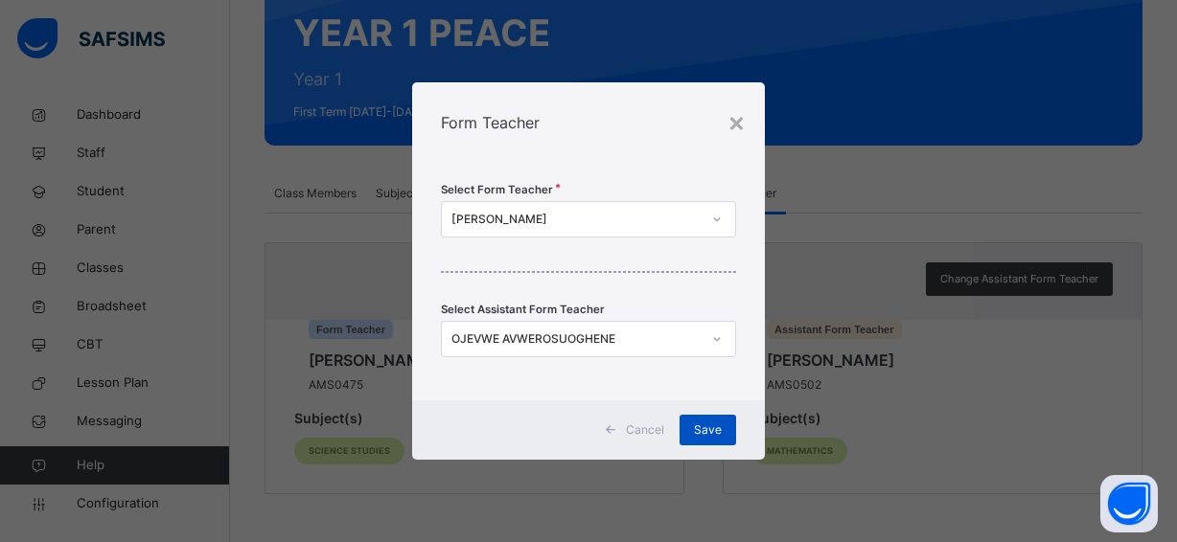
click at [699, 423] on span "Save" at bounding box center [708, 430] width 28 height 17
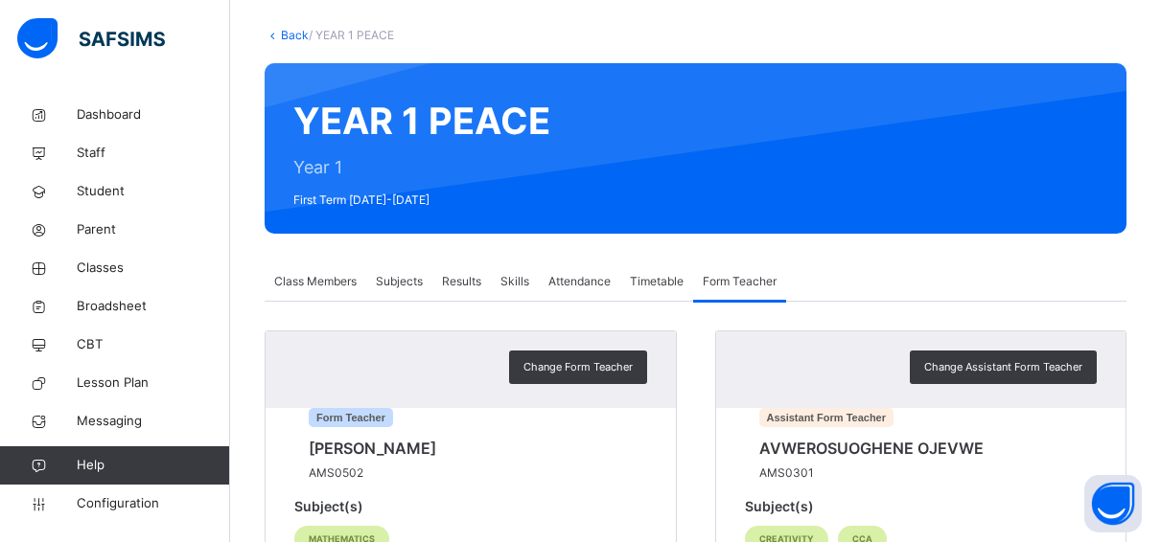
scroll to position [49, 0]
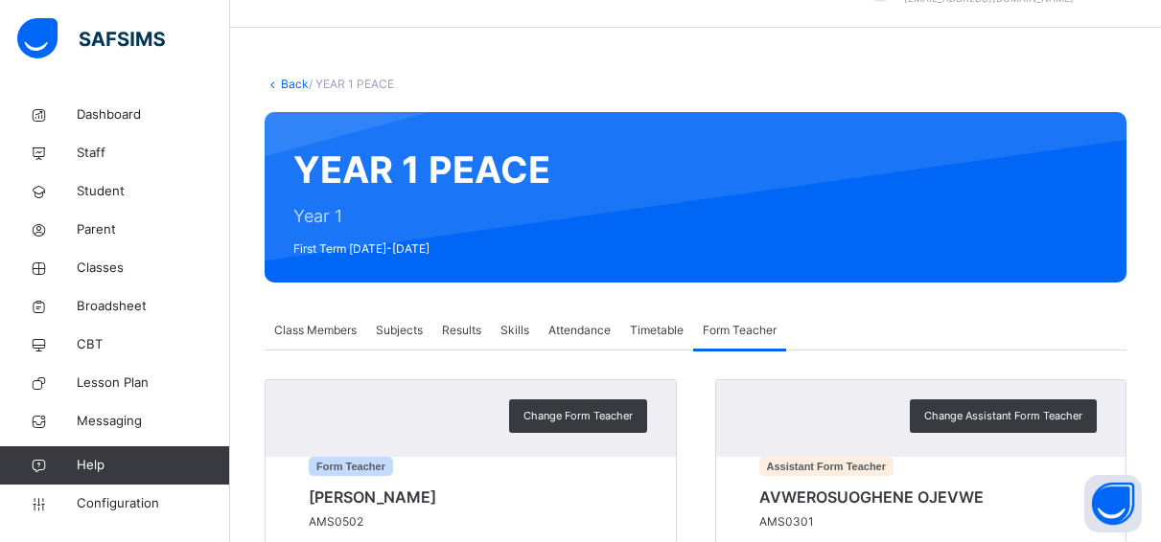
click at [289, 80] on link "Back" at bounding box center [295, 84] width 28 height 14
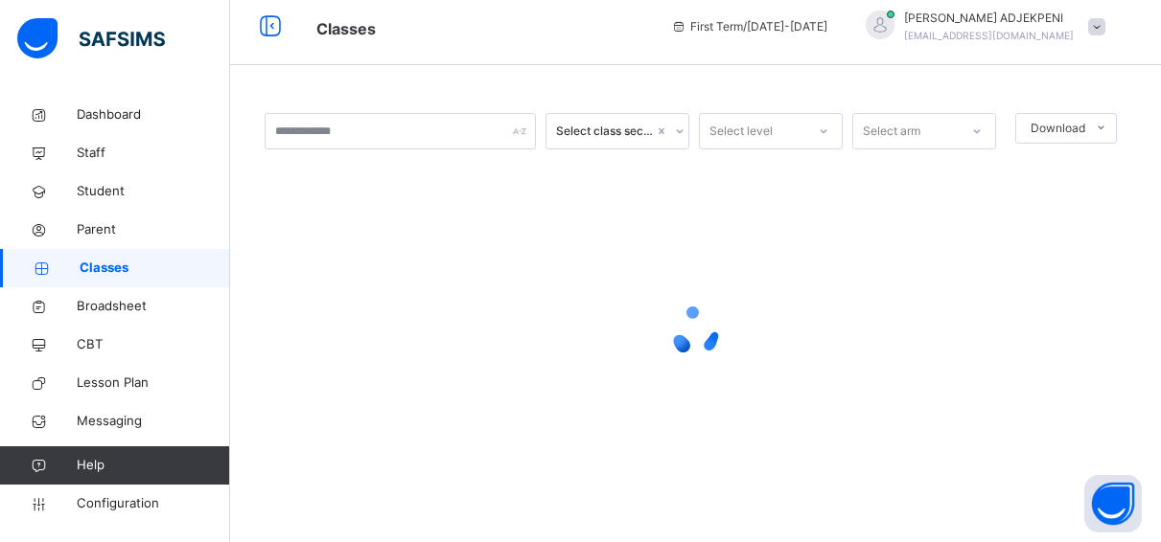
scroll to position [12, 0]
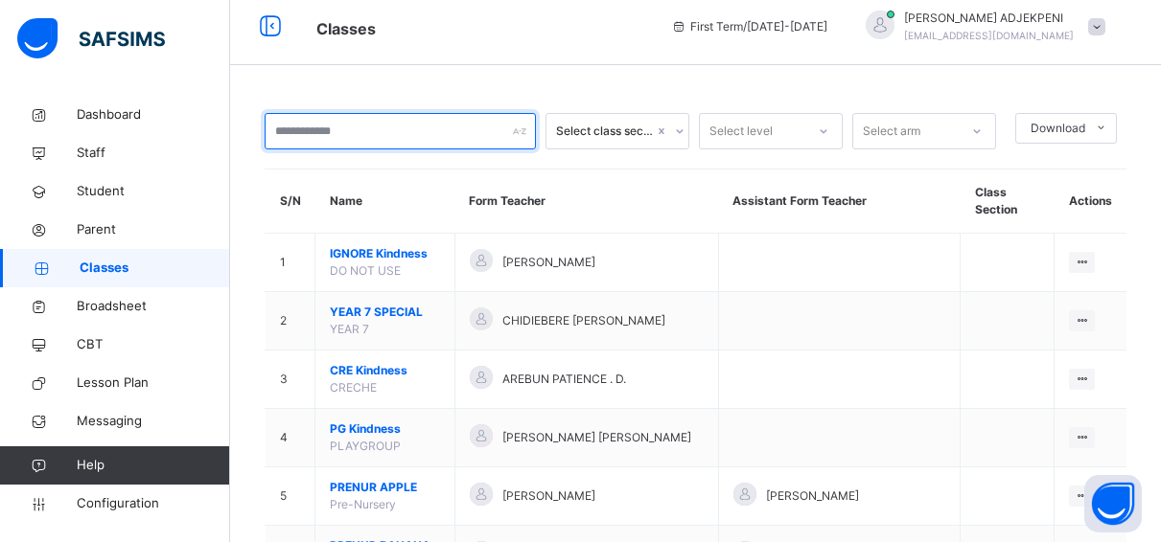
click at [299, 131] on input "text" at bounding box center [400, 131] width 271 height 36
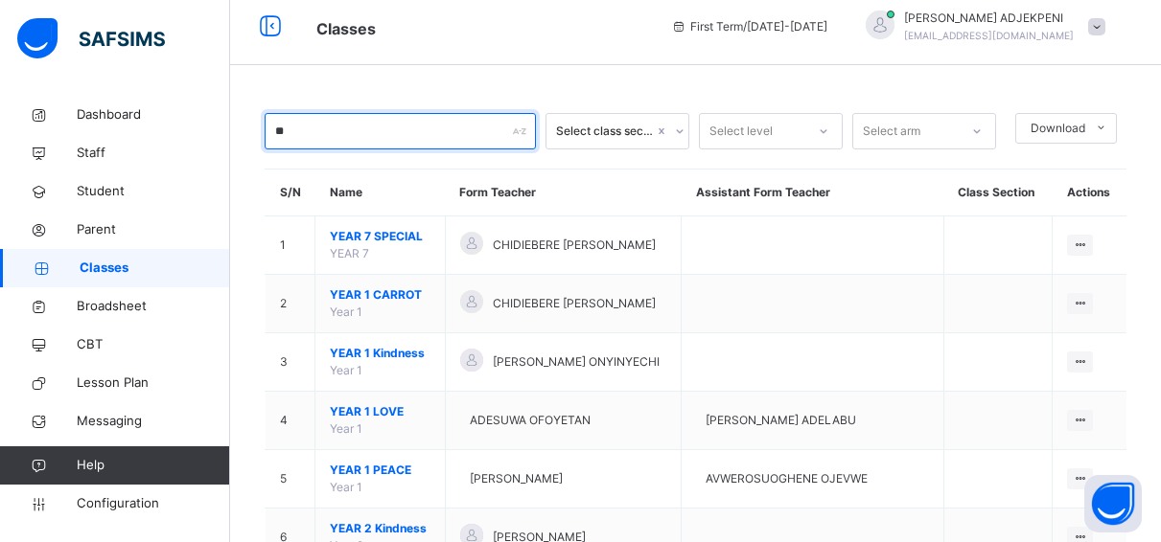
type input "***"
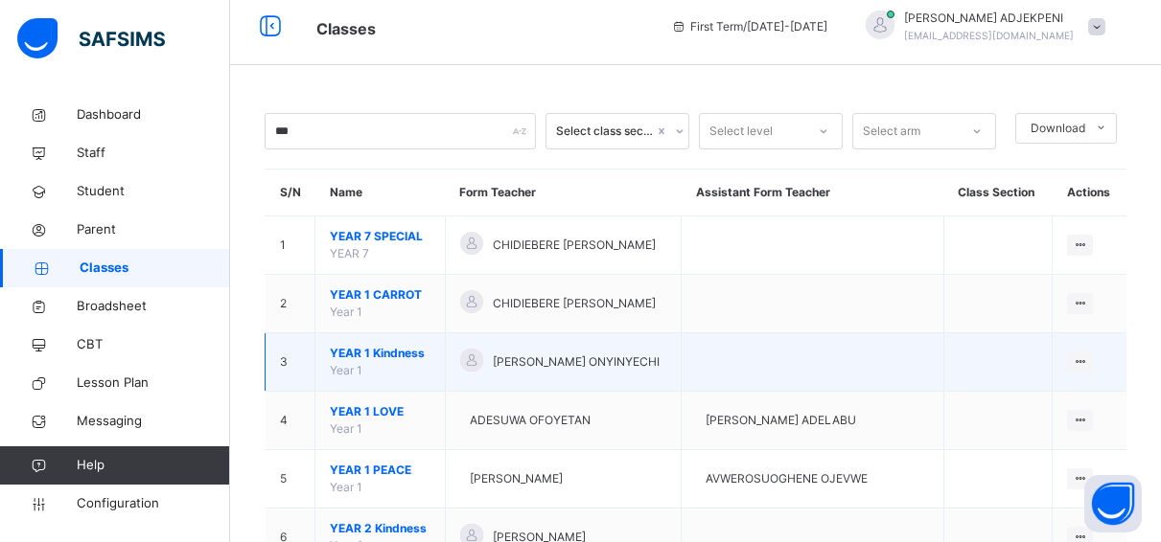
click at [367, 350] on span "YEAR 1 Kindness" at bounding box center [380, 353] width 101 height 17
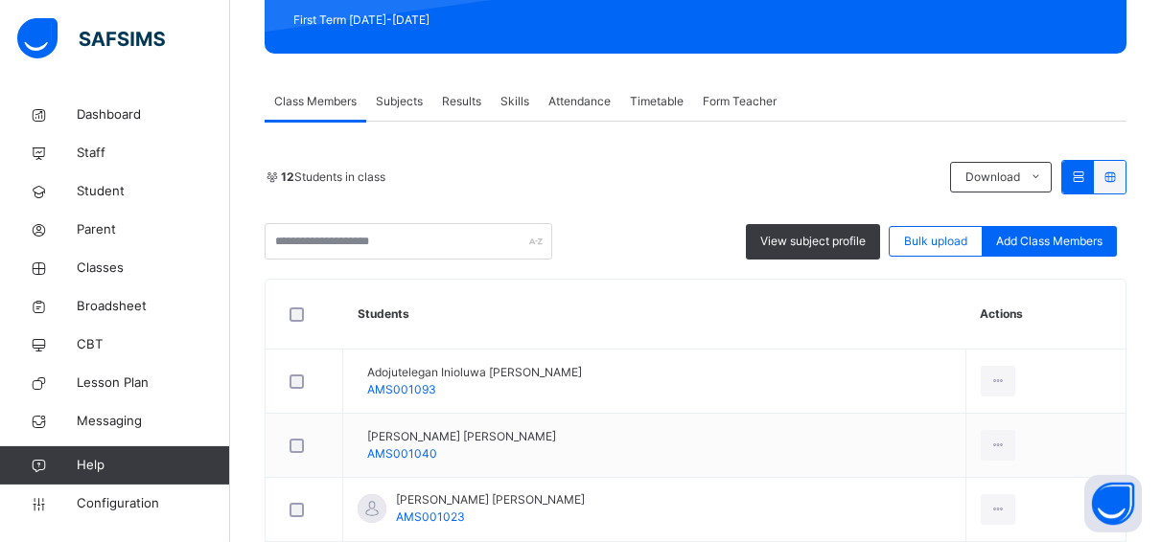
scroll to position [354, 0]
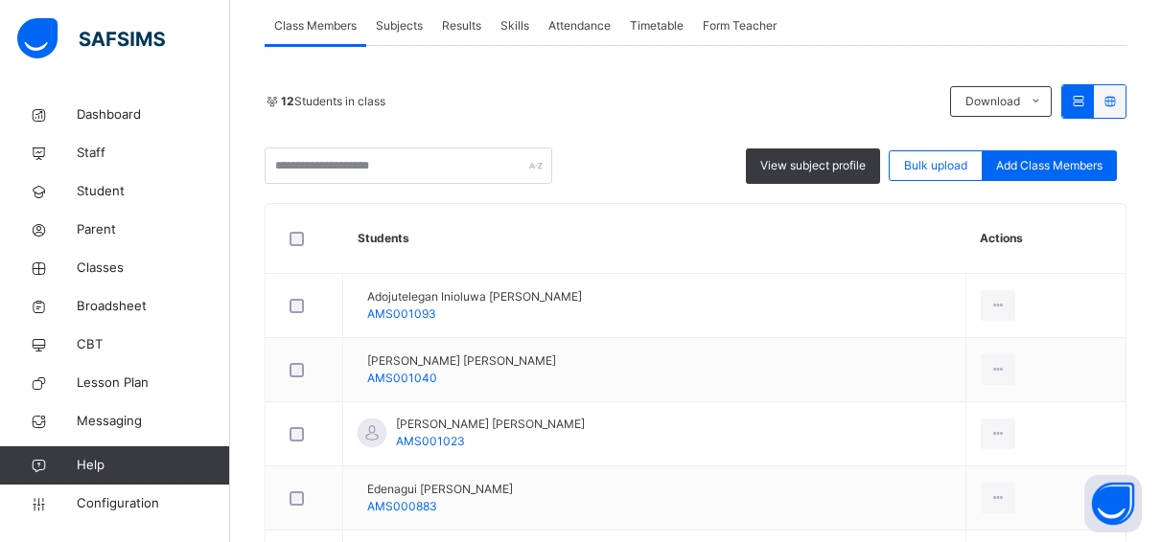
click at [757, 20] on span "Form Teacher" at bounding box center [740, 25] width 74 height 17
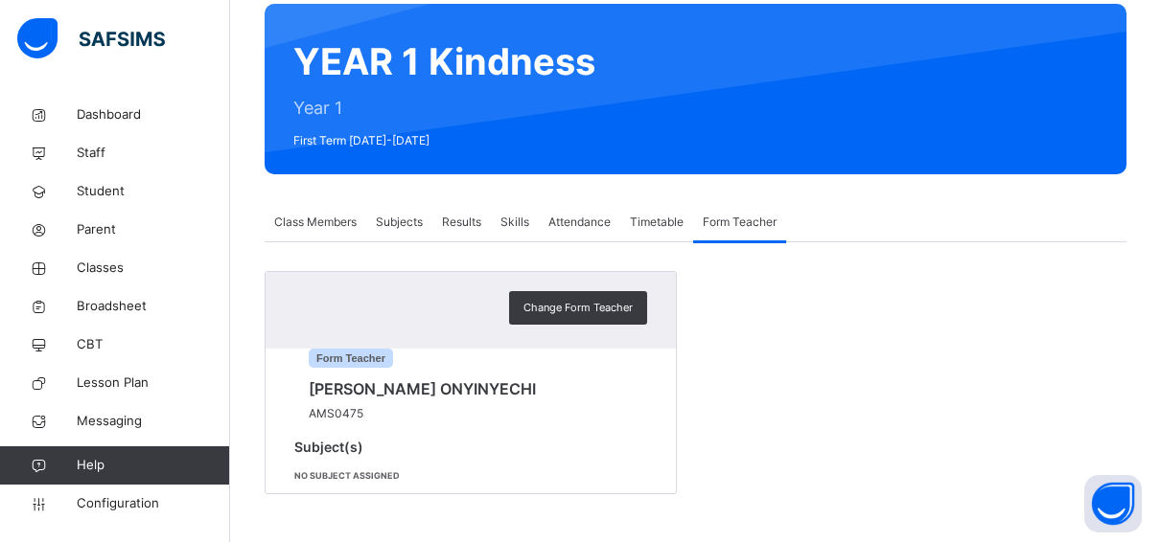
scroll to position [194, 0]
click at [394, 214] on span "Subjects" at bounding box center [399, 222] width 47 height 17
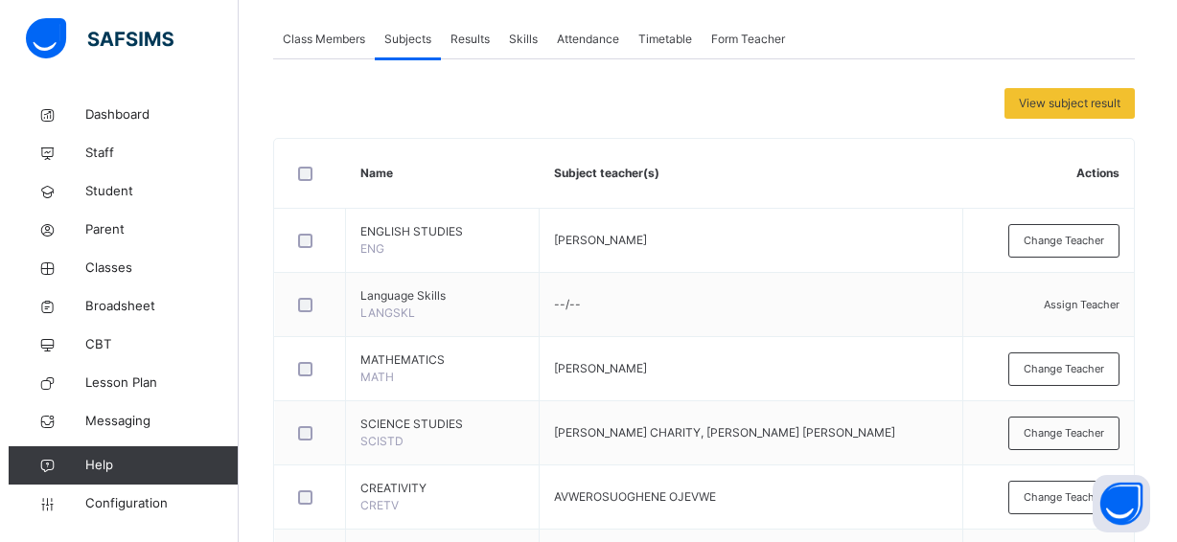
scroll to position [389, 0]
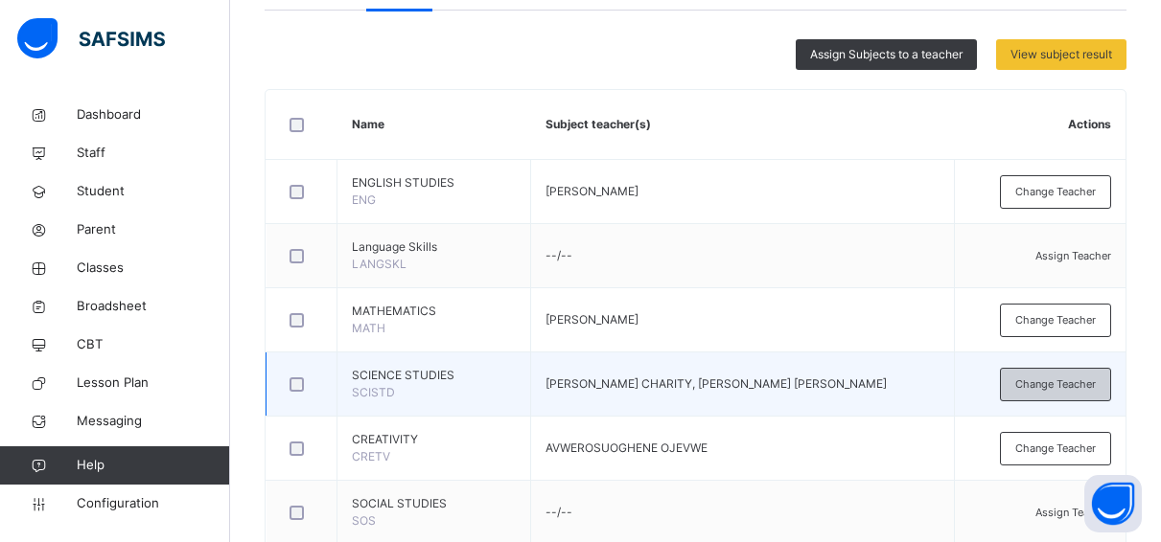
click at [1052, 382] on span "Change Teacher" at bounding box center [1055, 385] width 81 height 16
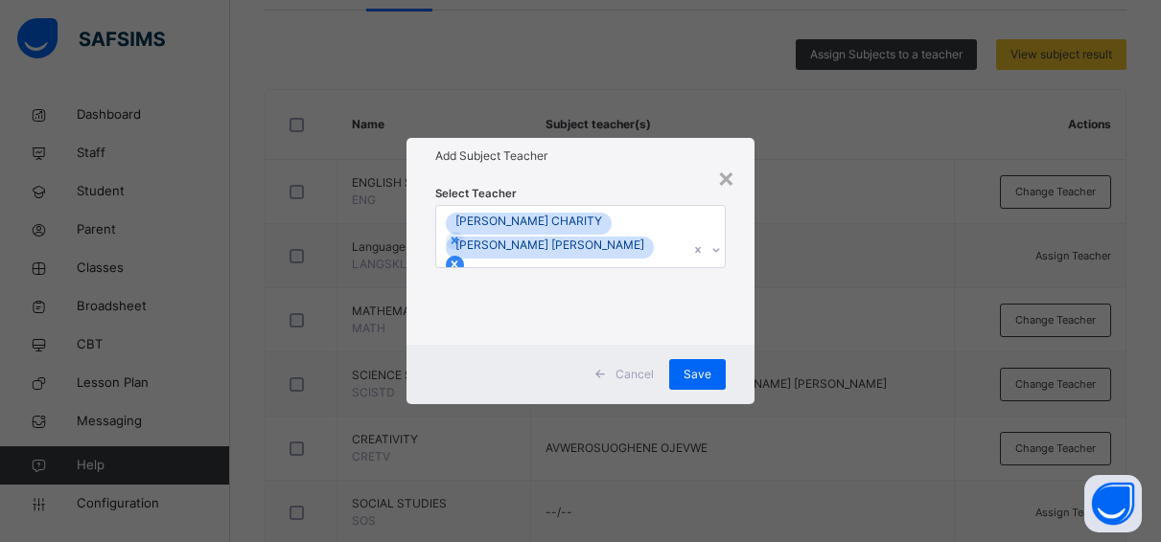
click at [461, 258] on icon at bounding box center [454, 264] width 13 height 13
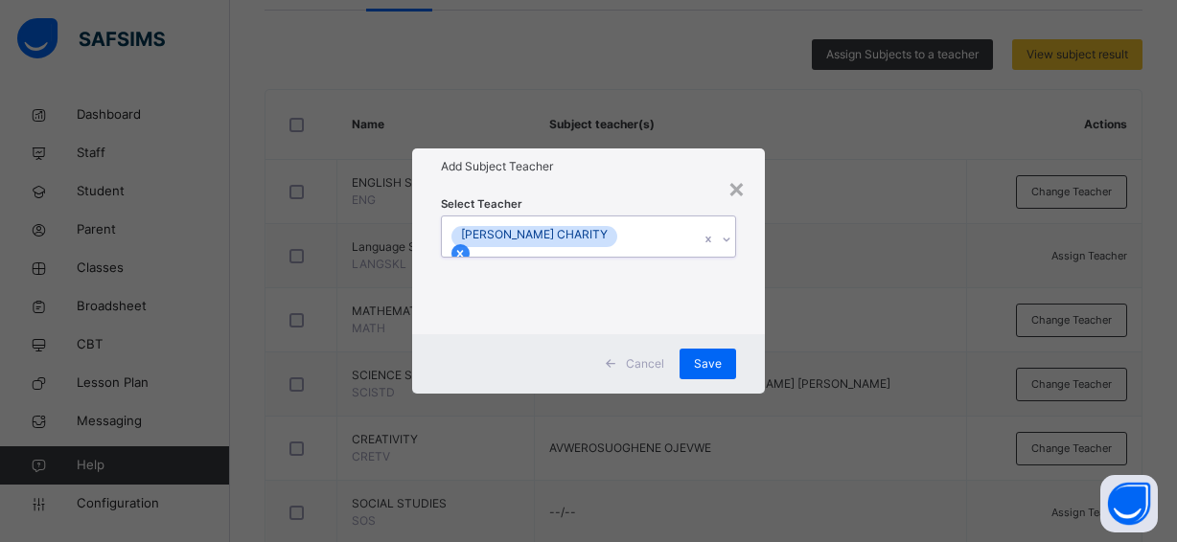
click at [467, 247] on icon at bounding box center [459, 253] width 13 height 13
click at [588, 233] on div "Select subject teacher's name" at bounding box center [534, 237] width 162 height 36
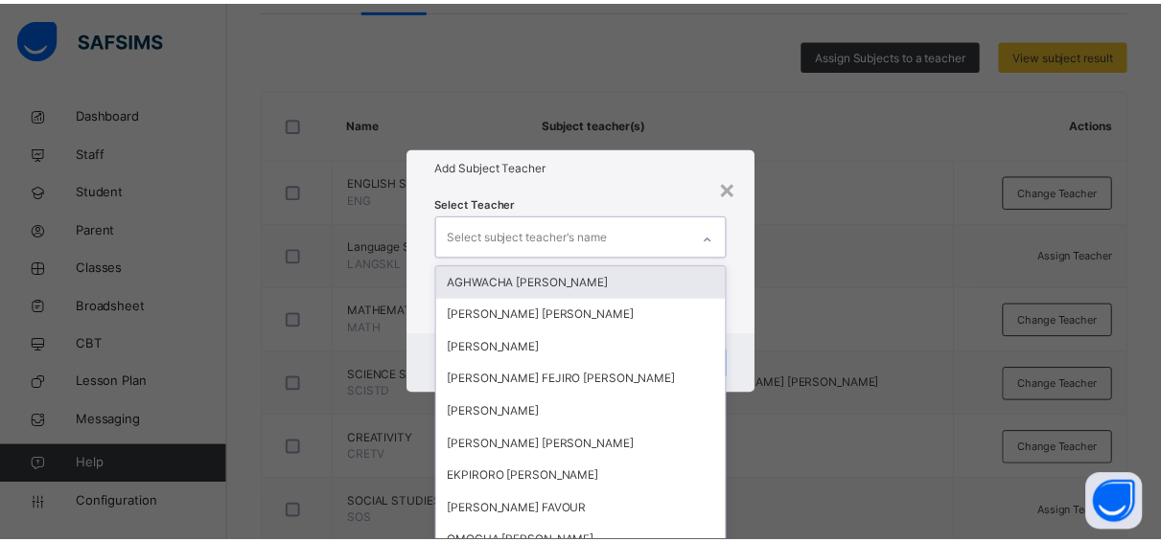
scroll to position [0, 0]
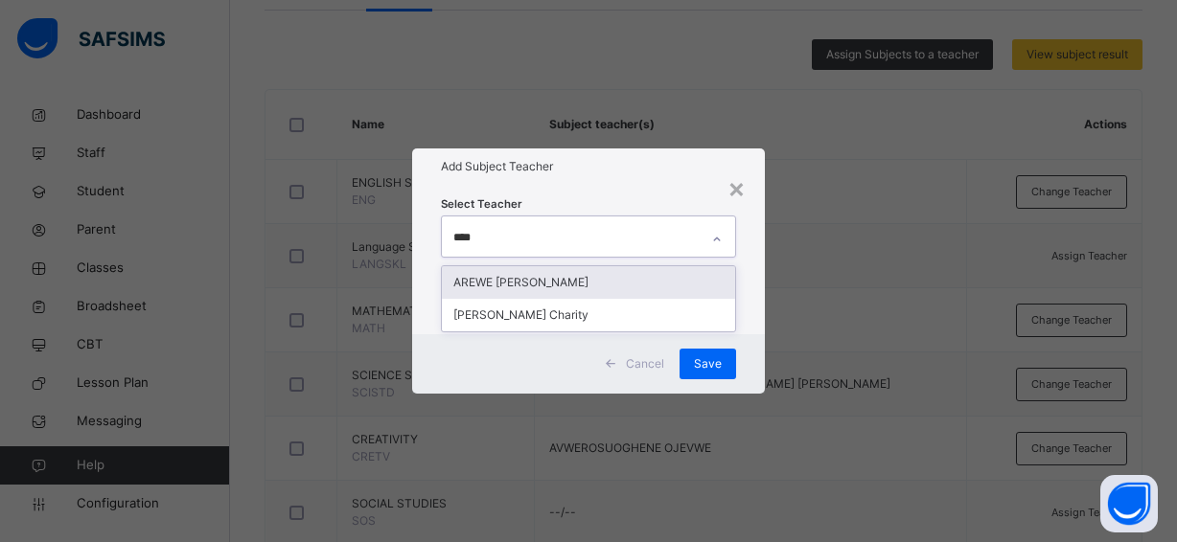
type input "*****"
click at [597, 277] on div "AREWE JESSICA ONYINYECHI" at bounding box center [588, 282] width 293 height 33
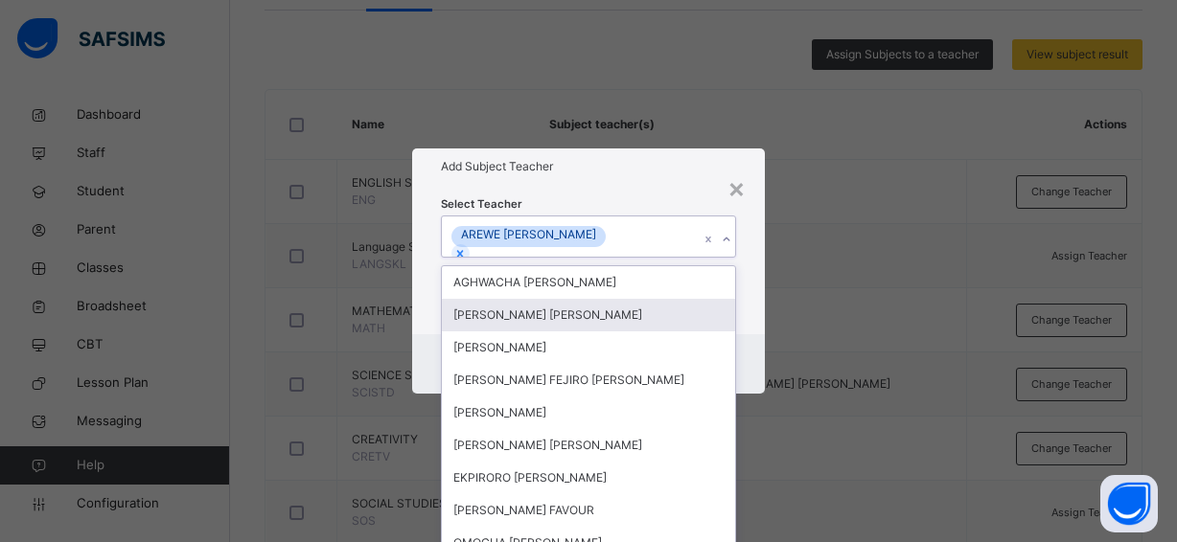
click at [747, 326] on div "Select Teacher option AREWE JESSICA ONYINYECHI, selected. option JIMOH OLUWASEU…" at bounding box center [588, 260] width 353 height 150
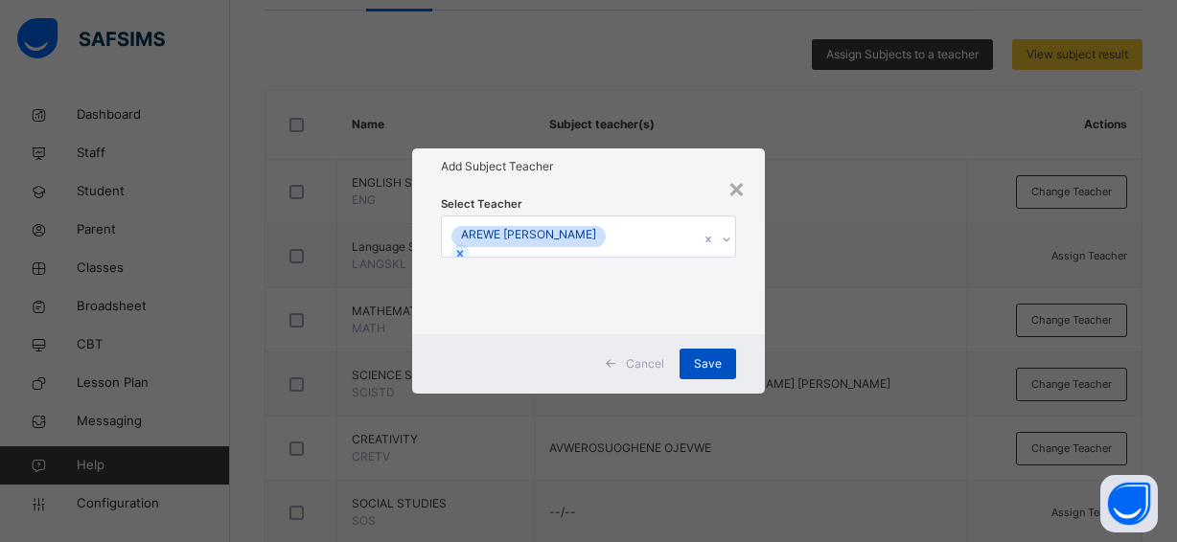
click at [704, 358] on span "Save" at bounding box center [708, 364] width 28 height 17
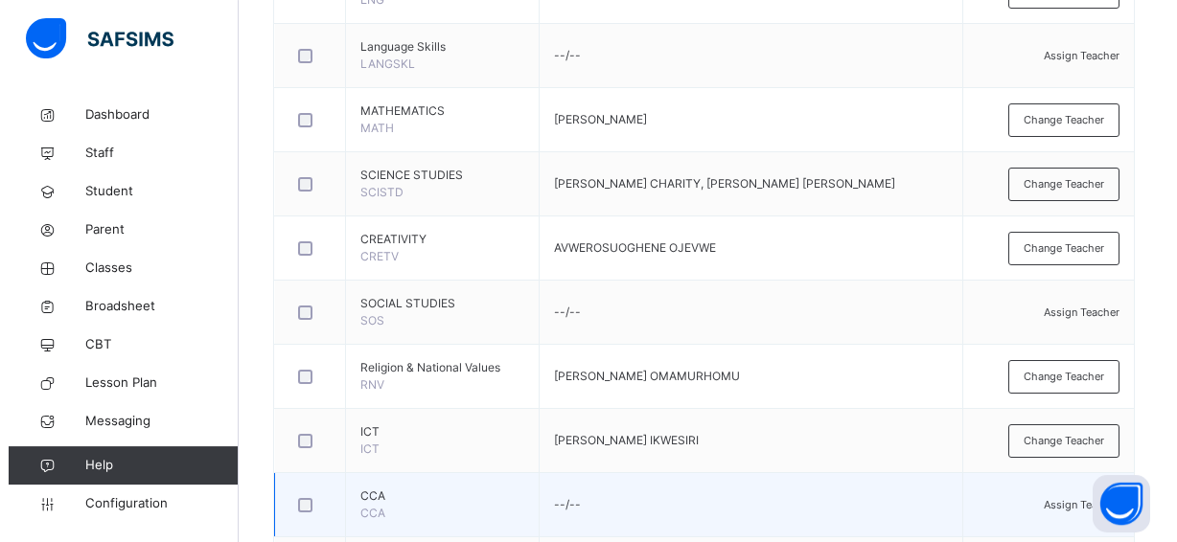
scroll to position [634, 0]
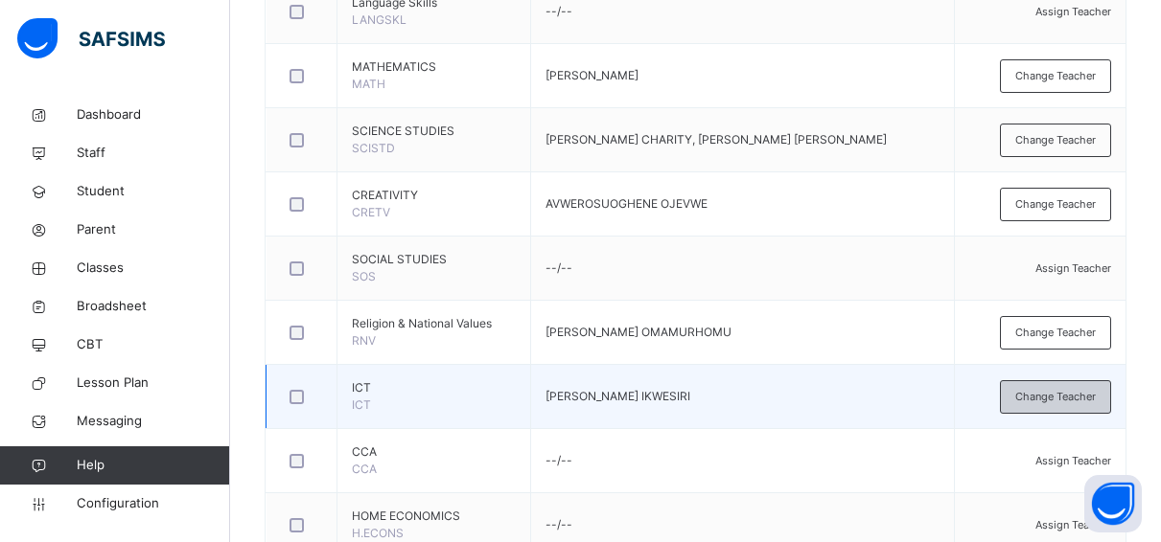
click at [1048, 395] on span "Change Teacher" at bounding box center [1055, 397] width 81 height 16
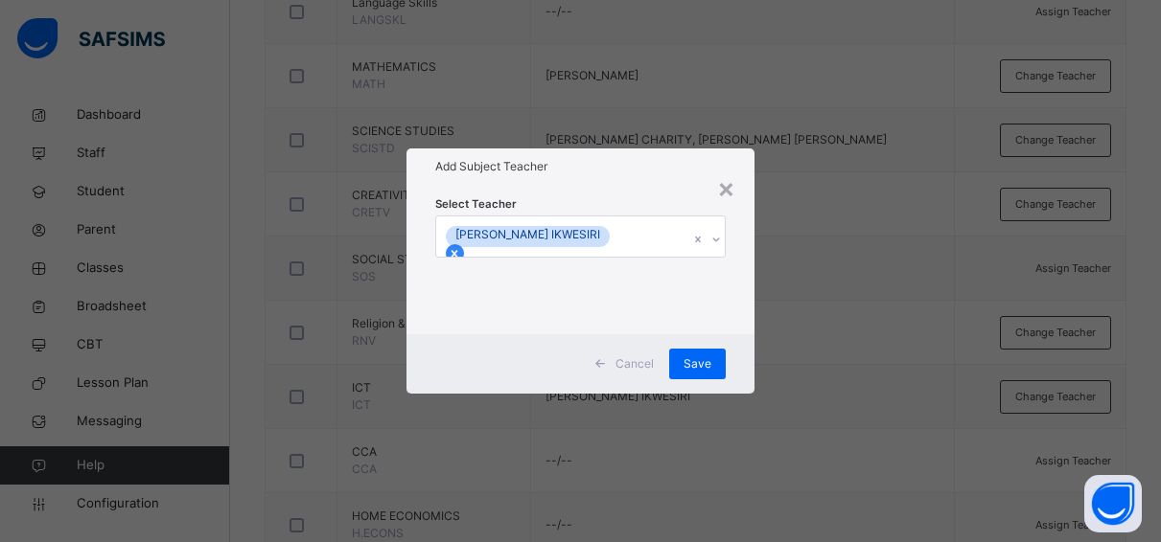
click at [458, 250] on icon at bounding box center [454, 253] width 7 height 7
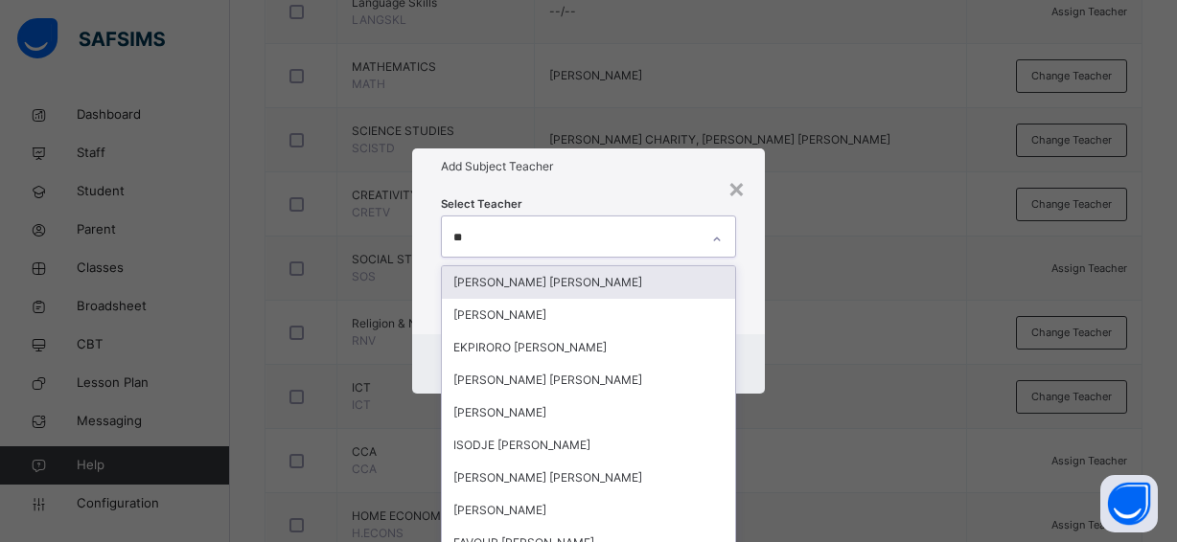
type input "***"
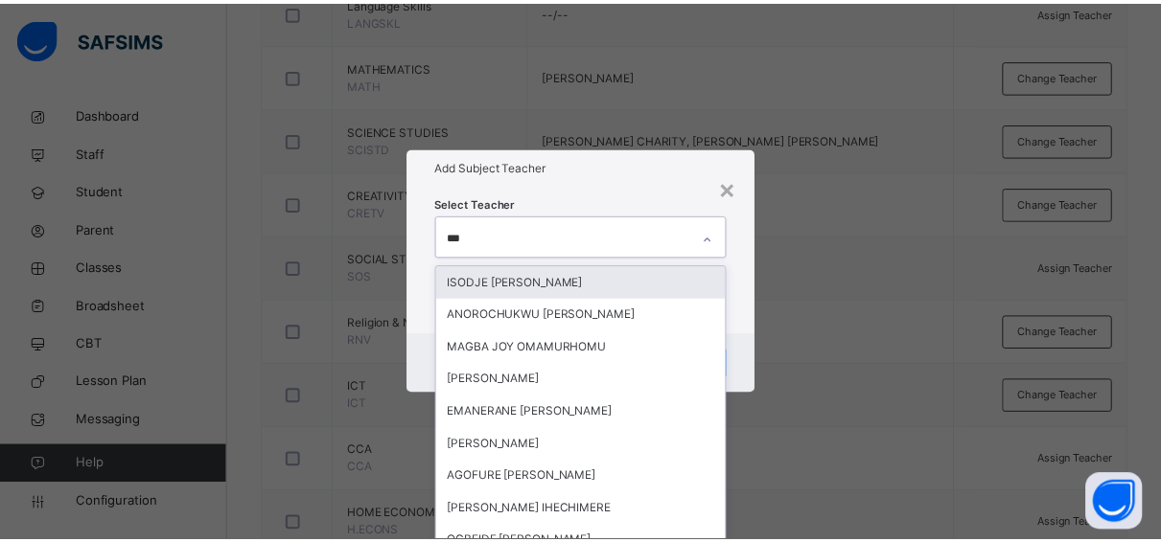
scroll to position [0, 0]
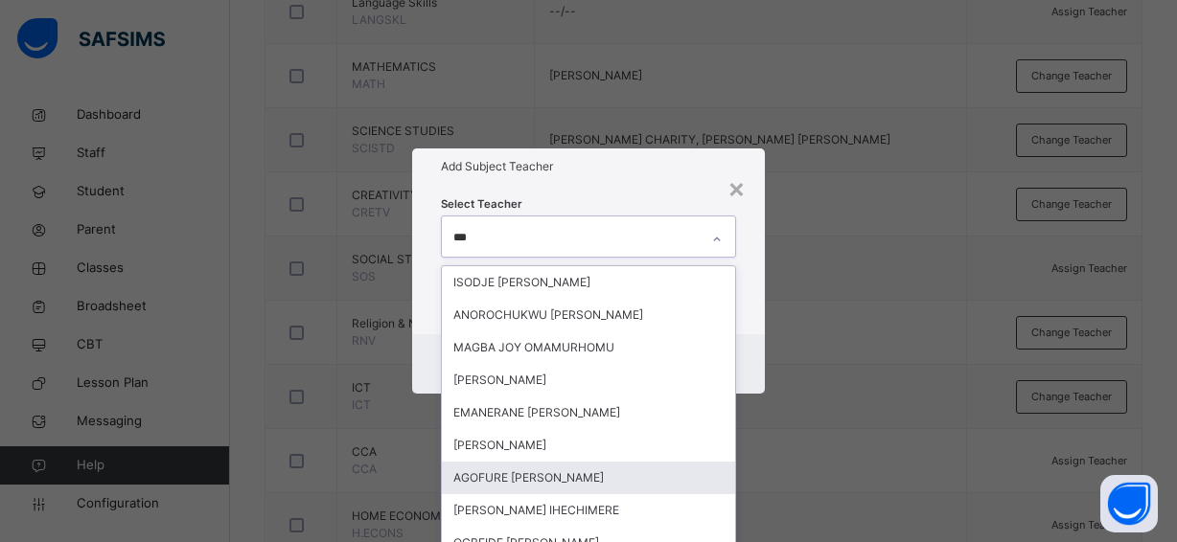
click at [553, 477] on div "AGOFURE JOY OGHENEGARE" at bounding box center [588, 478] width 293 height 33
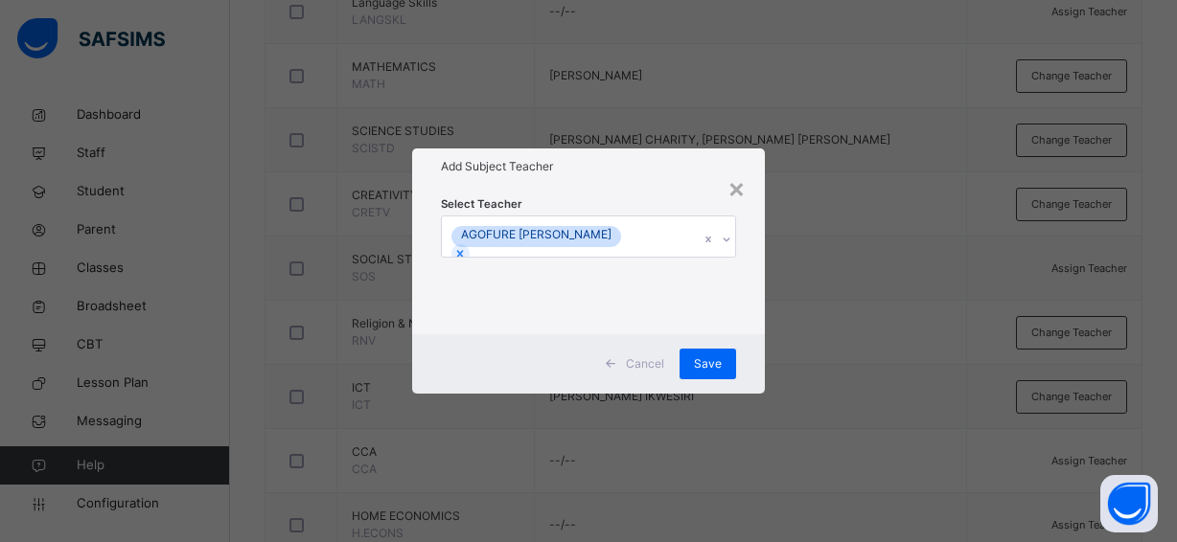
click at [754, 310] on div "Select Teacher AGOFURE JOY OGHENEGARE" at bounding box center [588, 260] width 353 height 150
click at [713, 356] on span "Save" at bounding box center [708, 364] width 28 height 17
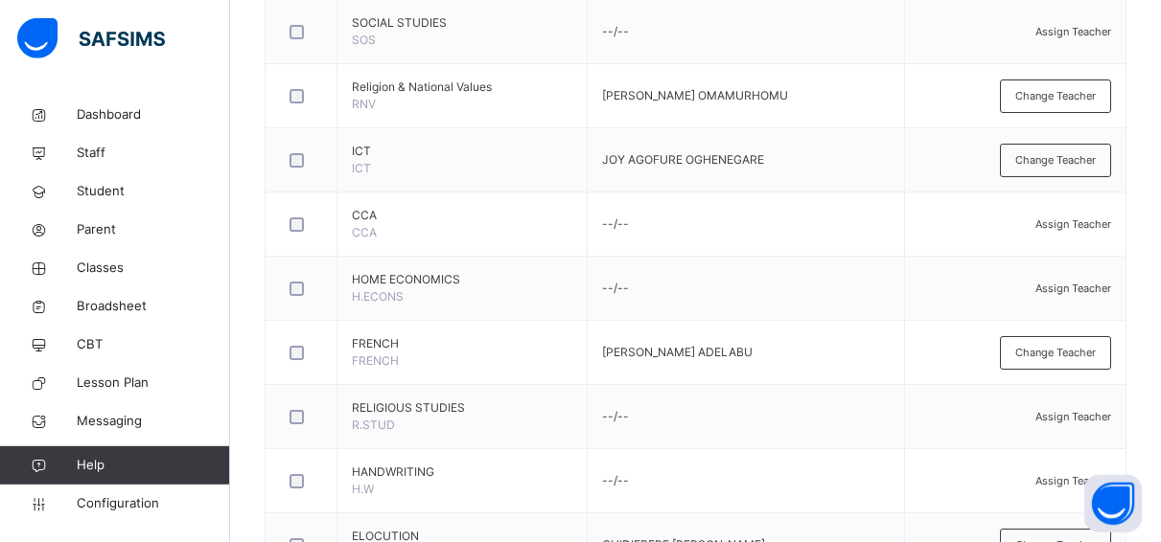
scroll to position [878, 0]
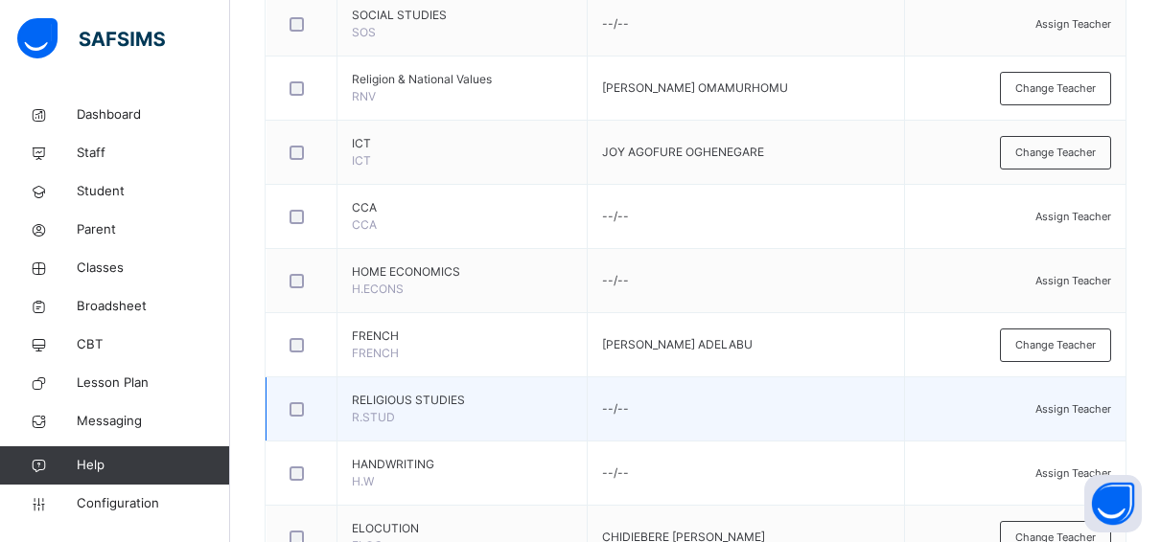
click at [1037, 407] on span "Assign Teacher" at bounding box center [1073, 409] width 76 height 13
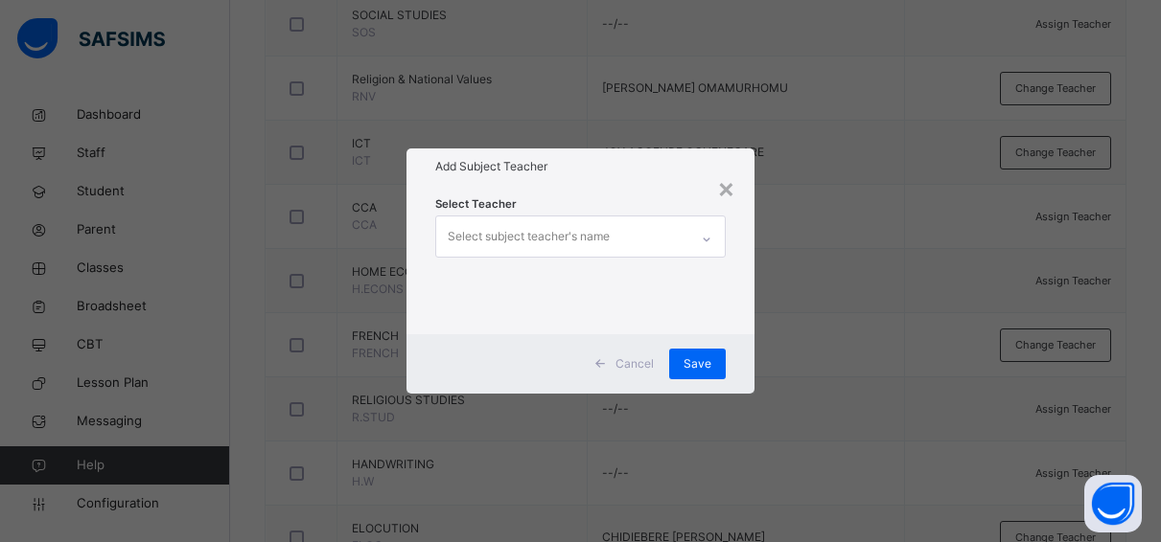
click at [631, 238] on div "Select subject teacher's name" at bounding box center [562, 237] width 252 height 40
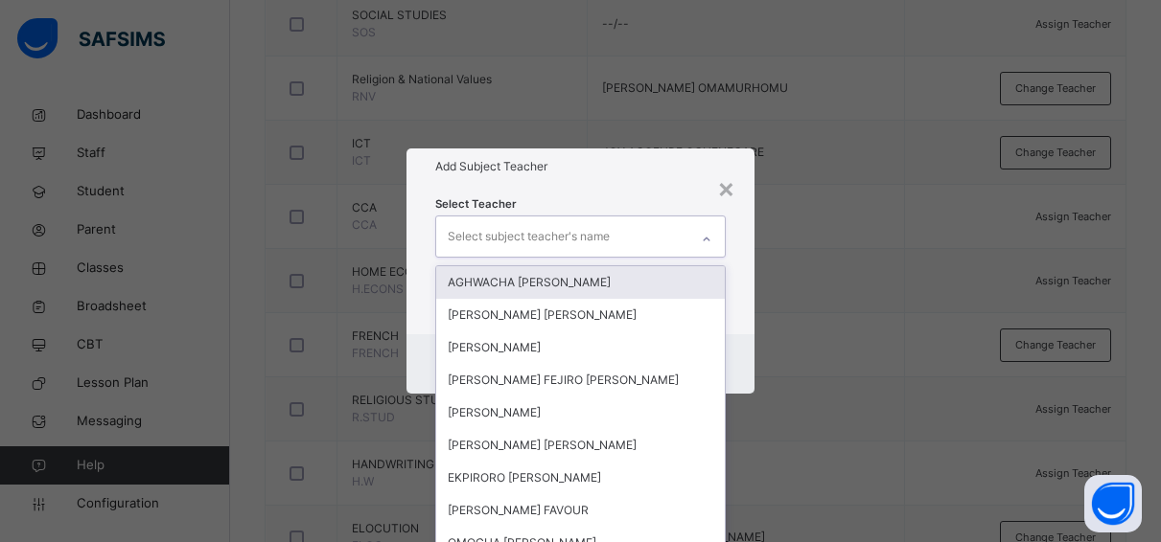
scroll to position [0, 0]
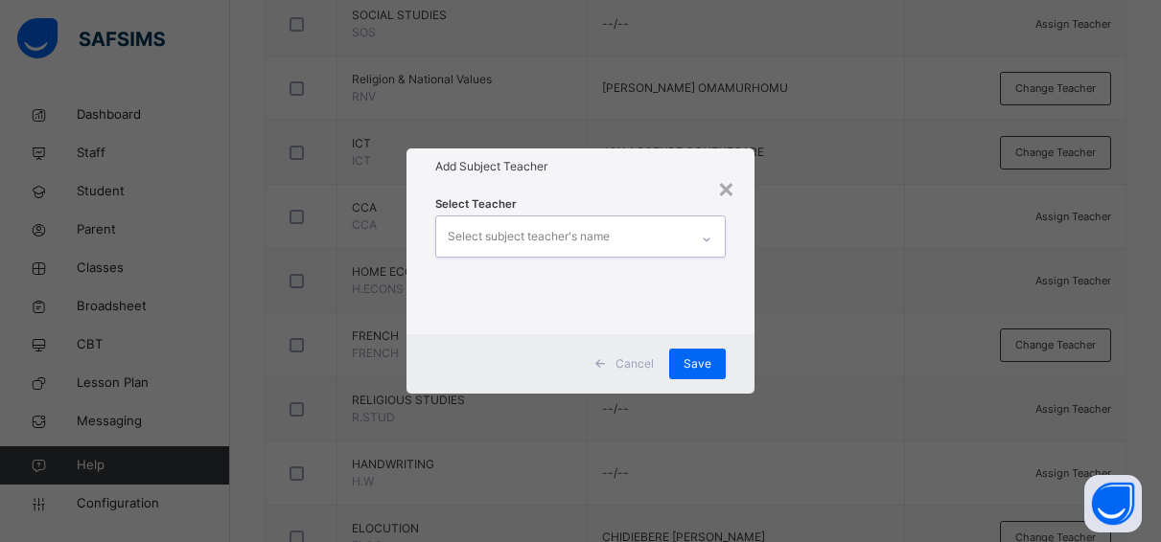
click at [630, 238] on div "Select subject teacher's name" at bounding box center [562, 237] width 252 height 40
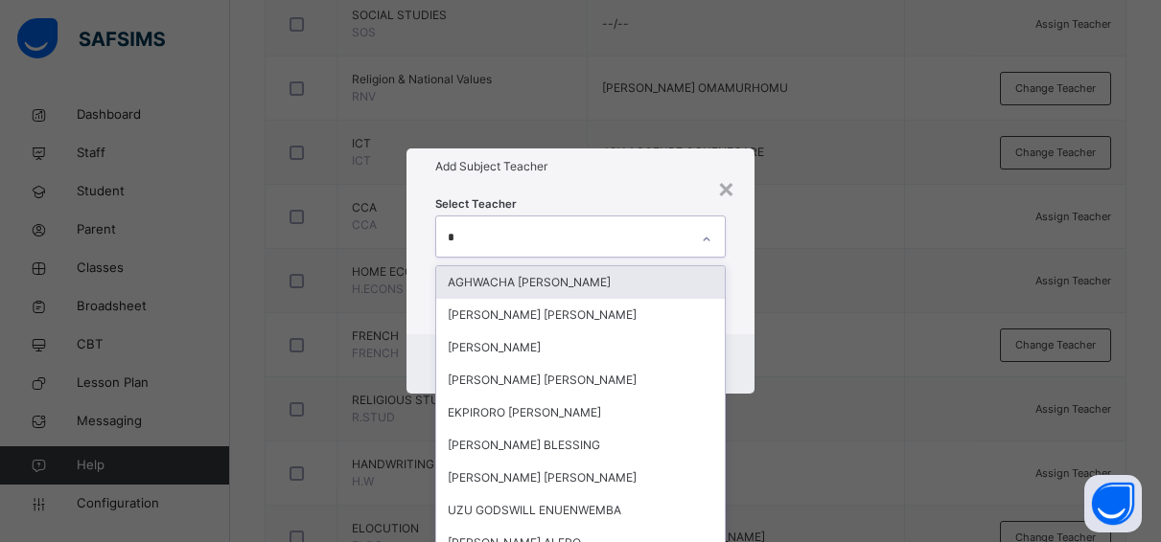
type input "**"
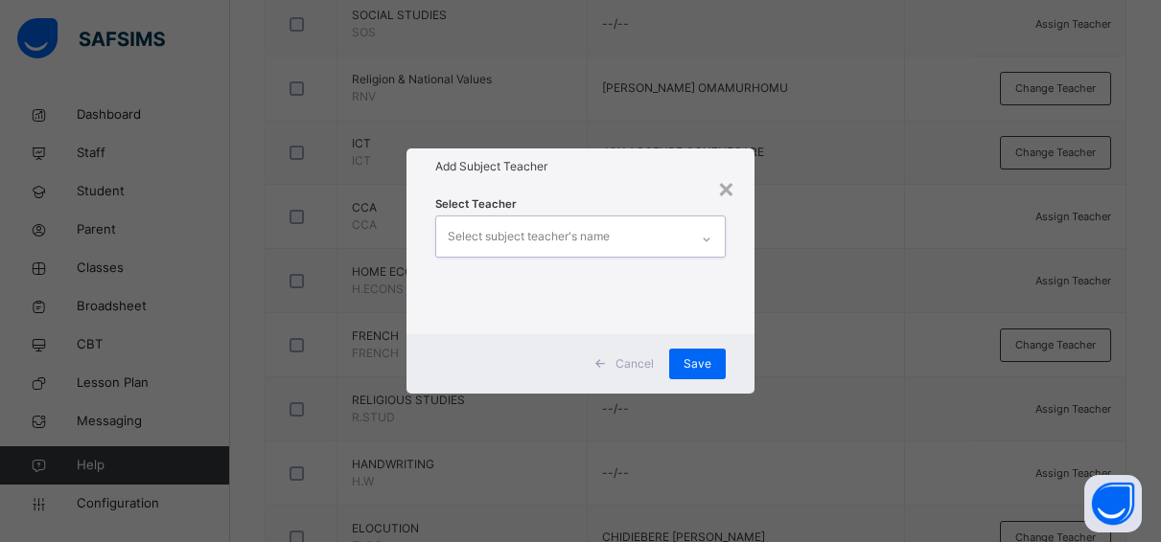
click at [645, 242] on div "Select subject teacher's name" at bounding box center [562, 237] width 252 height 40
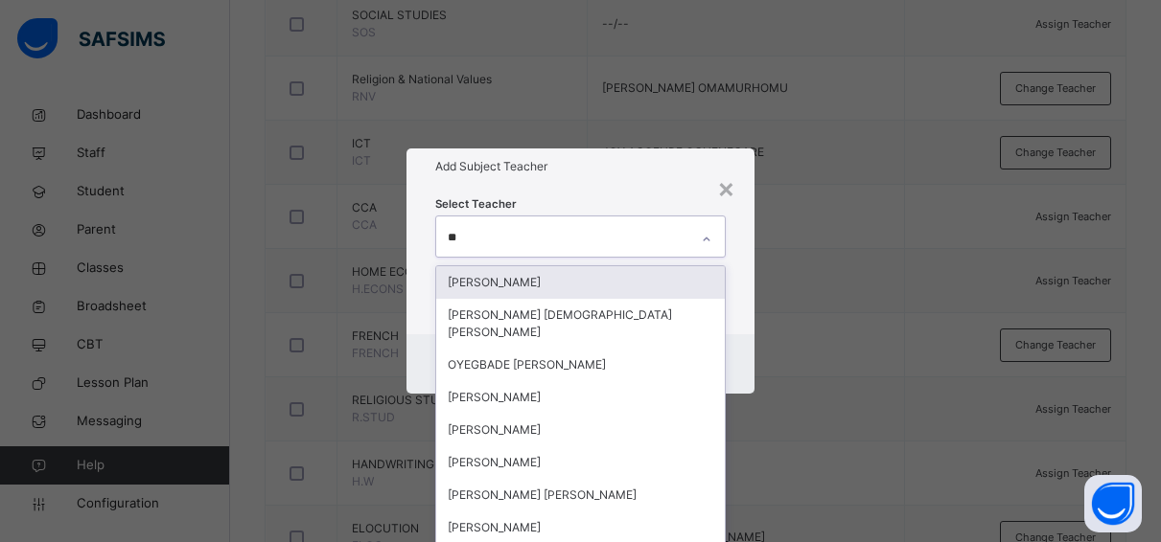
type input "***"
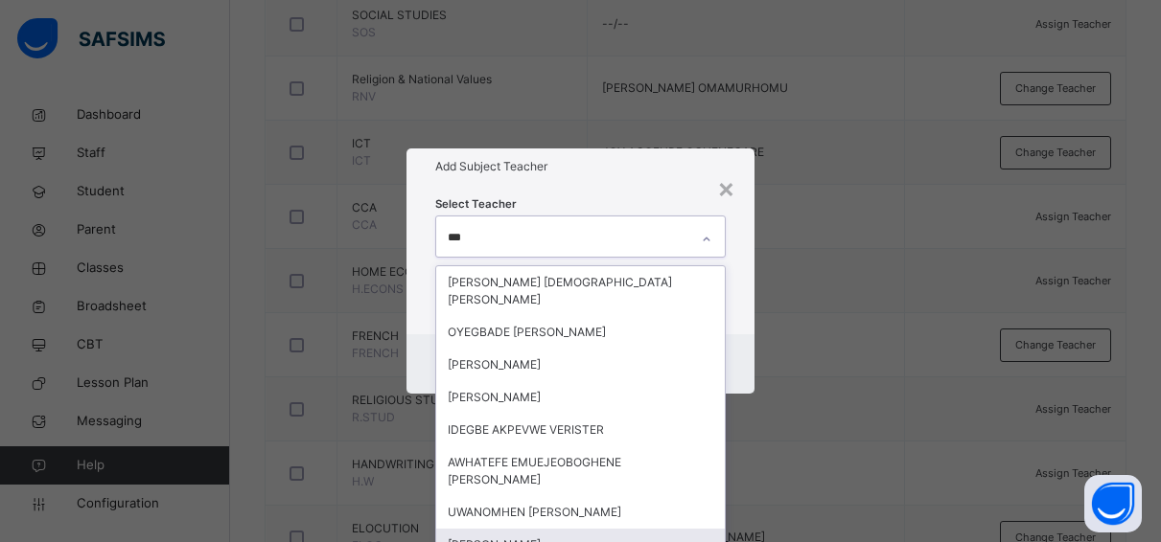
click at [602, 529] on div "IRIDE STELLA OGHENEFEJIRO" at bounding box center [580, 545] width 288 height 33
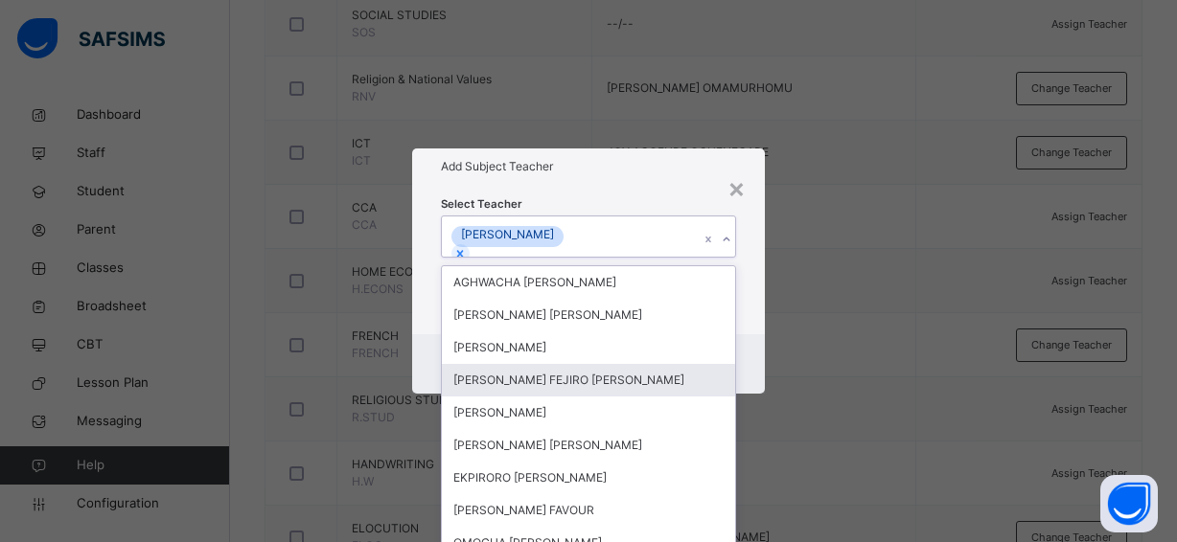
click at [751, 327] on div "Select Teacher option IRIDE STELLA OGHENEFEJIRO, selected. option BIBI FEJIRO L…" at bounding box center [588, 260] width 353 height 150
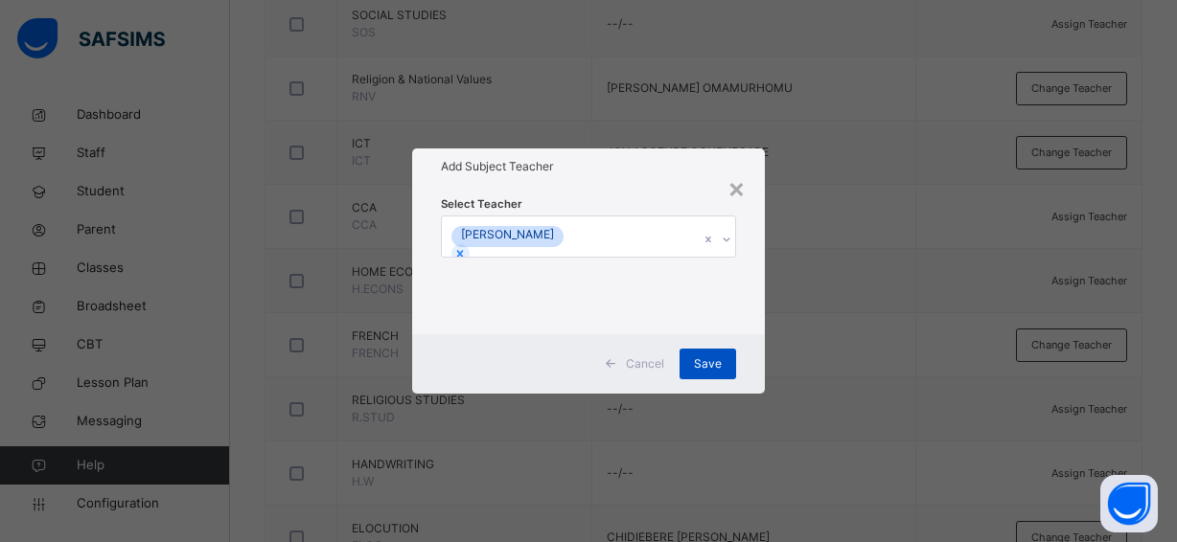
click at [713, 359] on span "Save" at bounding box center [708, 364] width 28 height 17
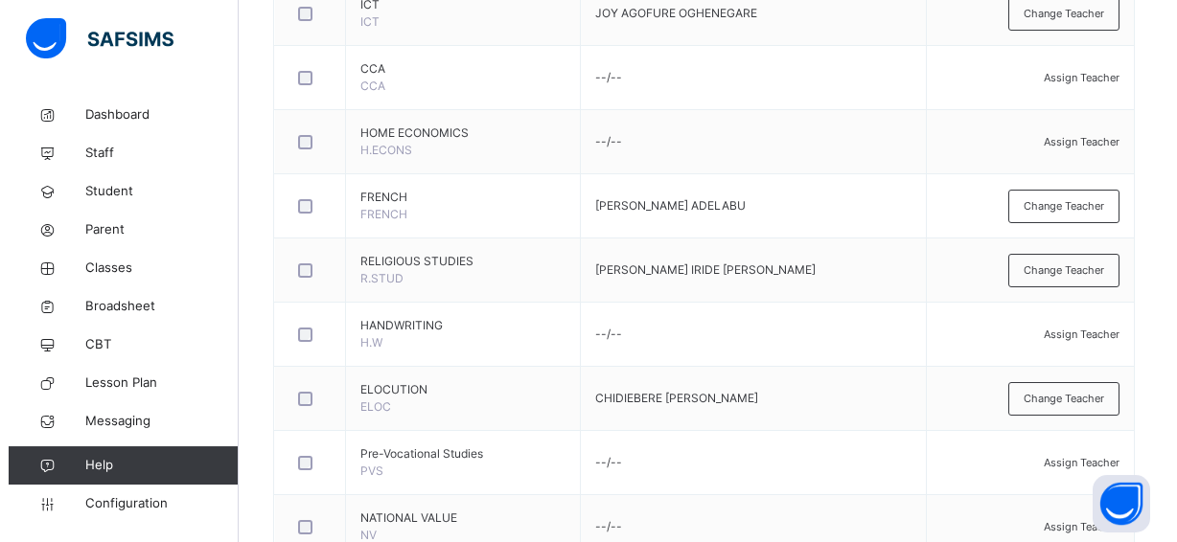
scroll to position [1023, 0]
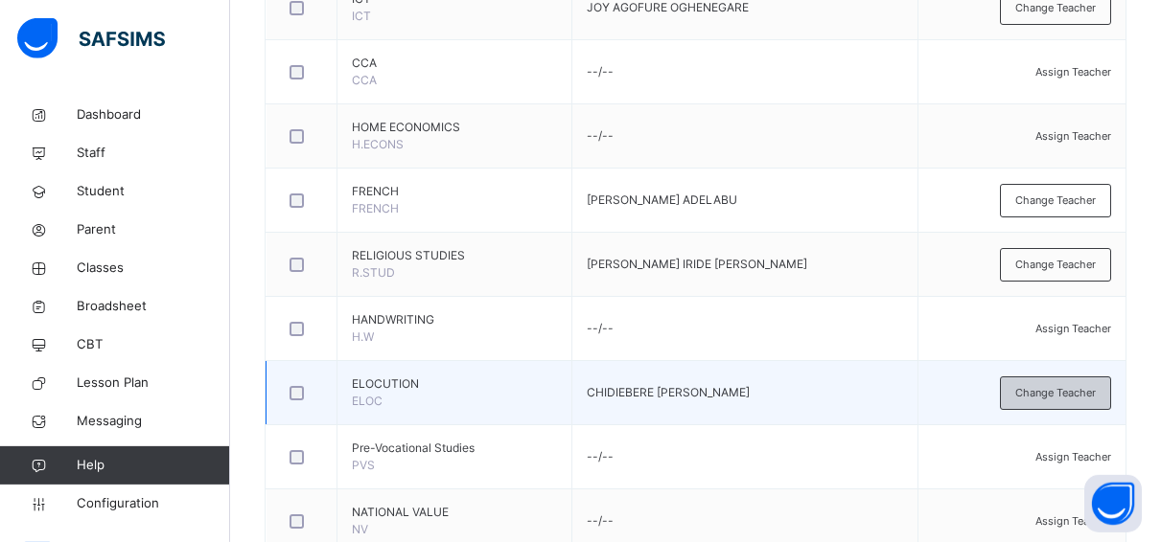
click at [1037, 389] on span "Change Teacher" at bounding box center [1055, 393] width 81 height 16
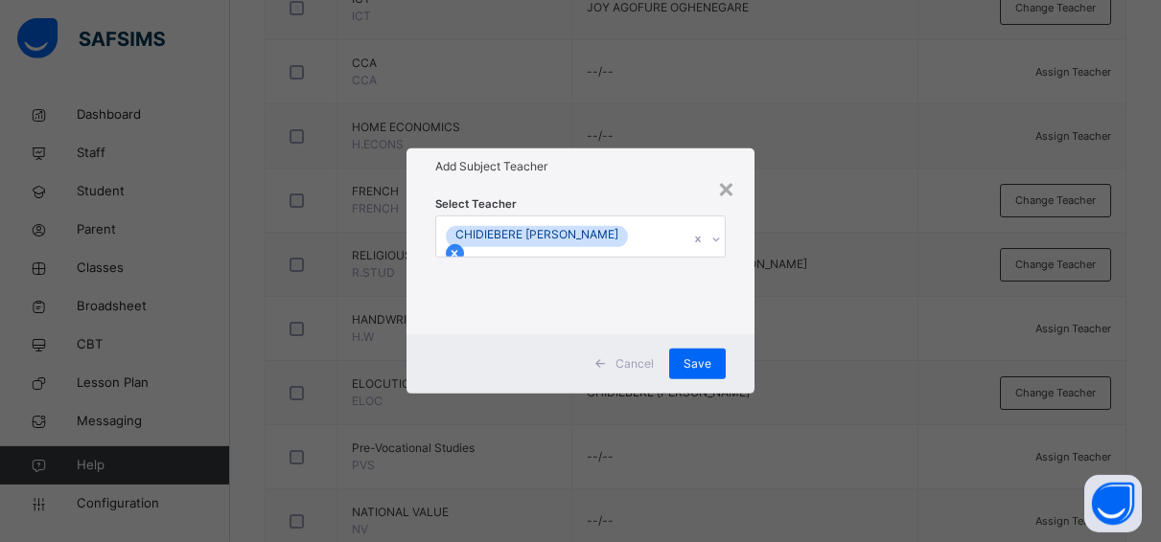
click at [458, 250] on icon at bounding box center [454, 253] width 7 height 7
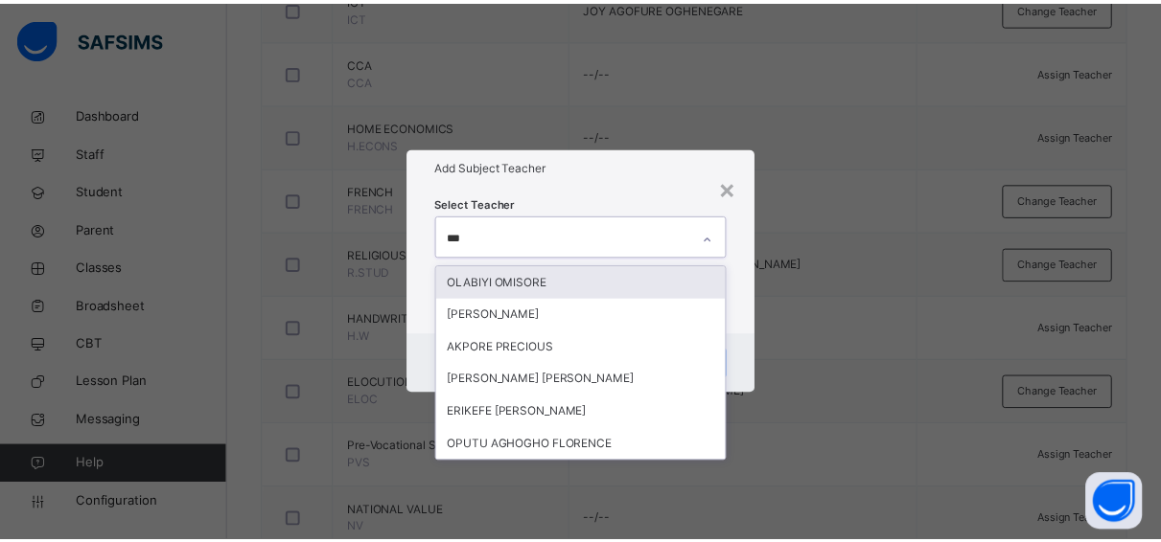
scroll to position [0, 0]
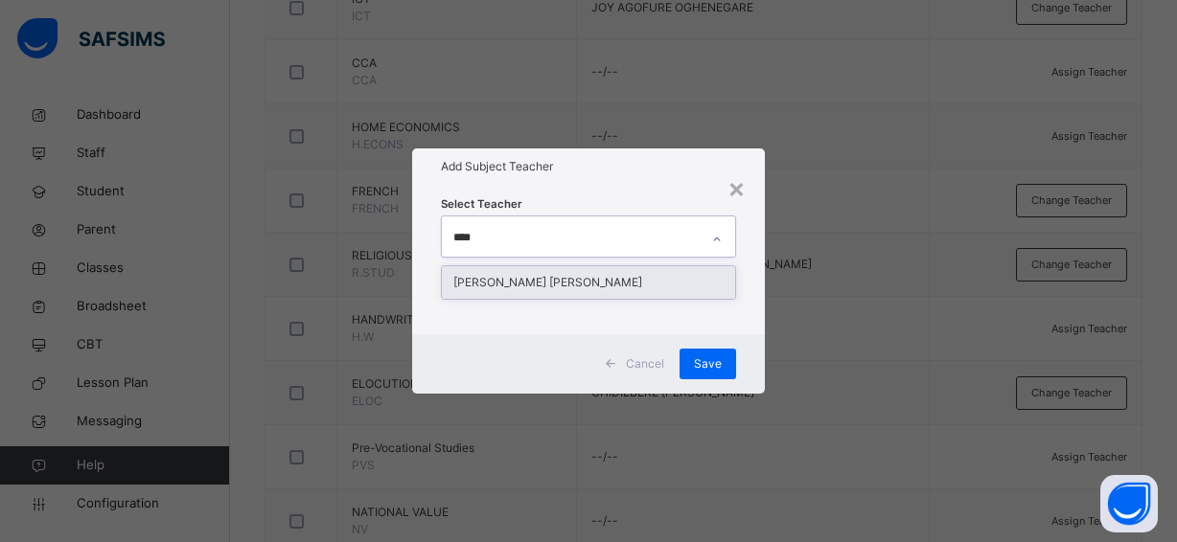
type input "*****"
click at [586, 277] on div "ORERO OKEOGHENE DORATHY" at bounding box center [588, 282] width 293 height 33
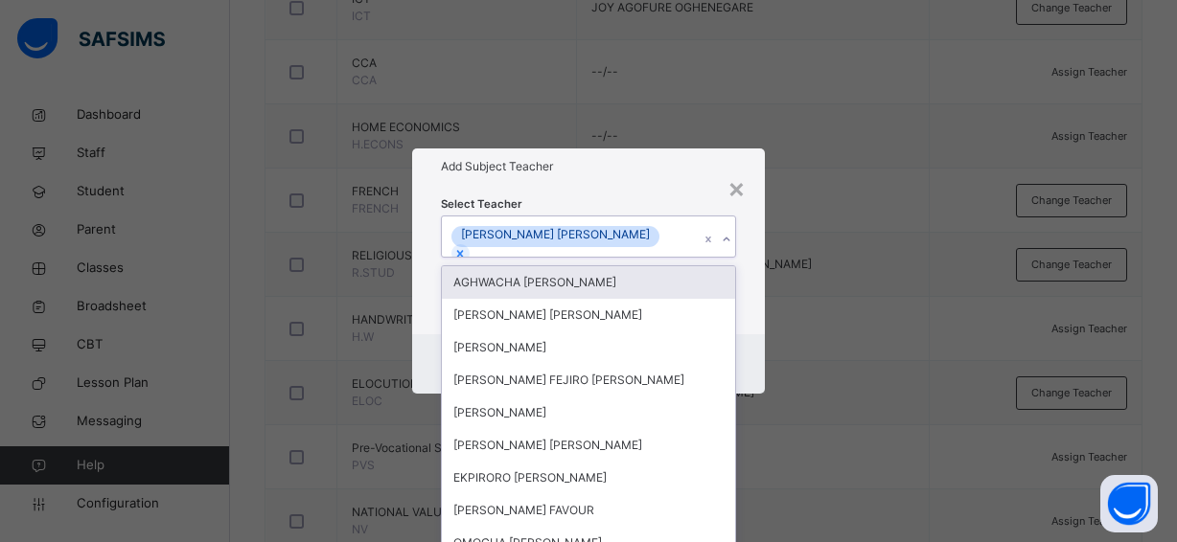
click at [747, 296] on div "Select Teacher option ORERO OKEOGHENE DORATHY, selected. option AGHWACHA ANNA O…" at bounding box center [588, 260] width 353 height 150
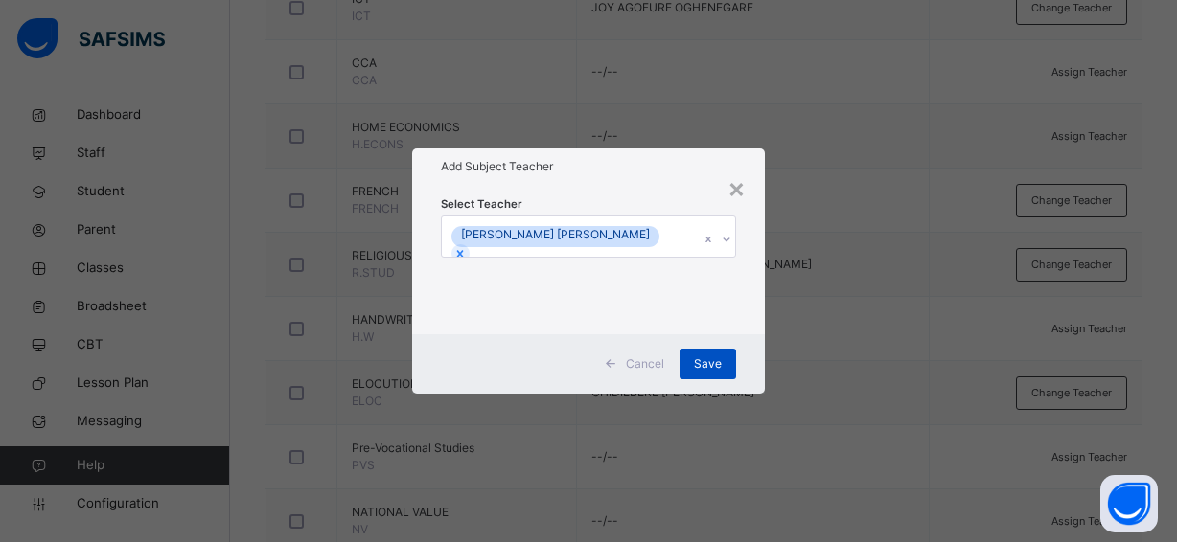
click at [712, 362] on span "Save" at bounding box center [708, 364] width 28 height 17
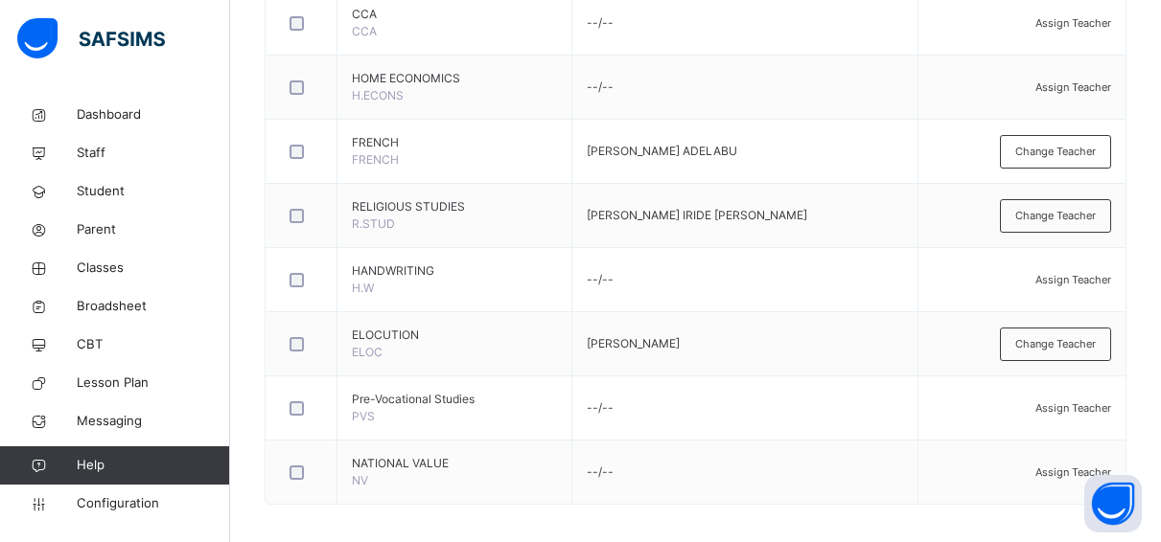
scroll to position [1082, 0]
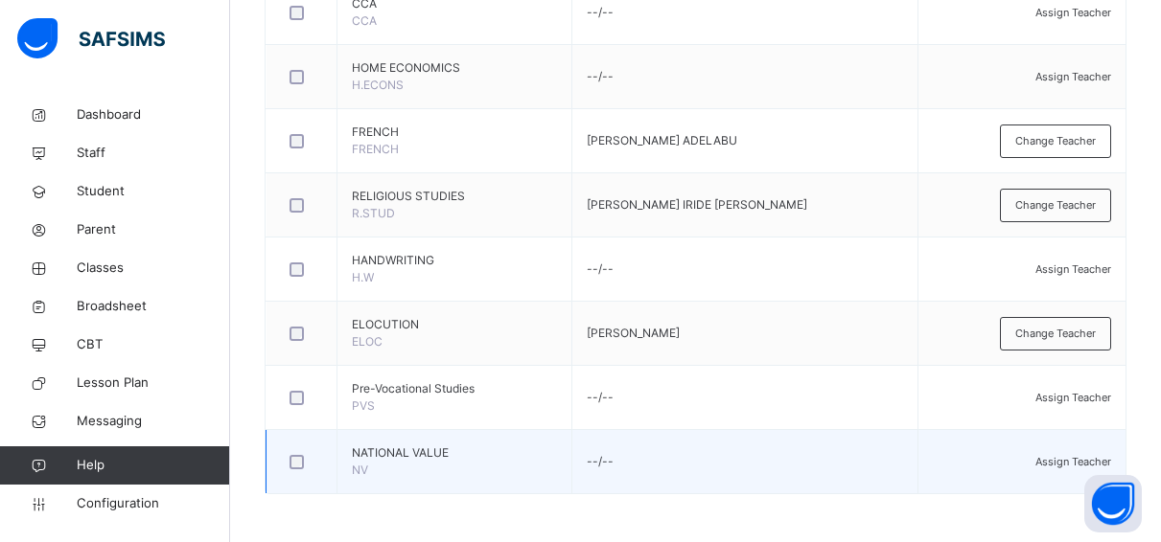
click at [1053, 459] on span "Assign Teacher" at bounding box center [1073, 461] width 76 height 13
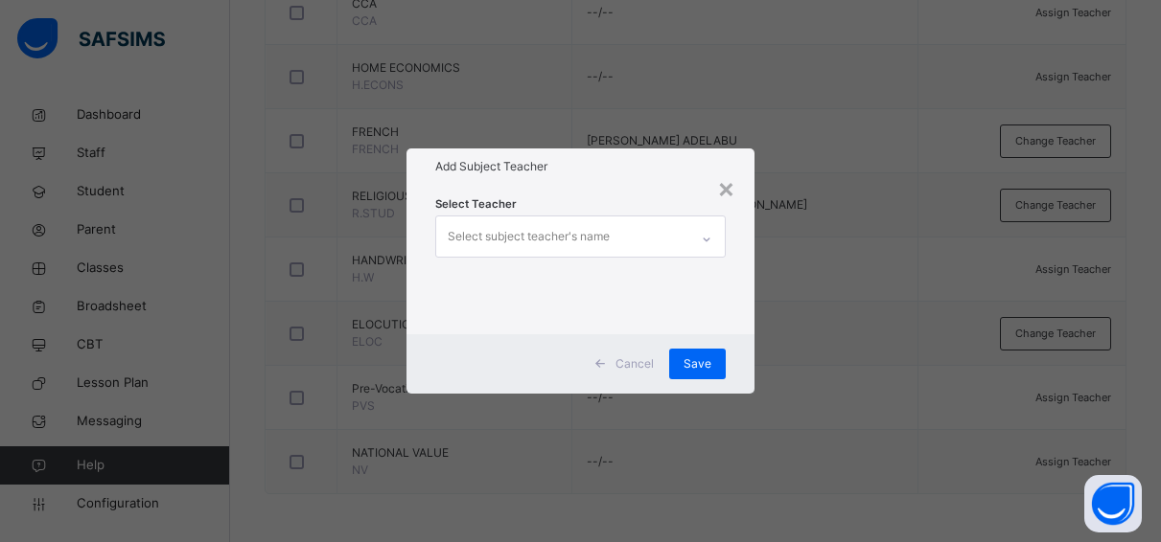
click at [531, 229] on div "Select subject teacher's name" at bounding box center [529, 237] width 162 height 36
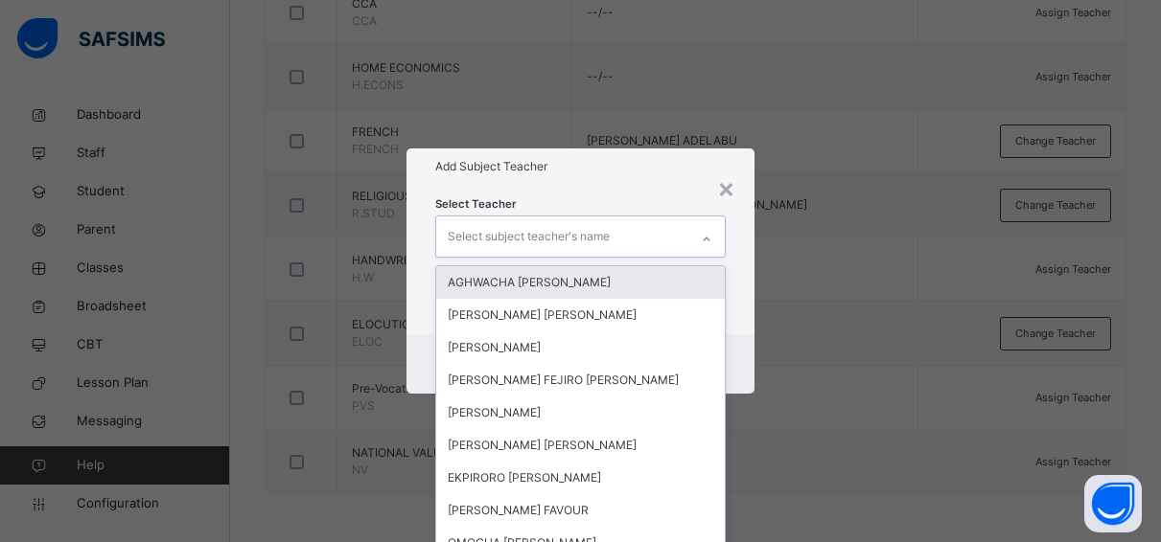
scroll to position [0, 0]
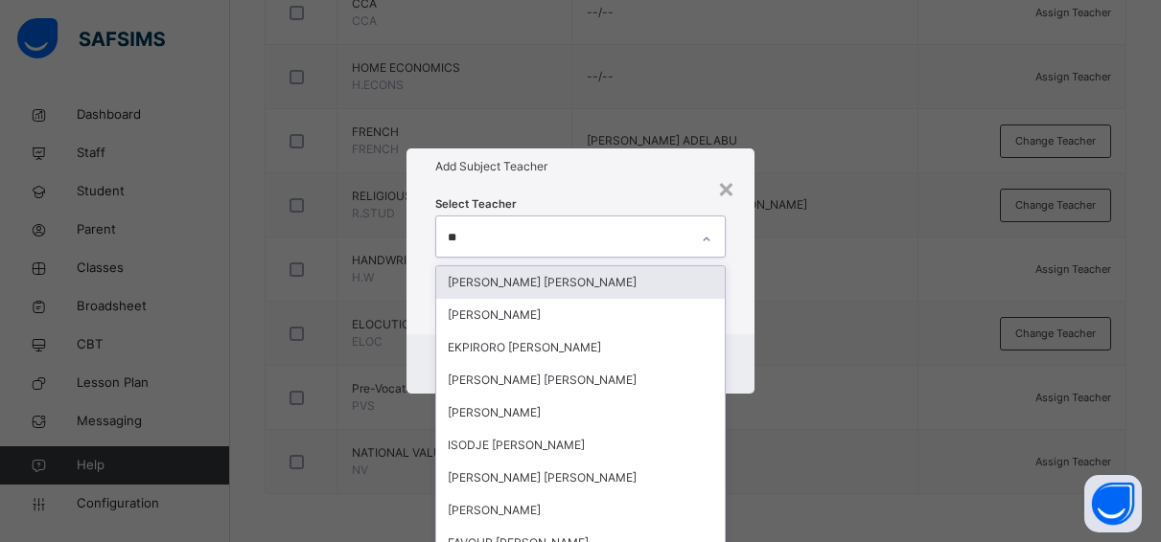
type input "***"
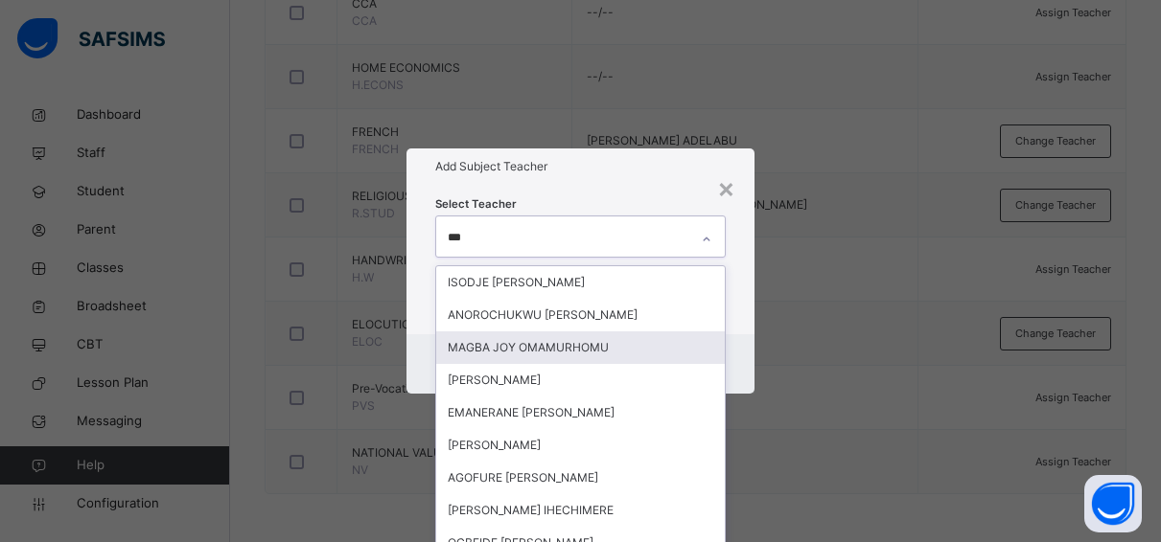
click at [531, 343] on div "MAGBA JOY OMAMURHOMU" at bounding box center [580, 348] width 288 height 33
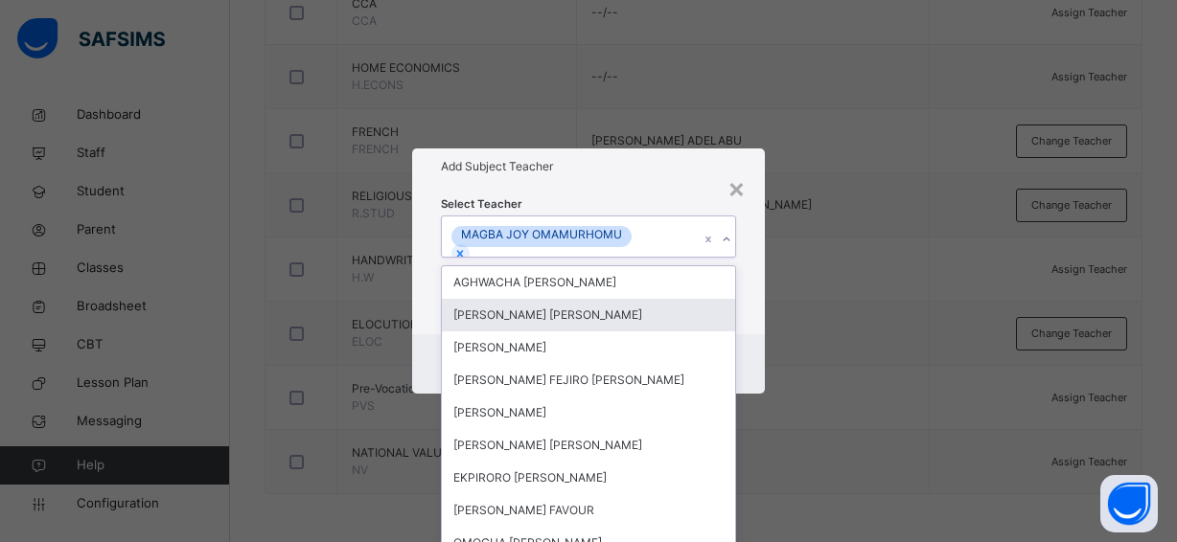
click at [749, 249] on div "Select Teacher option MAGBA JOY OMAMURHOMU, selected. option JIMOH OLUWASEUN JO…" at bounding box center [588, 260] width 353 height 150
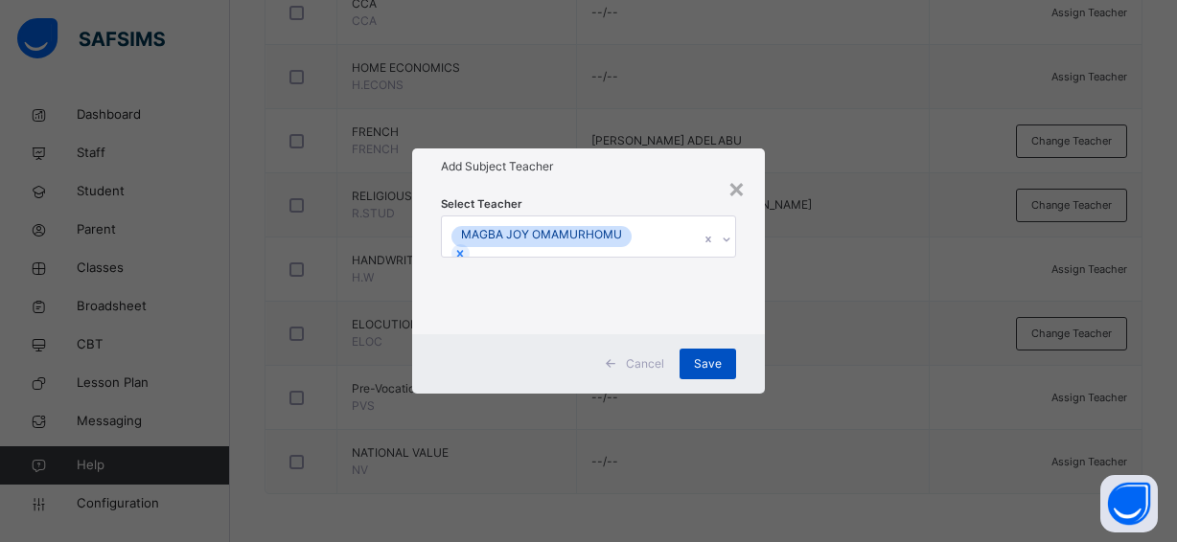
click at [713, 356] on span "Save" at bounding box center [708, 364] width 28 height 17
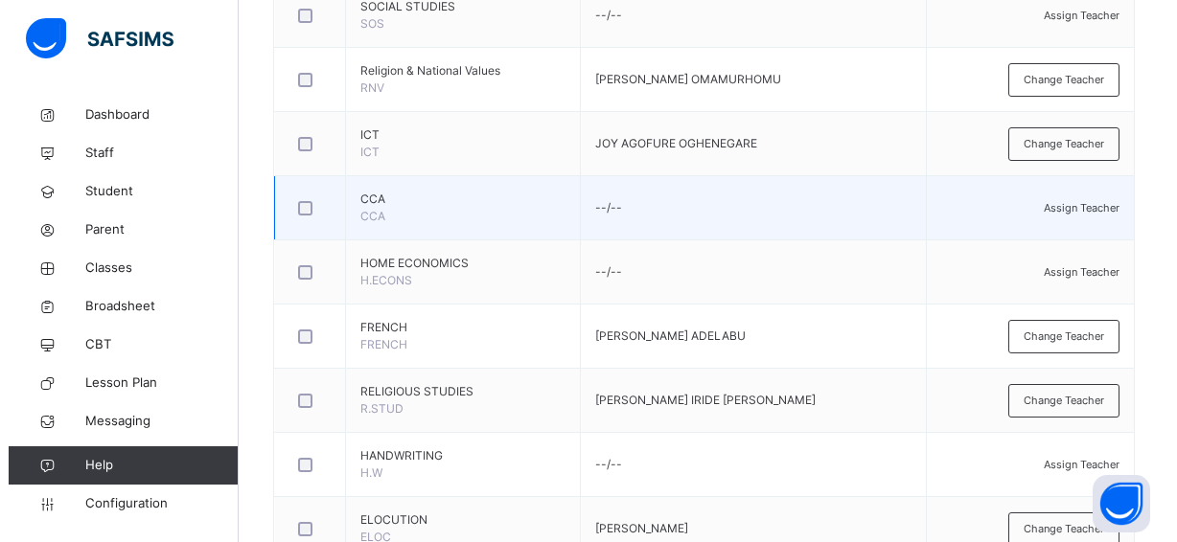
scroll to position [838, 0]
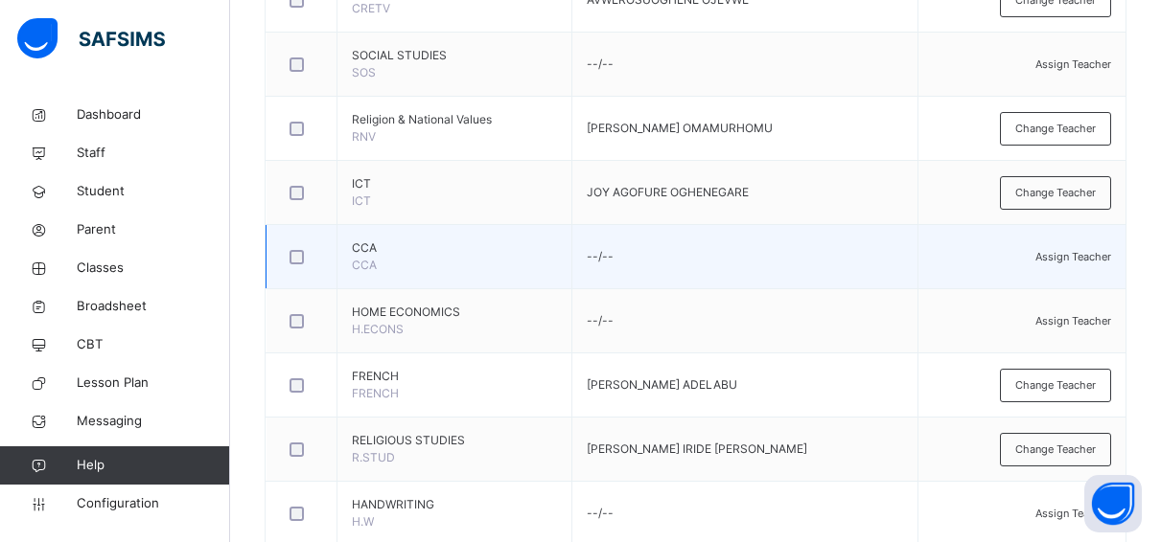
click at [1078, 248] on div "Assign Teacher" at bounding box center [1022, 256] width 178 height 17
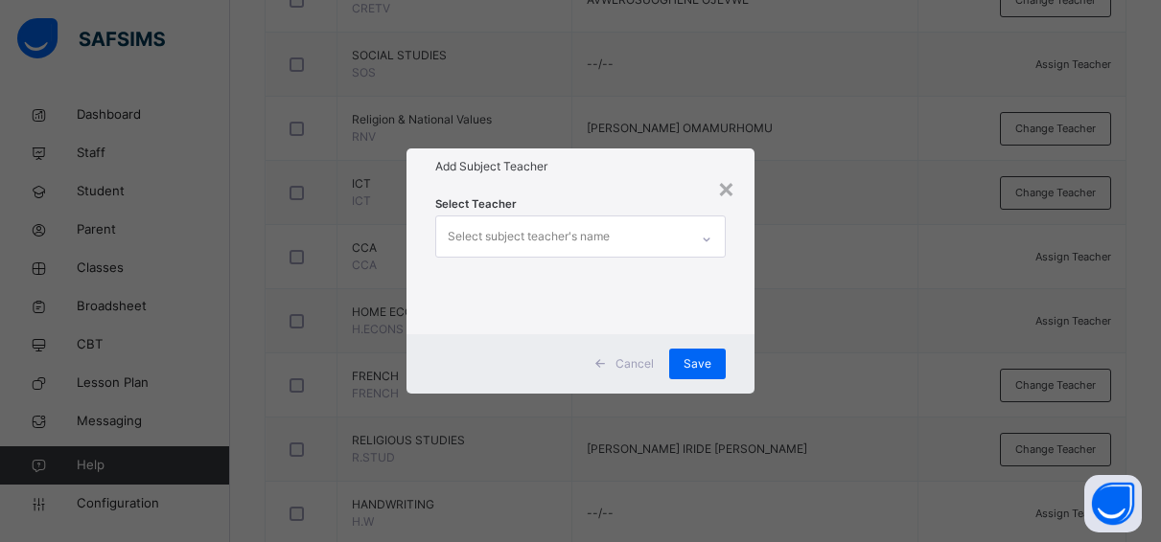
click at [642, 357] on span "Cancel" at bounding box center [634, 364] width 38 height 17
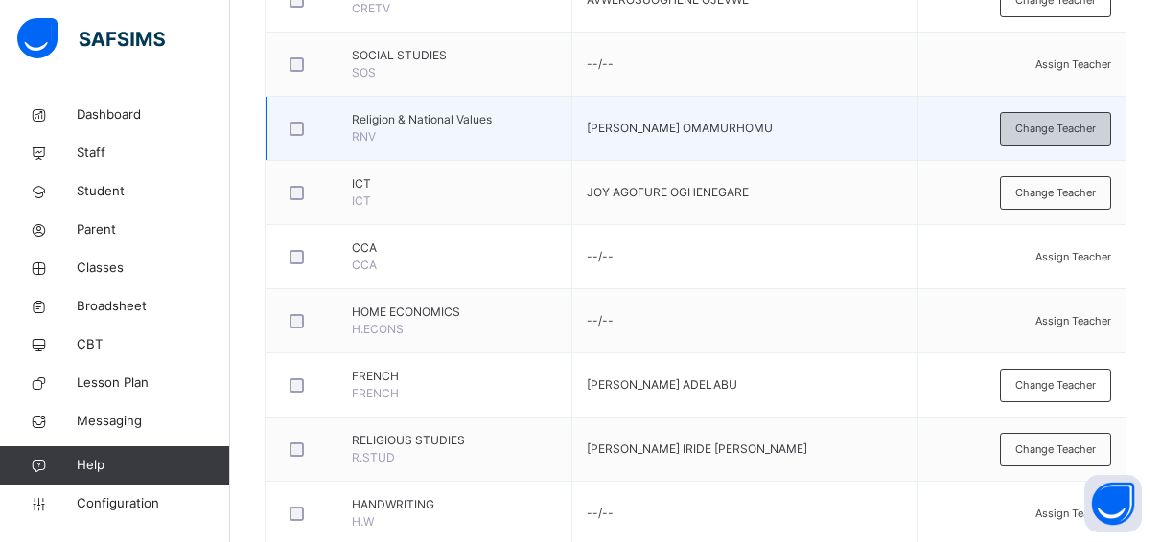
click at [1032, 128] on span "Change Teacher" at bounding box center [1055, 129] width 81 height 16
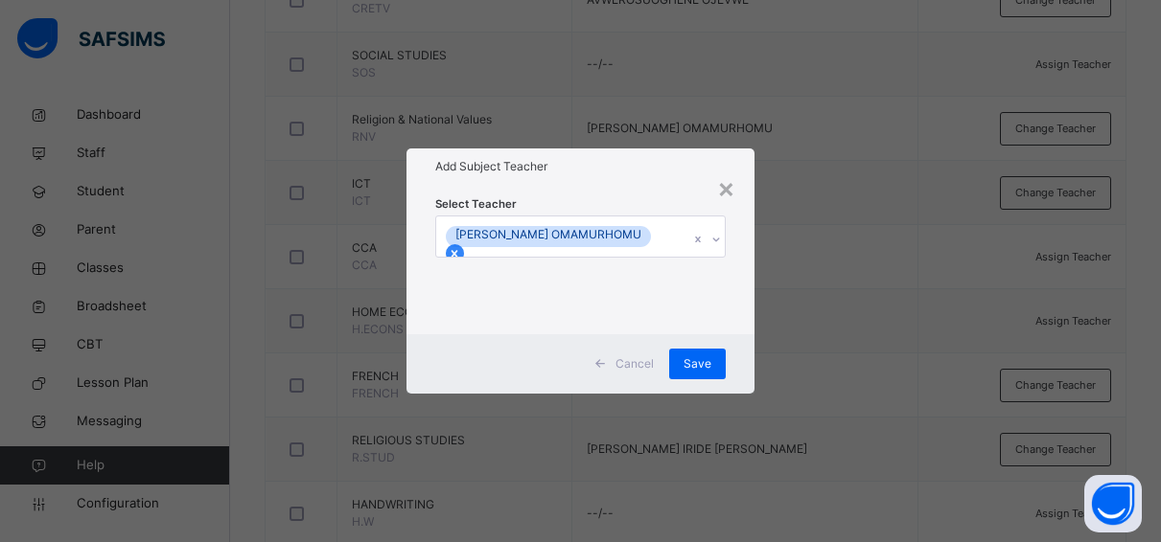
click at [464, 244] on div at bounding box center [455, 253] width 18 height 18
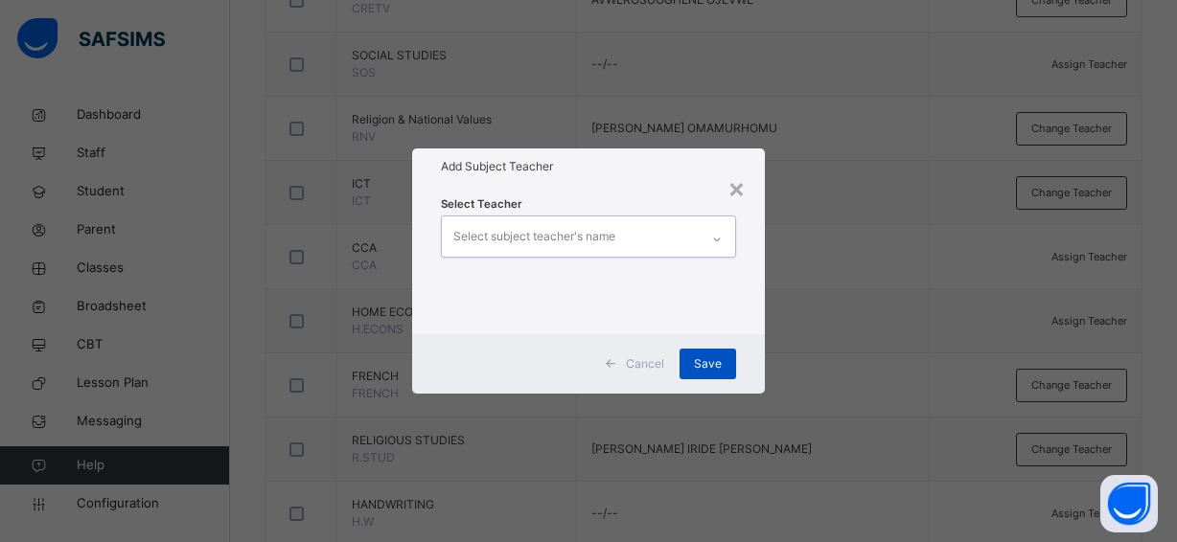
click at [699, 361] on span "Save" at bounding box center [708, 364] width 28 height 17
click at [626, 243] on div "Select subject teacher's name" at bounding box center [570, 237] width 257 height 40
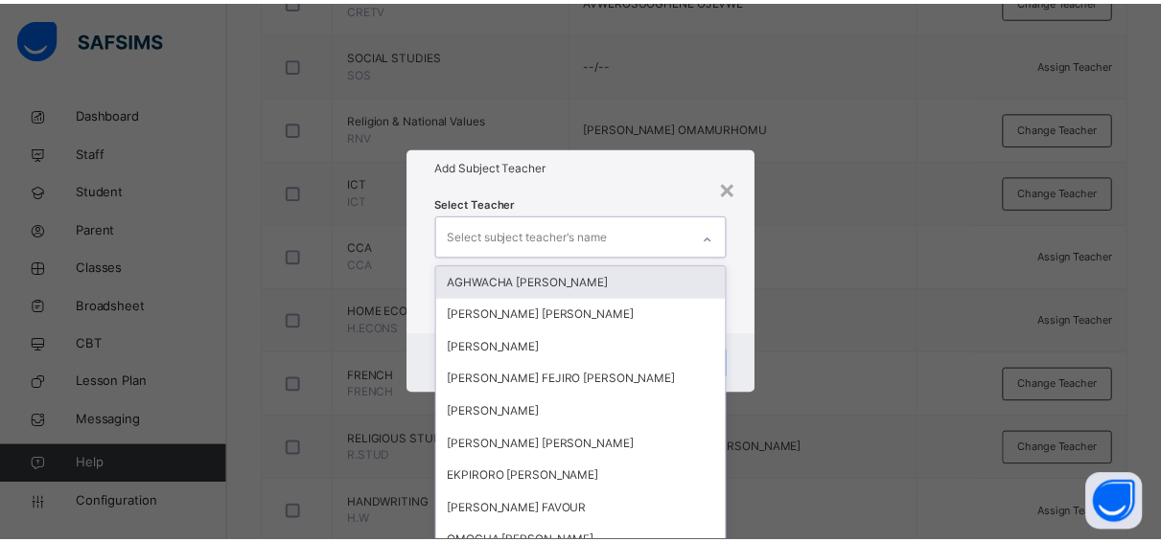
scroll to position [0, 0]
